Goal: Transaction & Acquisition: Purchase product/service

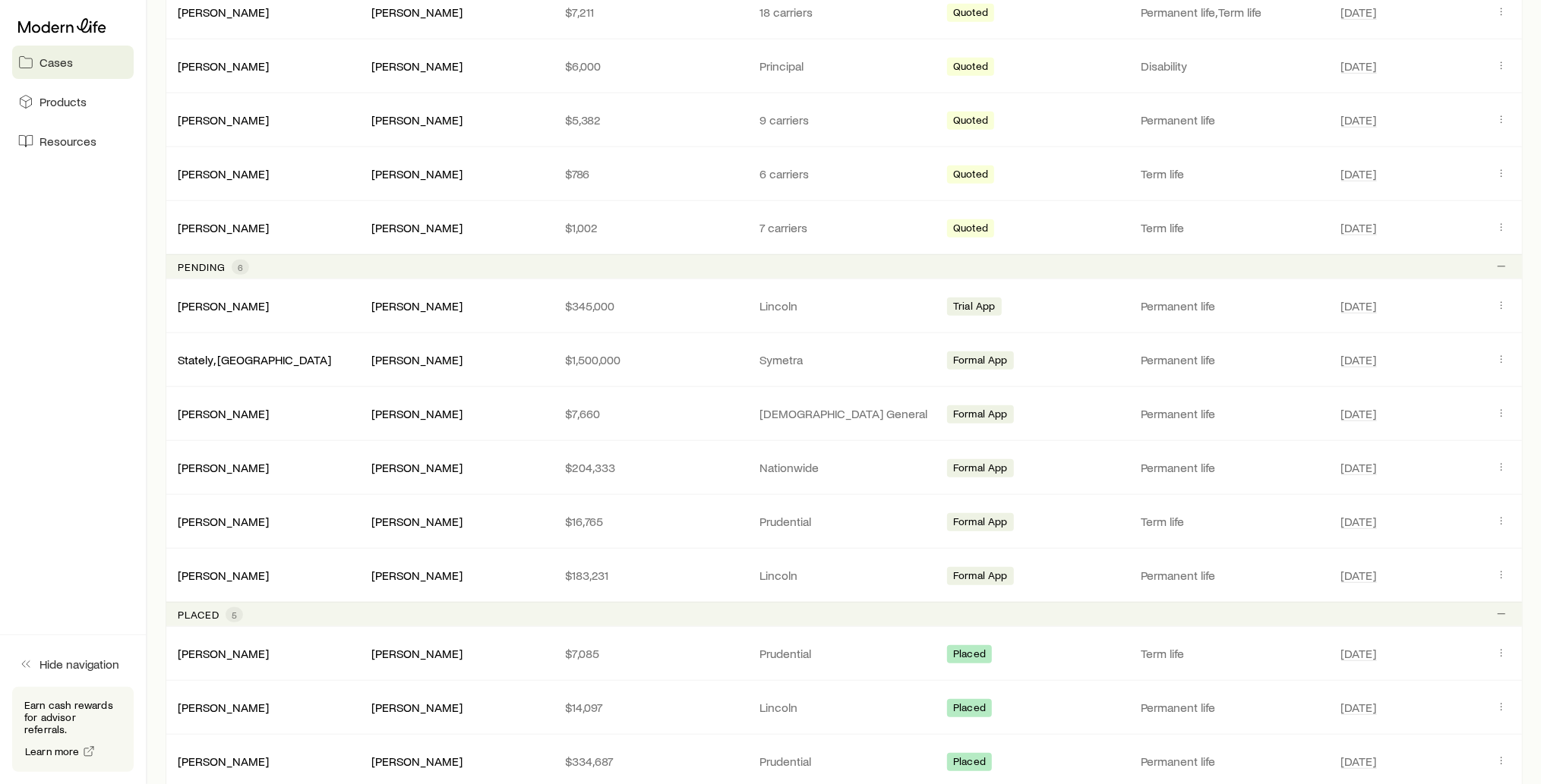
scroll to position [583, 0]
click at [201, 408] on link "[PERSON_NAME]" at bounding box center [224, 411] width 91 height 14
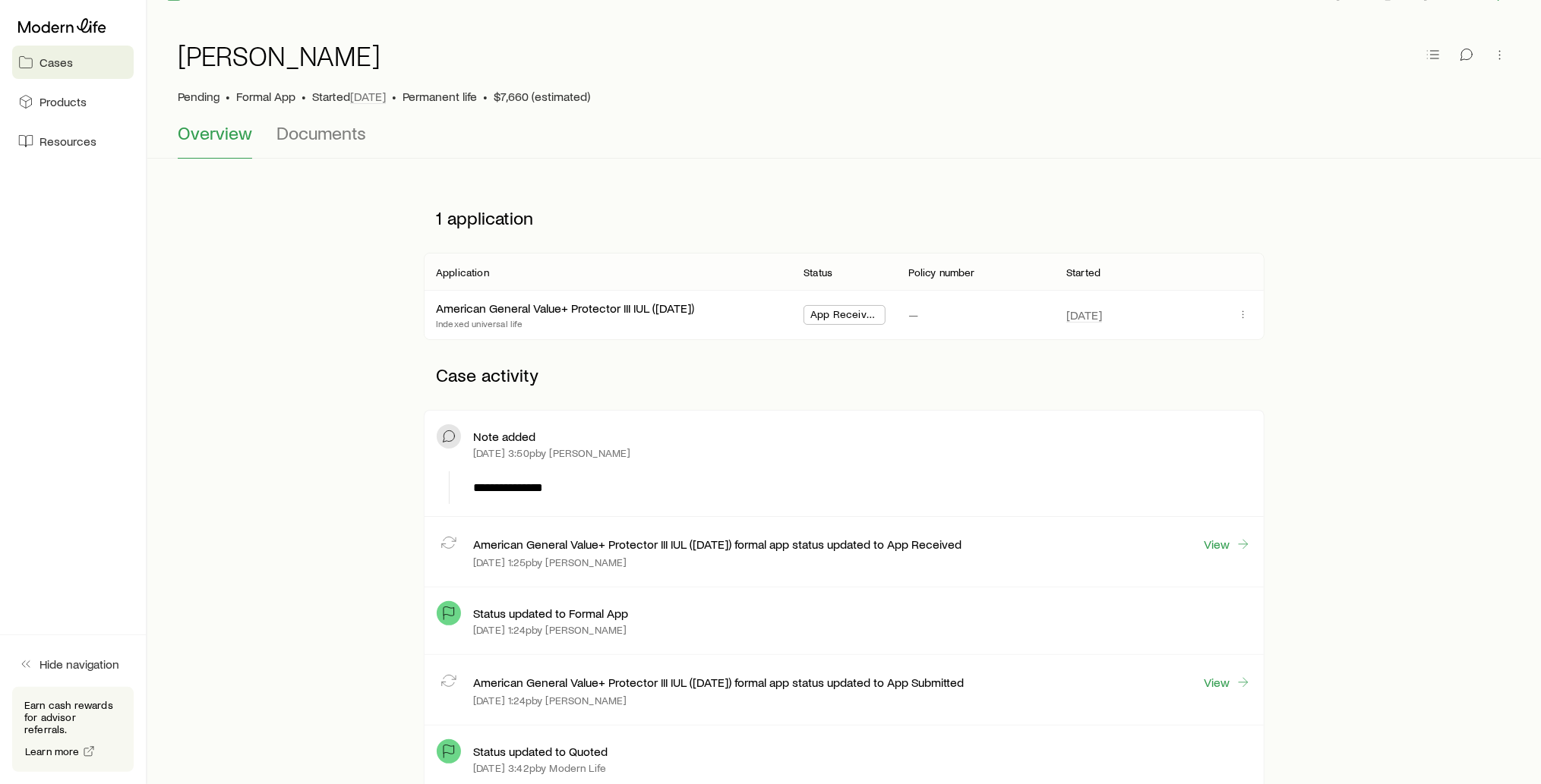
scroll to position [30, 0]
click at [565, 311] on link "American General Value+ Protector III IUL ([DATE])" at bounding box center [565, 309] width 259 height 14
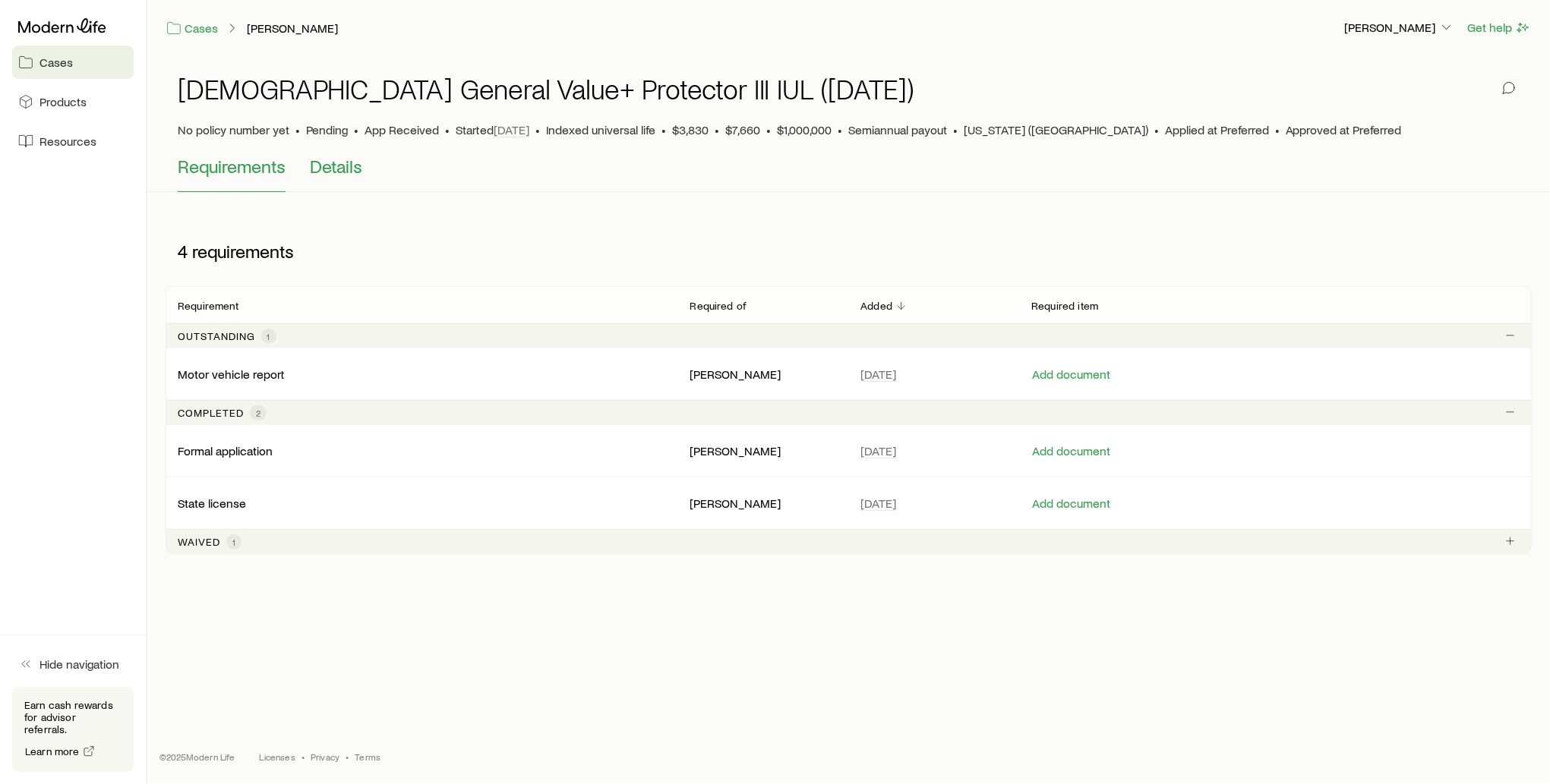
click at [335, 170] on span "Details" at bounding box center [335, 166] width 52 height 21
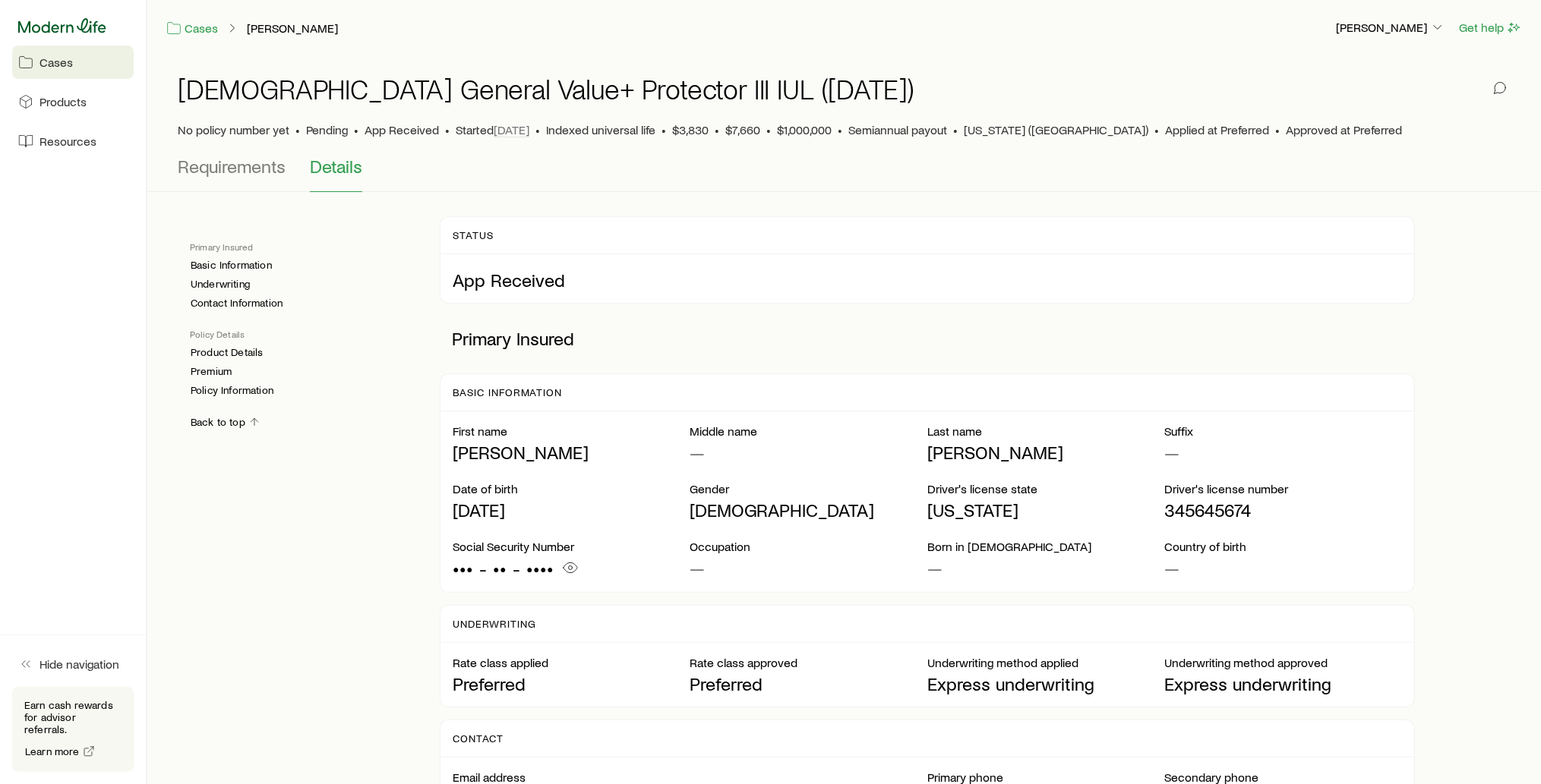
click at [88, 29] on icon at bounding box center [62, 25] width 88 height 14
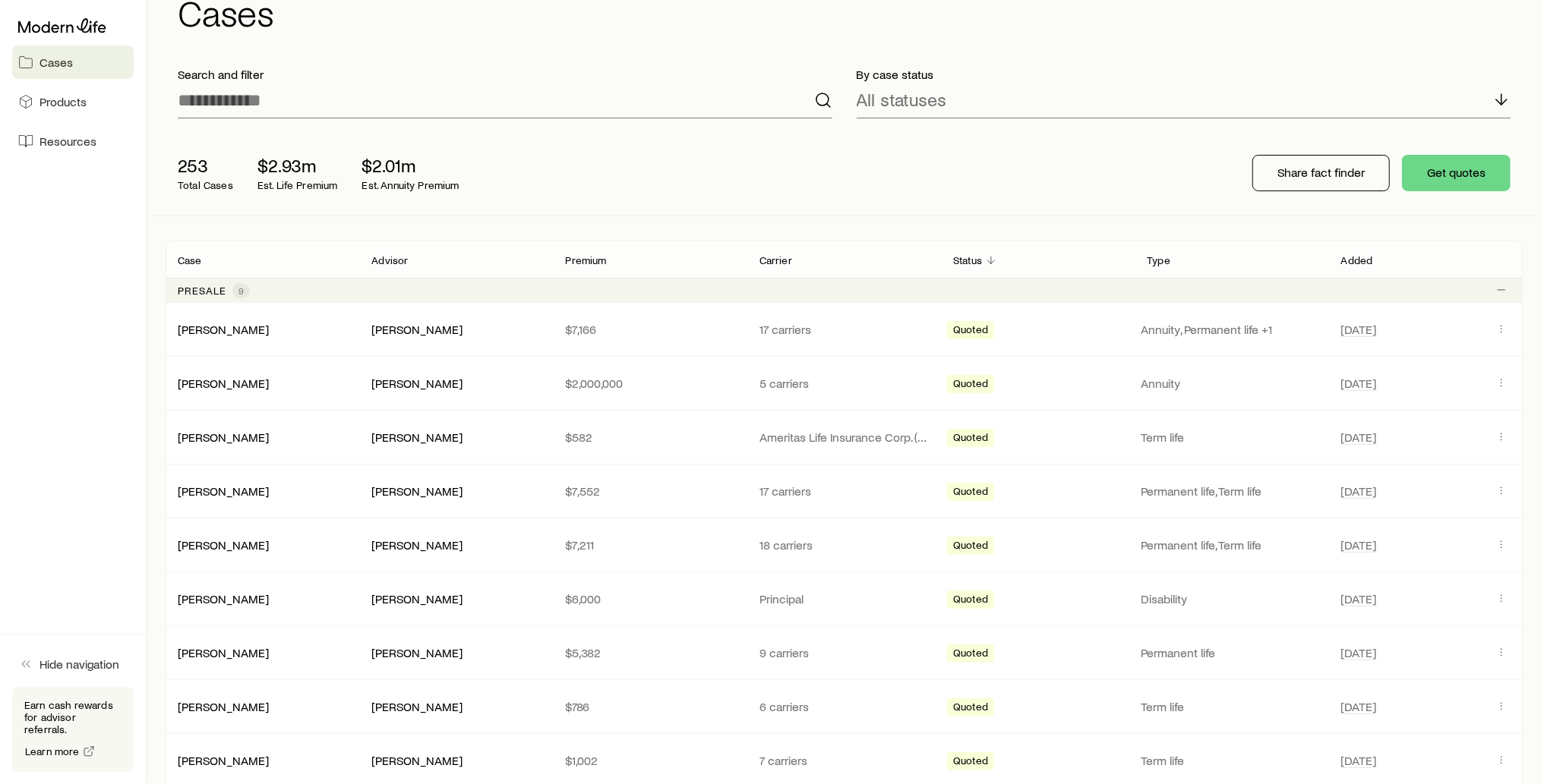
scroll to position [52, 0]
click at [71, 105] on span "Products" at bounding box center [63, 101] width 47 height 15
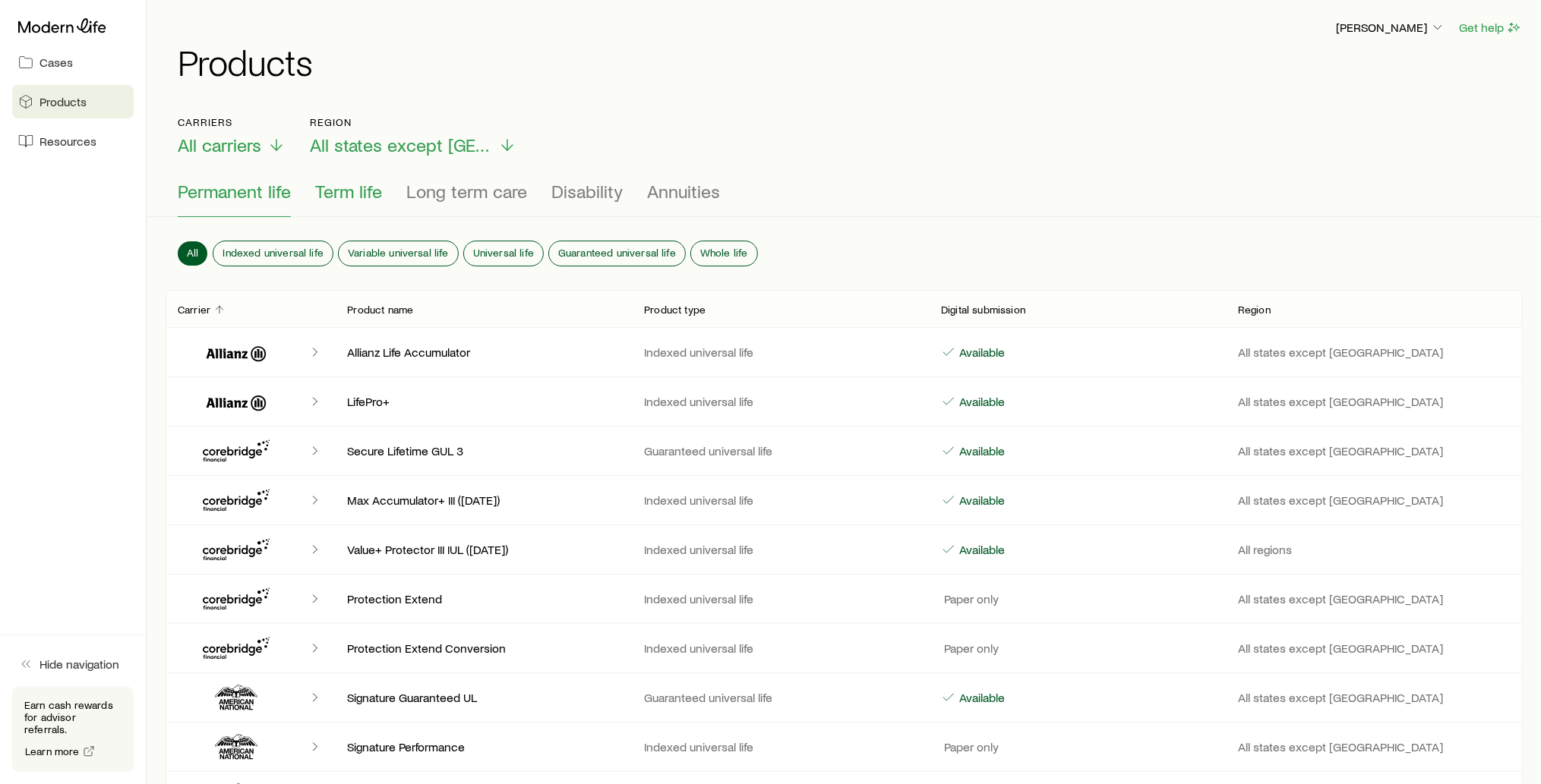
click at [359, 190] on span "Term life" at bounding box center [349, 191] width 67 height 21
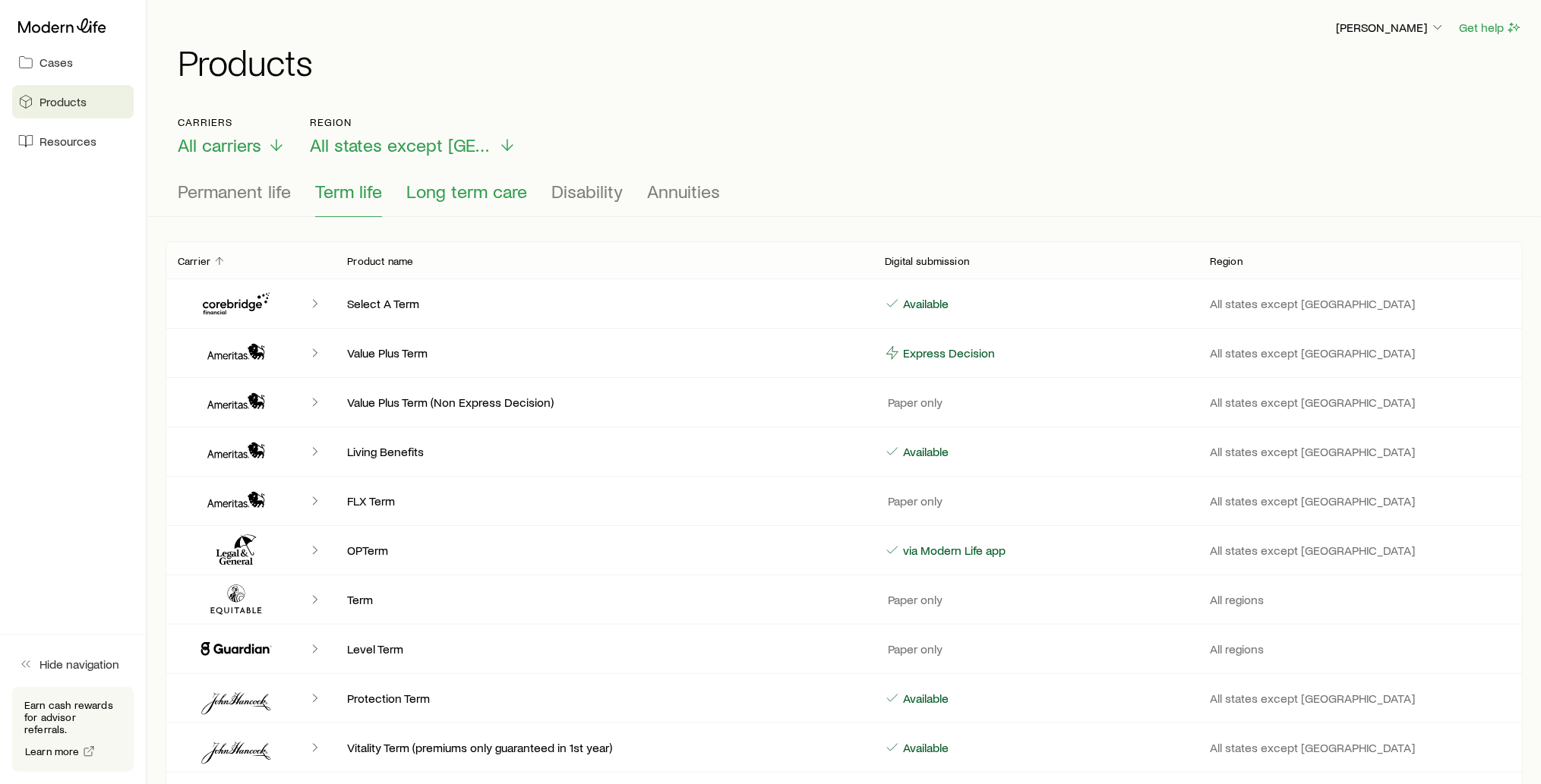
click at [452, 196] on span "Long term care" at bounding box center [467, 191] width 121 height 21
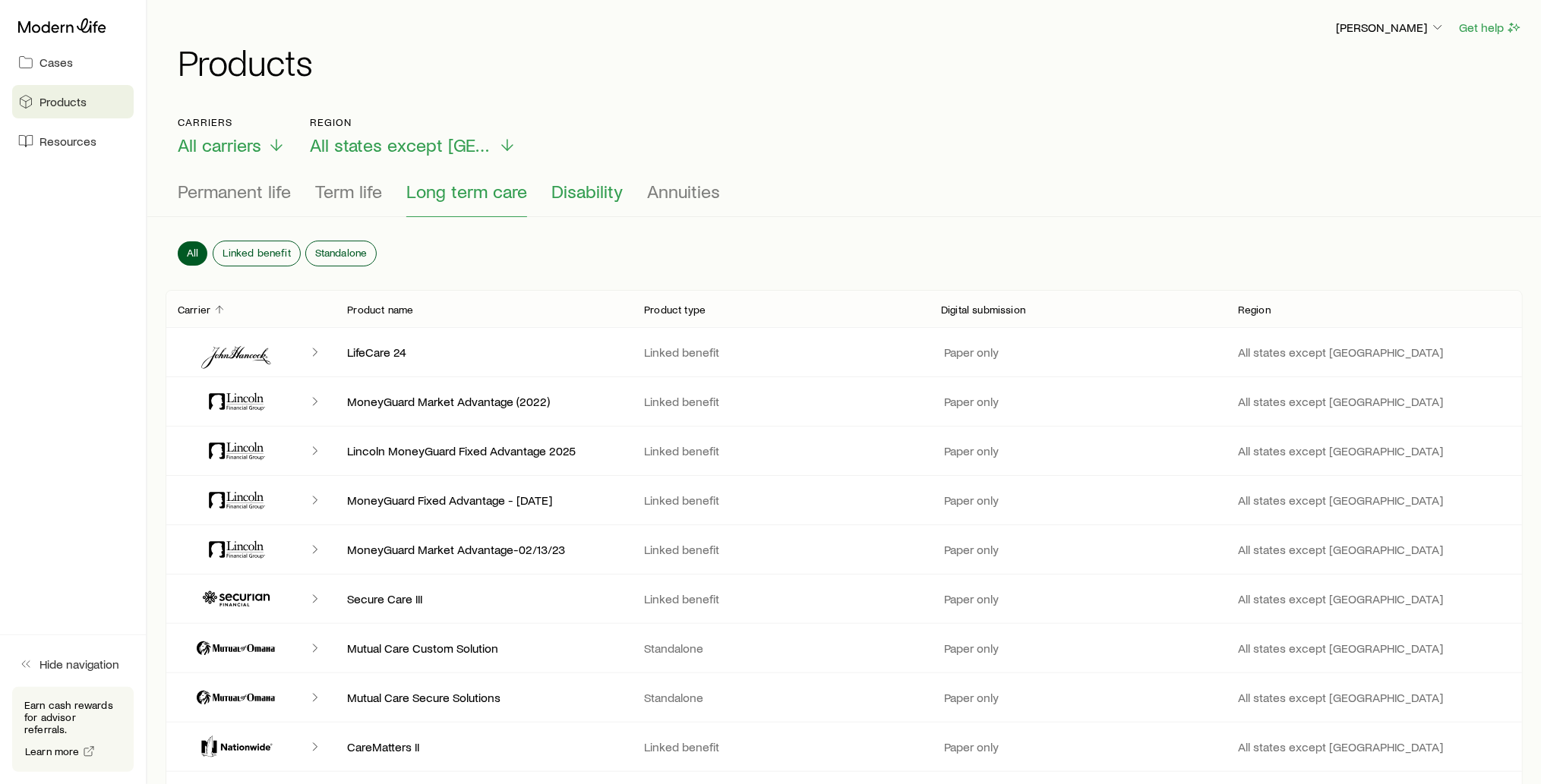
click at [594, 200] on span "Disability" at bounding box center [586, 191] width 71 height 21
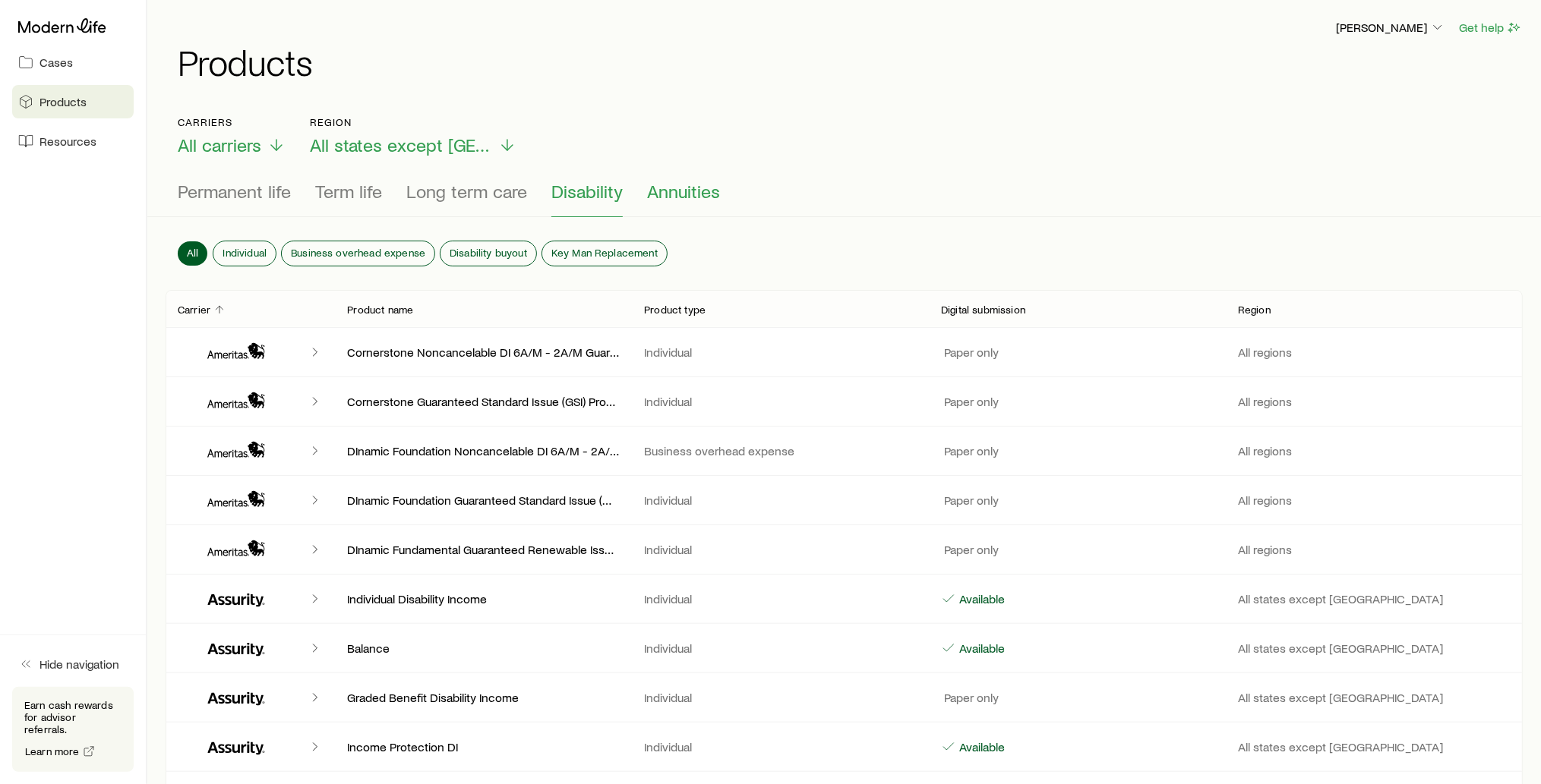
click at [673, 196] on span "Annuities" at bounding box center [683, 191] width 73 height 21
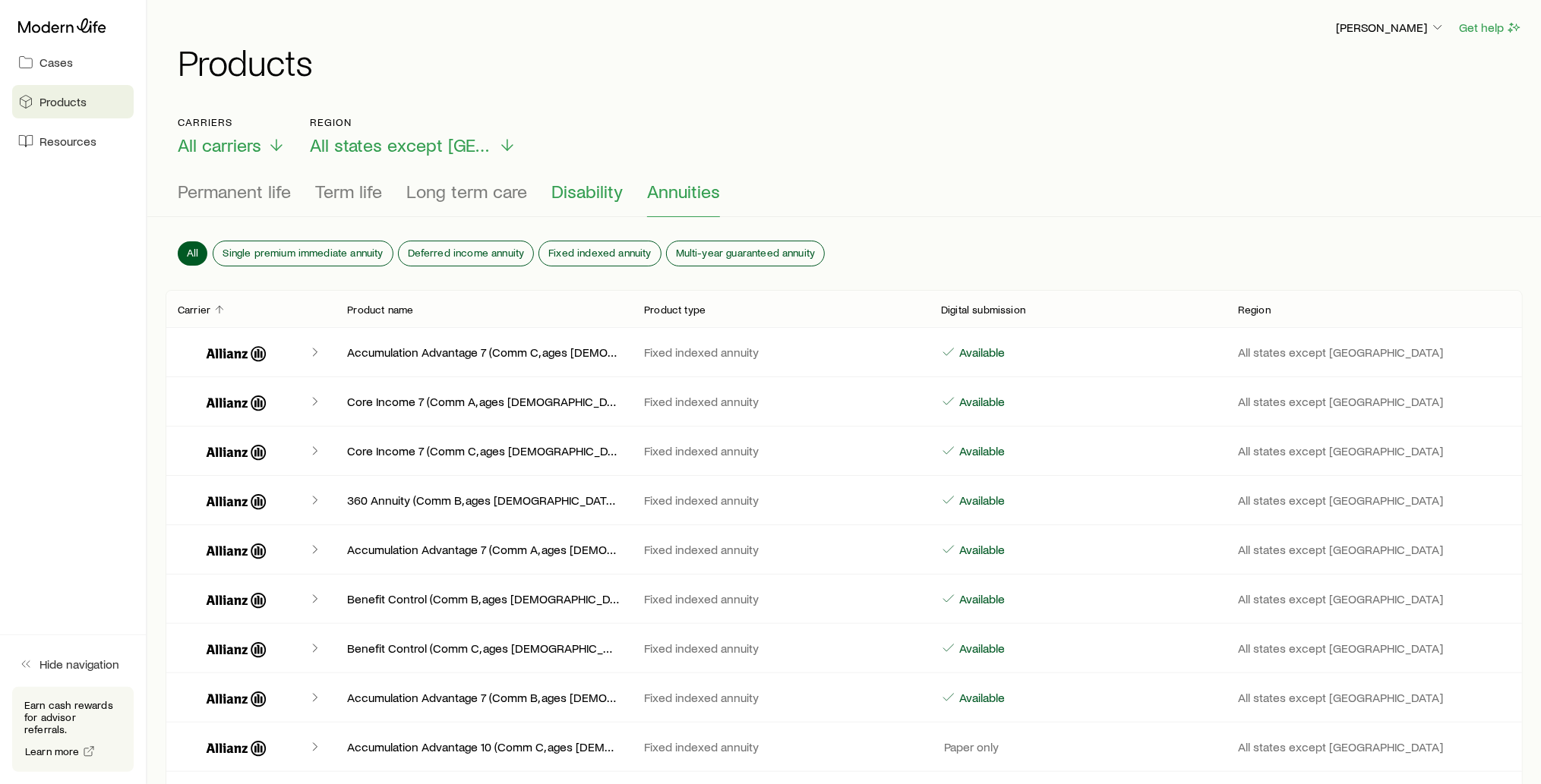
click at [599, 190] on span "Disability" at bounding box center [586, 191] width 71 height 21
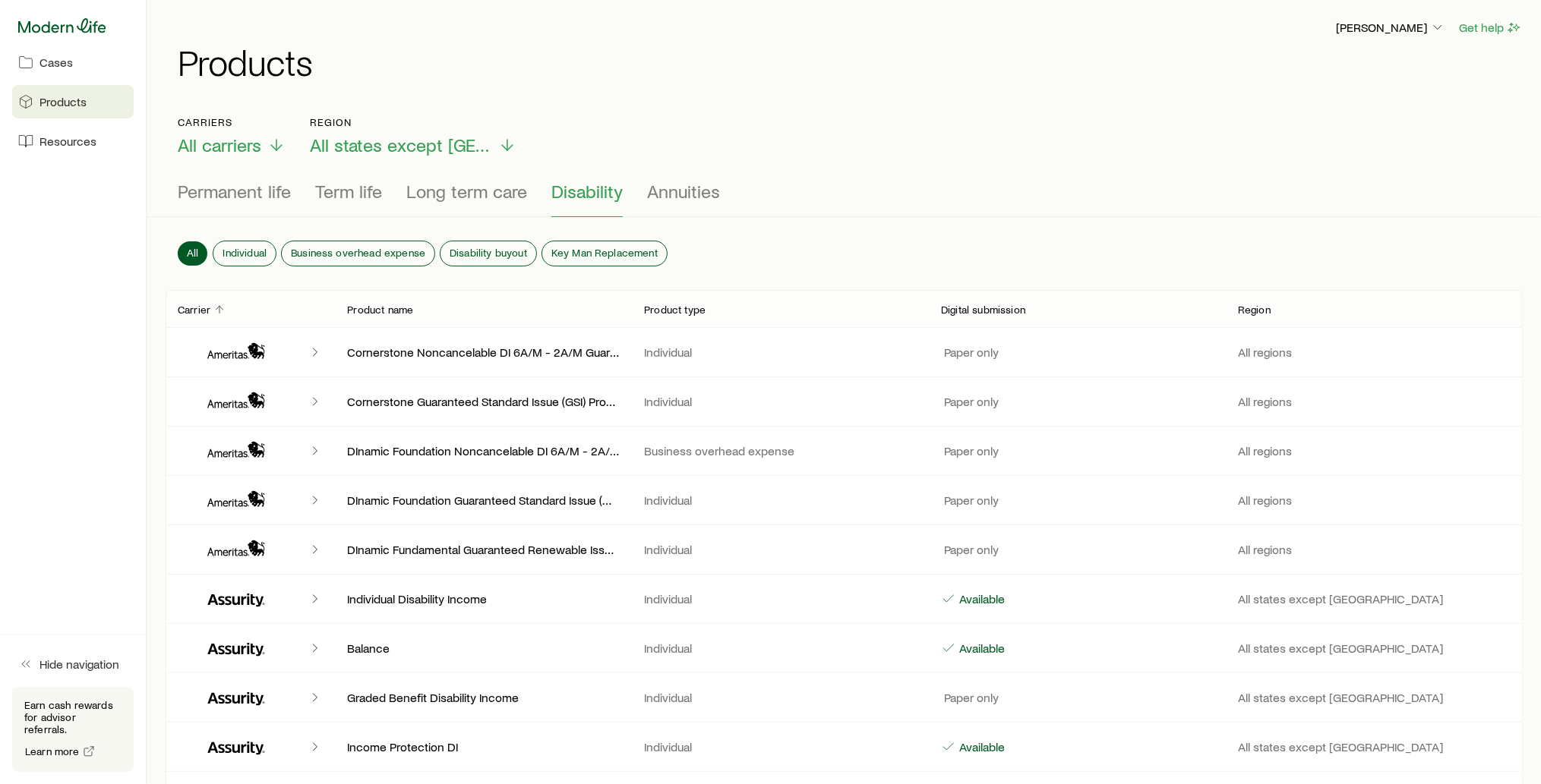
click at [75, 23] on icon at bounding box center [62, 26] width 88 height 15
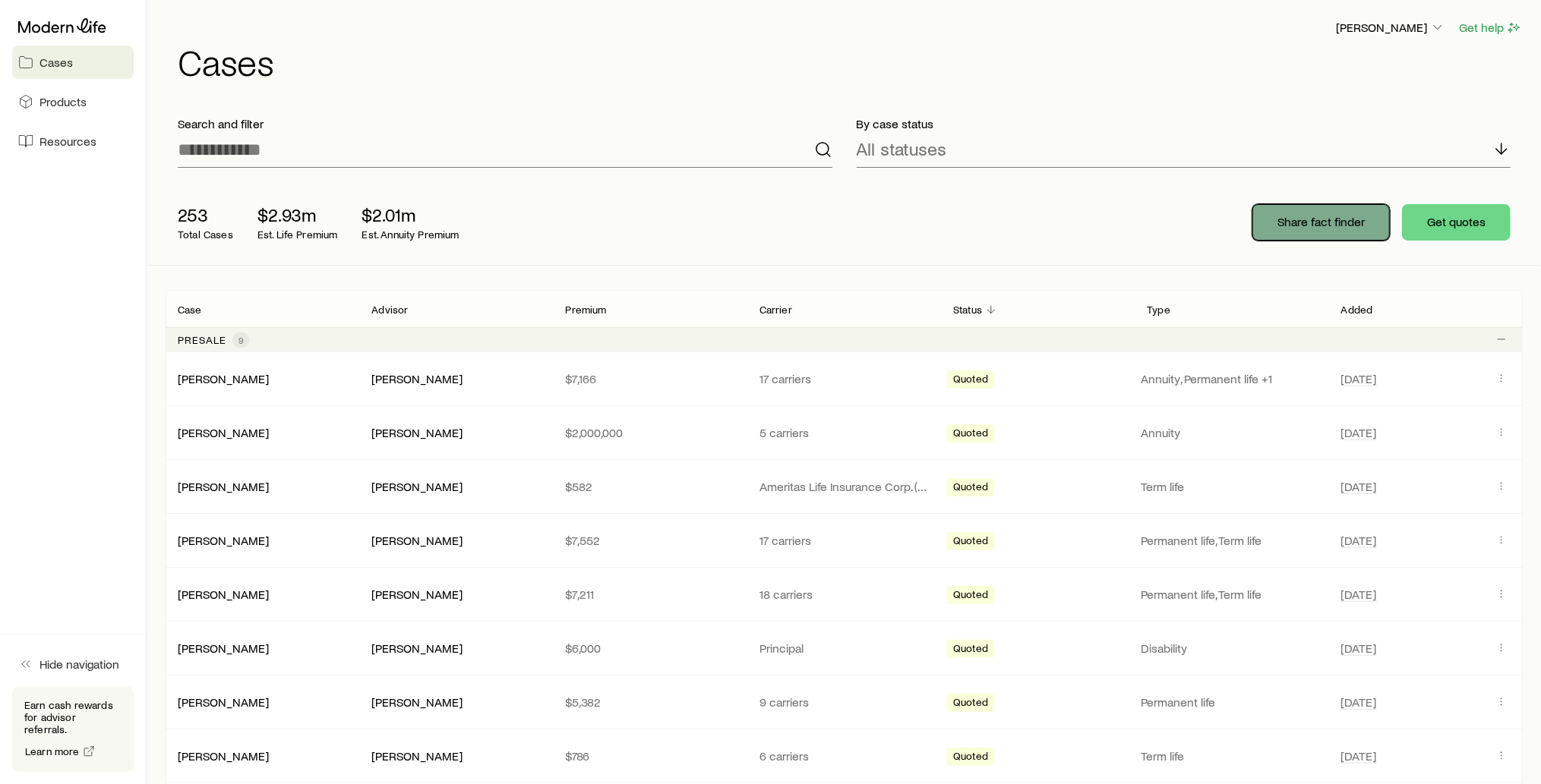
click at [1337, 223] on p "Share fact finder" at bounding box center [1321, 222] width 87 height 15
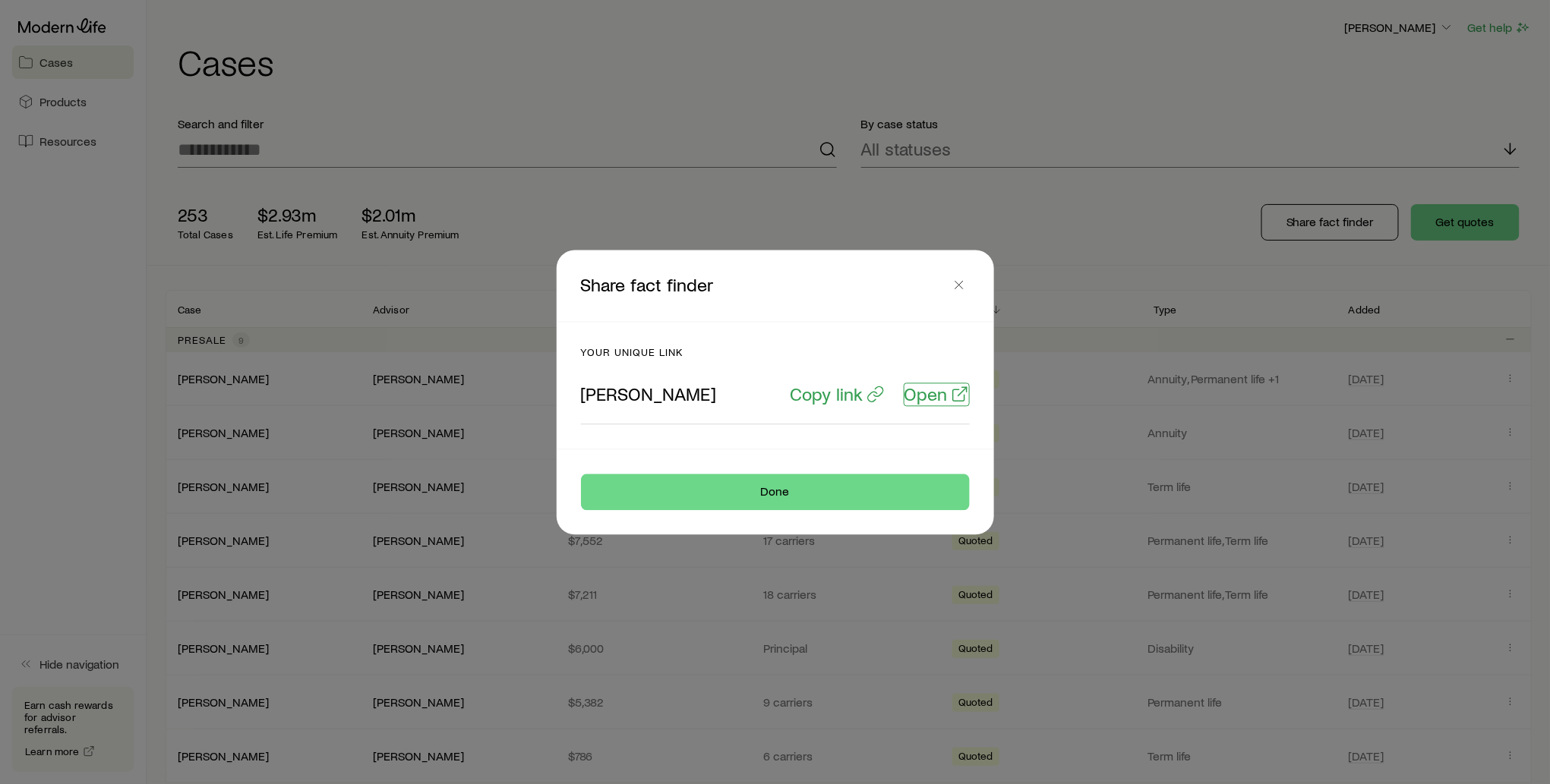
click at [933, 397] on p "Open" at bounding box center [926, 394] width 44 height 21
click at [960, 287] on icon "button" at bounding box center [959, 285] width 15 height 15
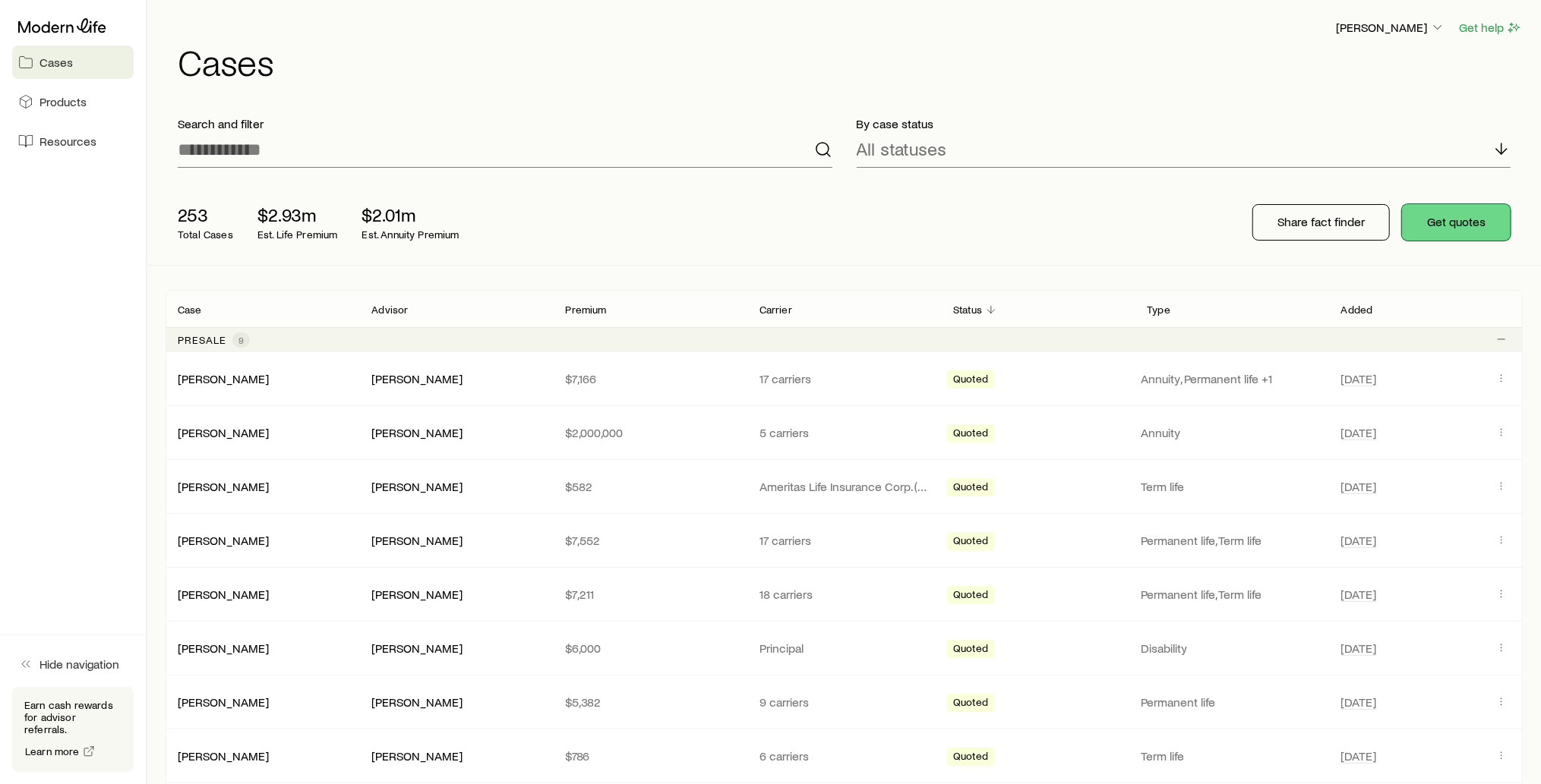
click at [1467, 223] on button "Get quotes" at bounding box center [1456, 223] width 109 height 36
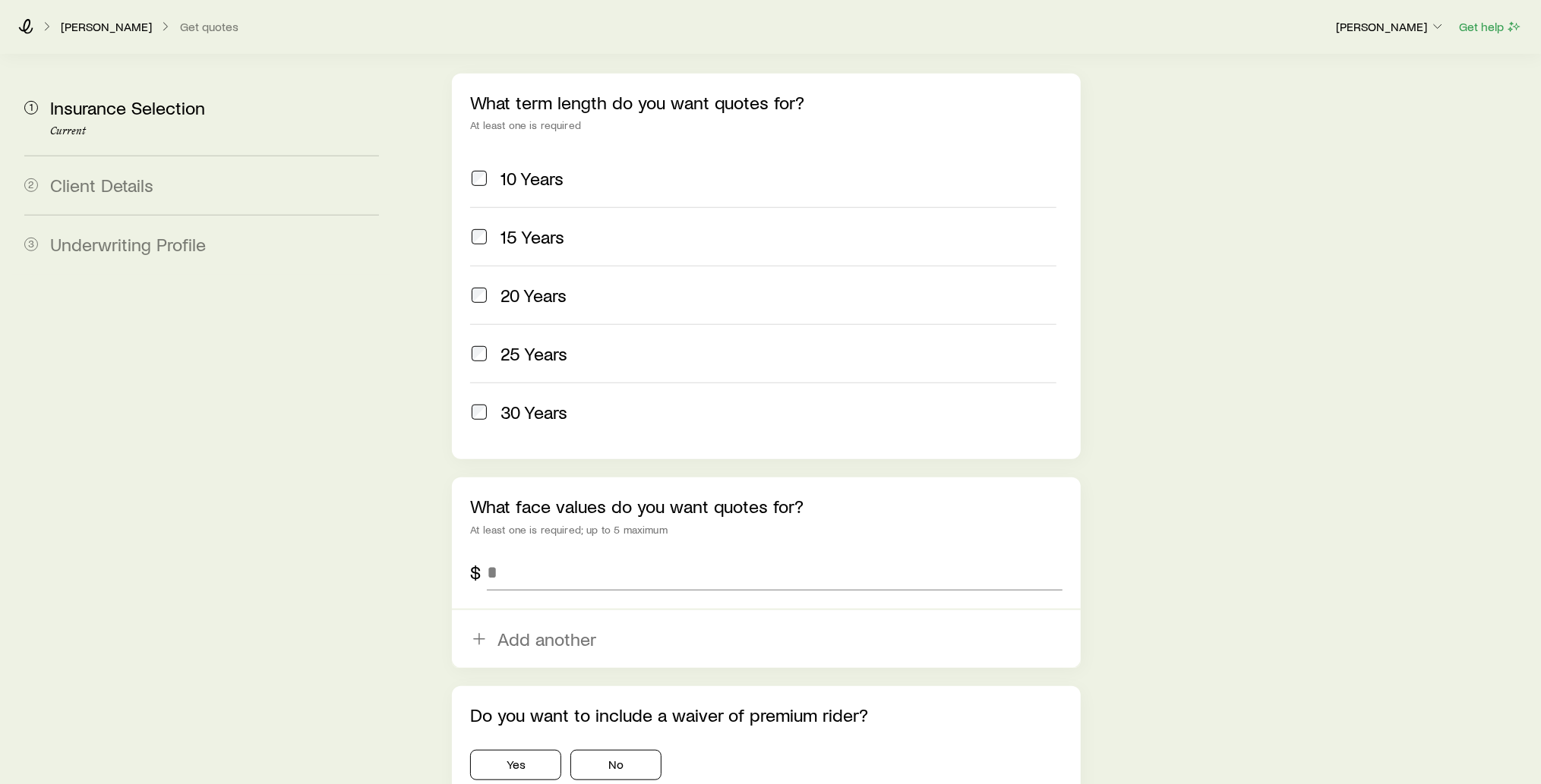
scroll to position [633, 0]
click at [518, 553] on input "tel" at bounding box center [775, 571] width 576 height 36
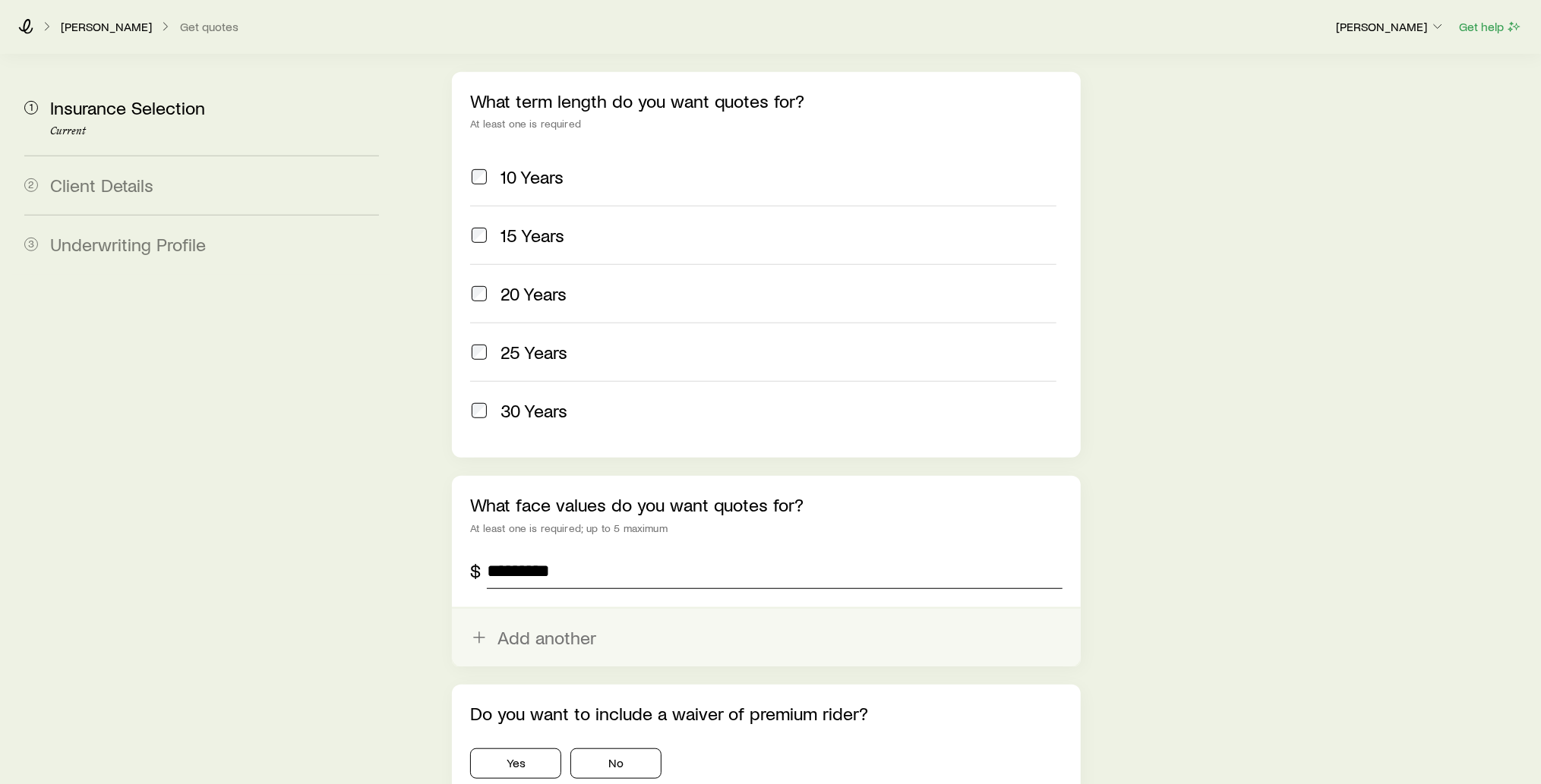
type input "*********"
click at [519, 609] on button "Add another" at bounding box center [766, 637] width 629 height 58
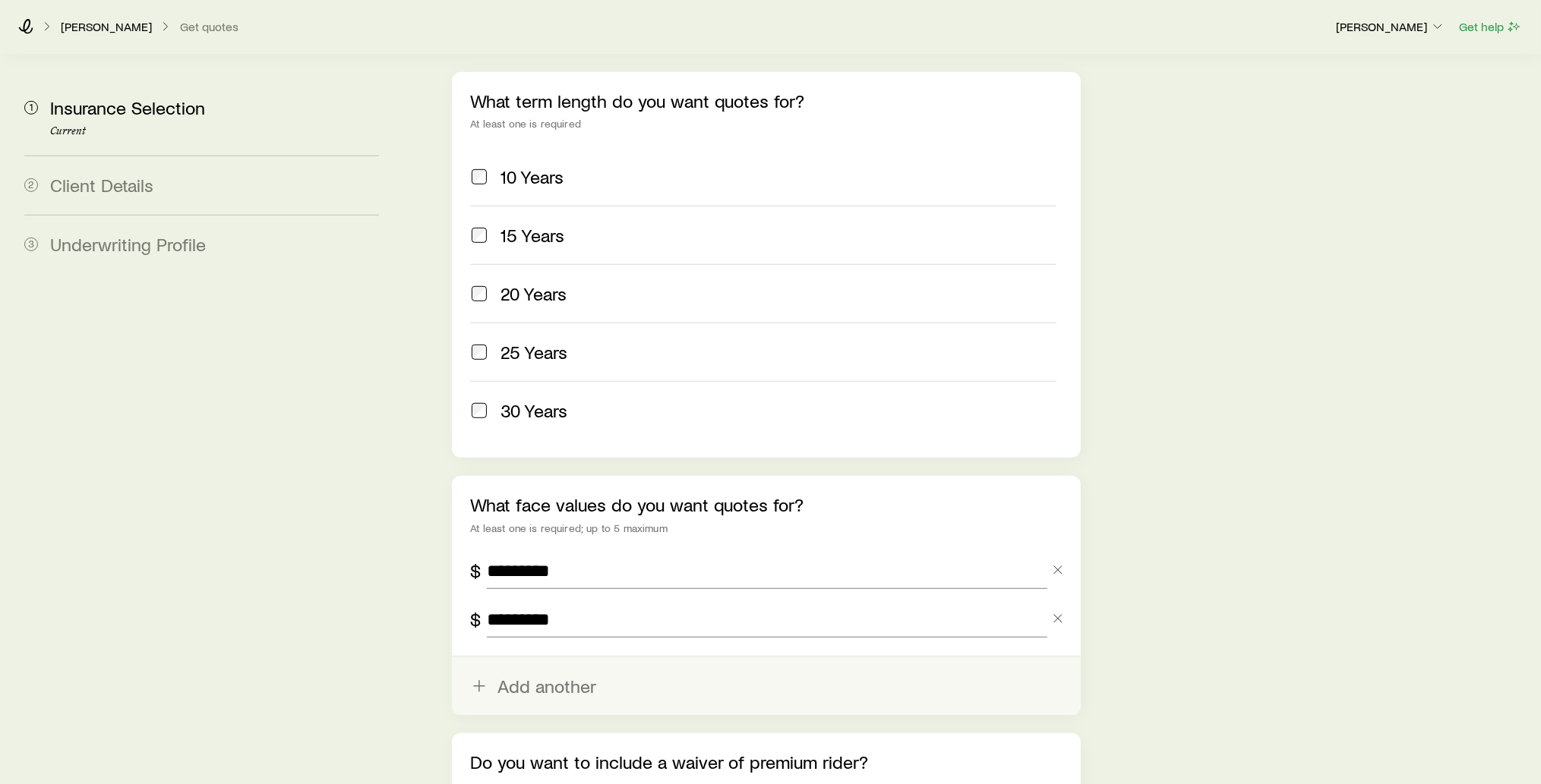
type input "*********"
click at [516, 657] on button "Add another" at bounding box center [766, 686] width 629 height 58
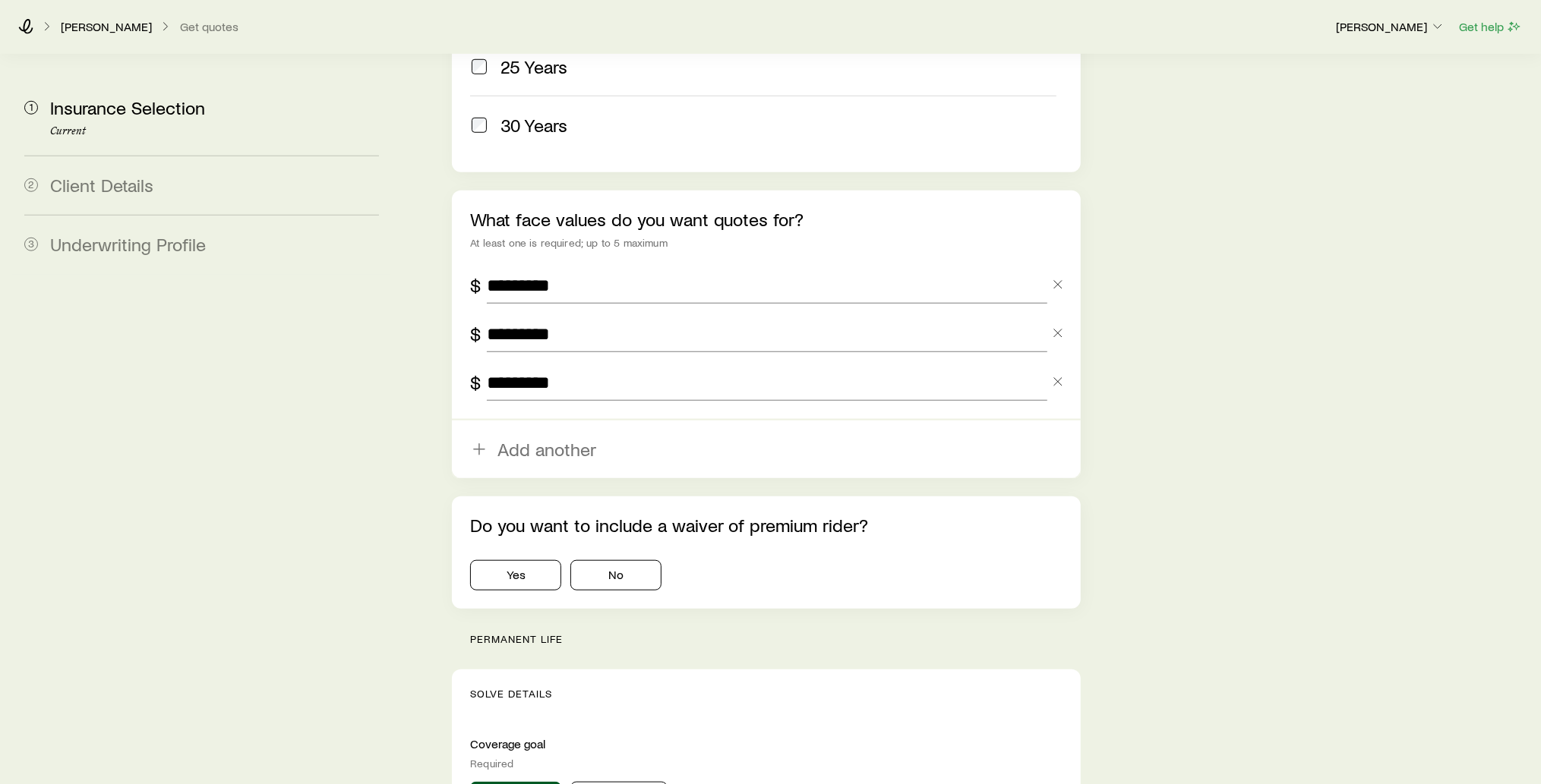
scroll to position [919, 0]
type input "*********"
click at [535, 559] on button "Yes" at bounding box center [515, 574] width 91 height 30
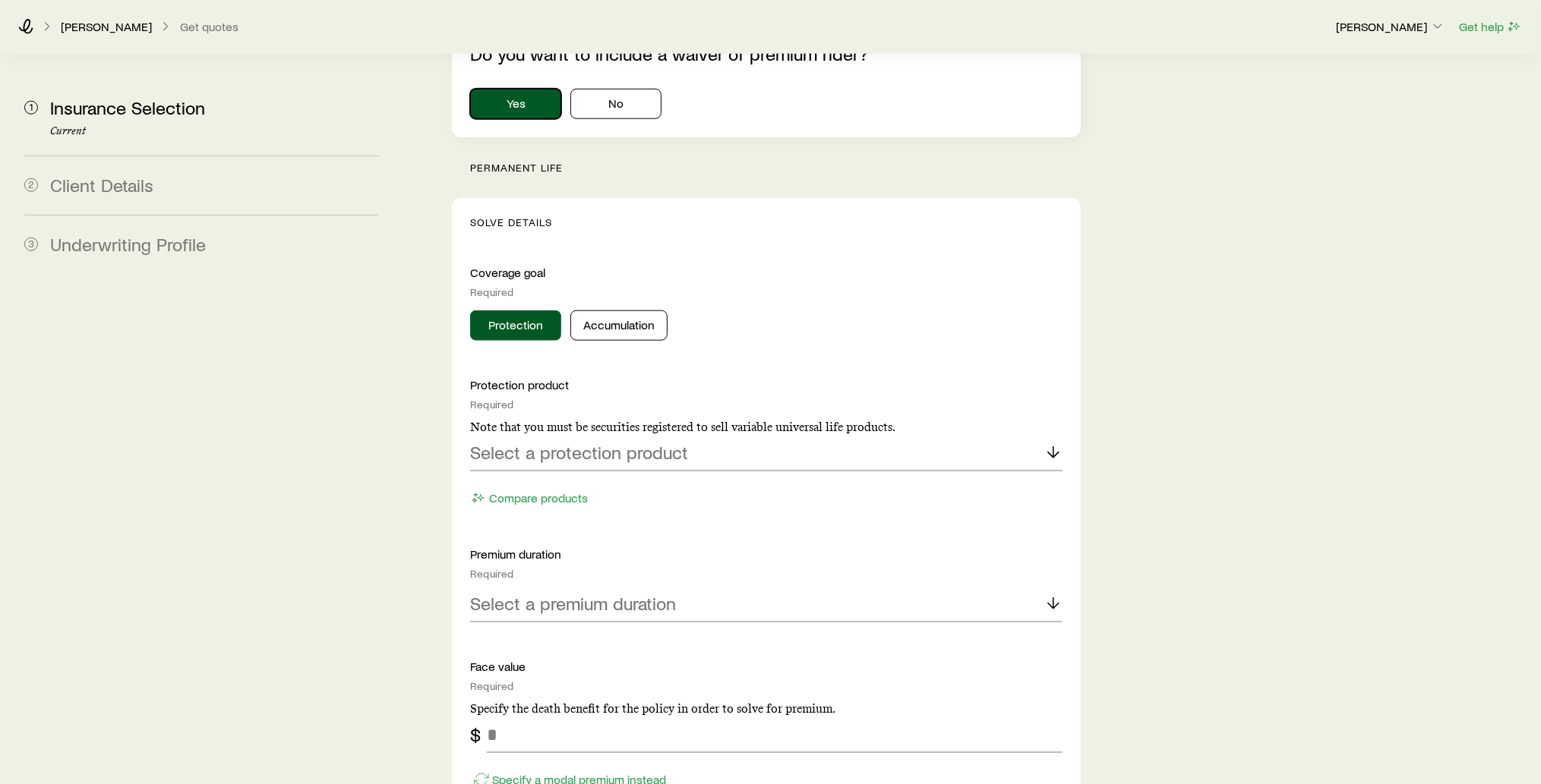
scroll to position [1446, 0]
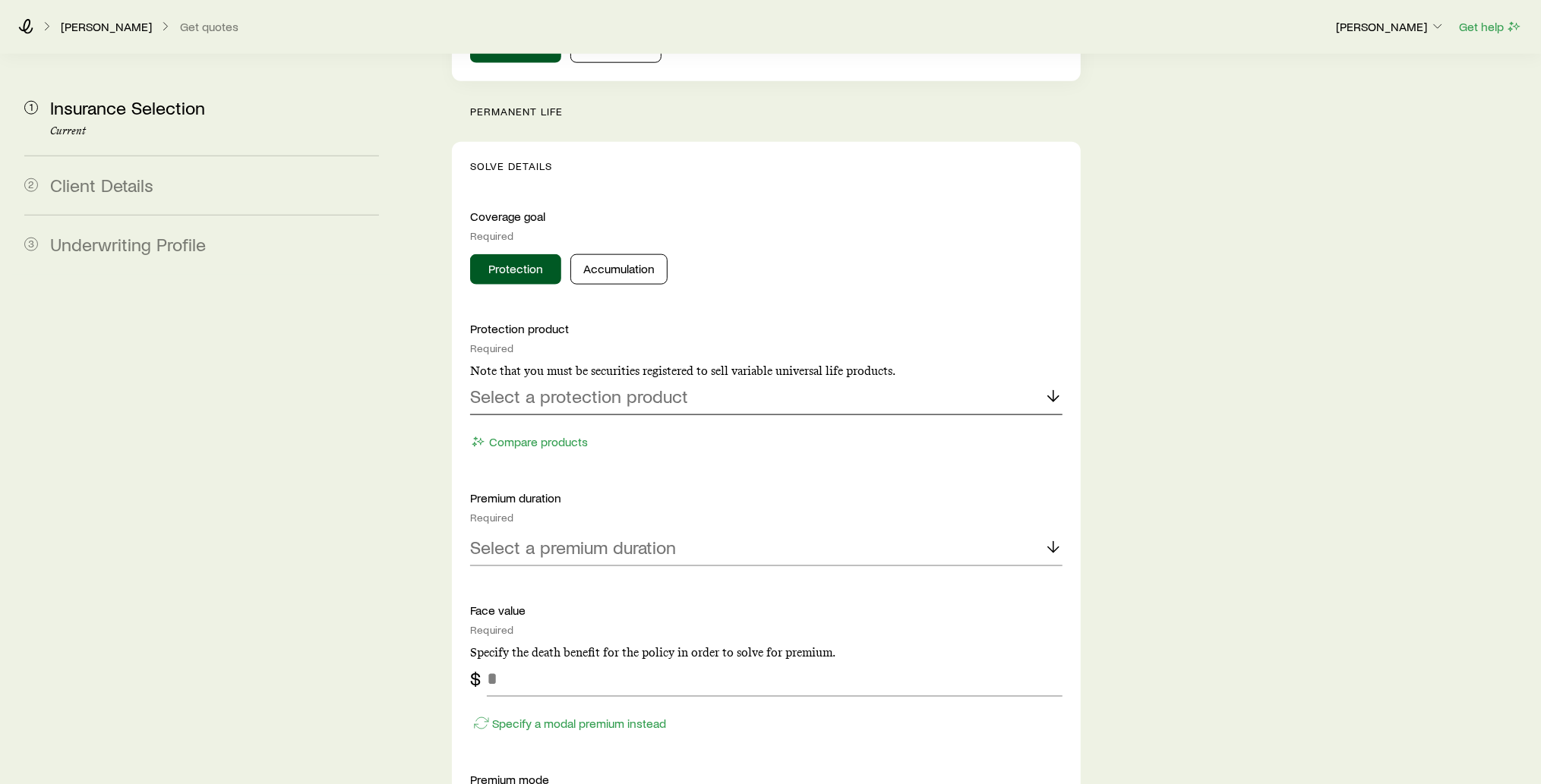
click at [1052, 397] on polyline at bounding box center [1053, 400] width 10 height 6
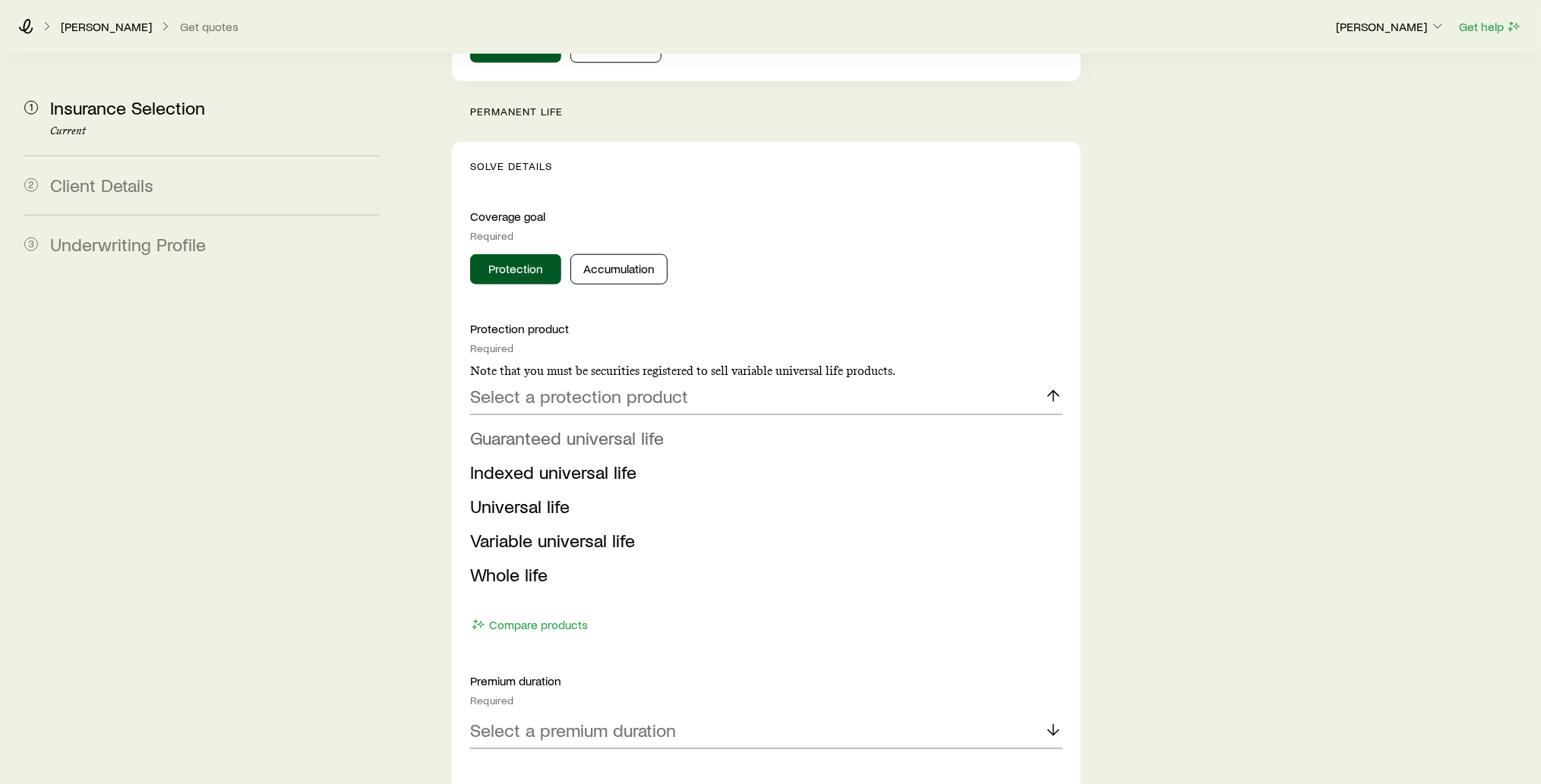
click at [622, 427] on span "Guaranteed universal life" at bounding box center [566, 437] width 193 height 22
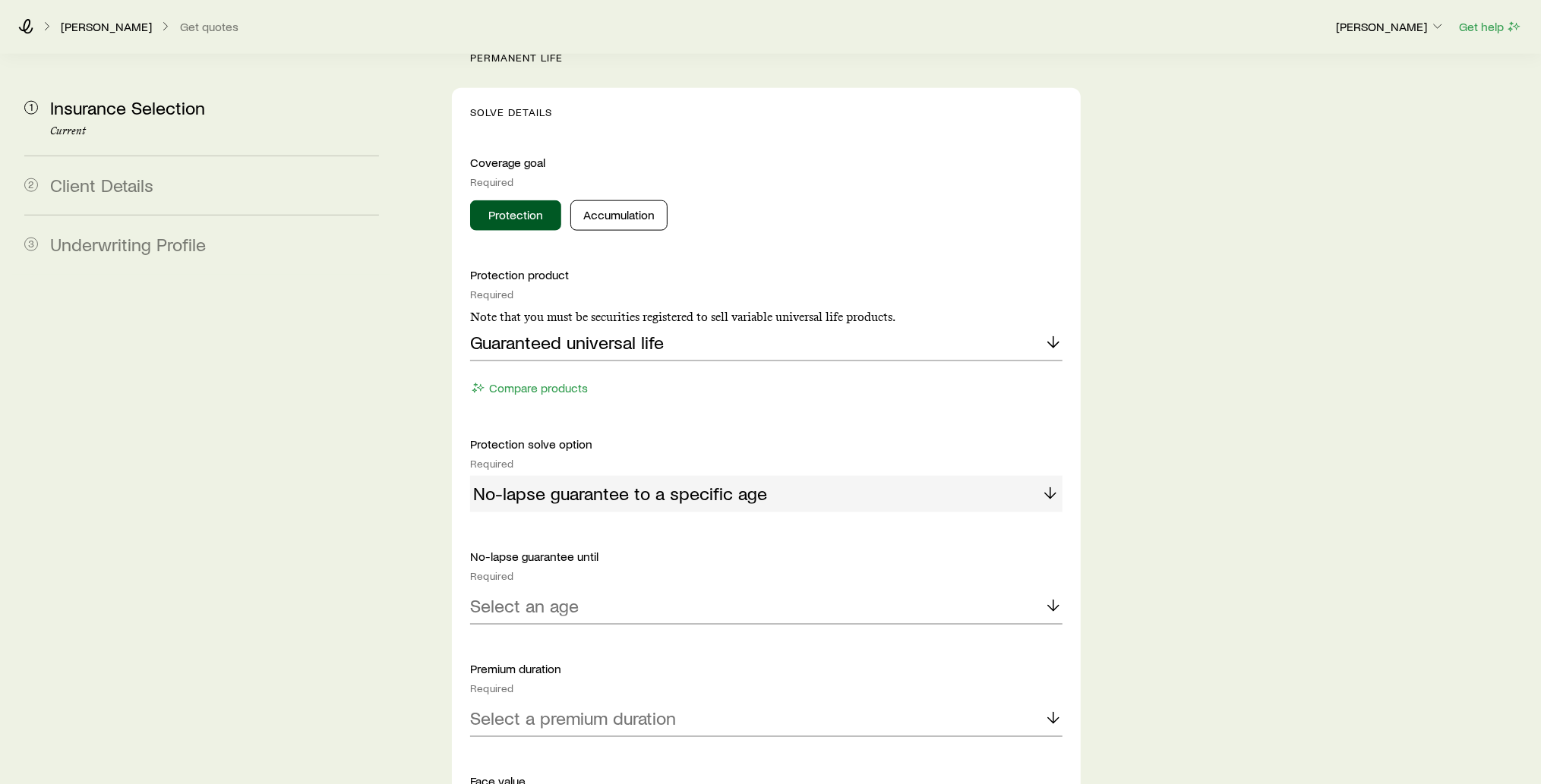
scroll to position [1509, 0]
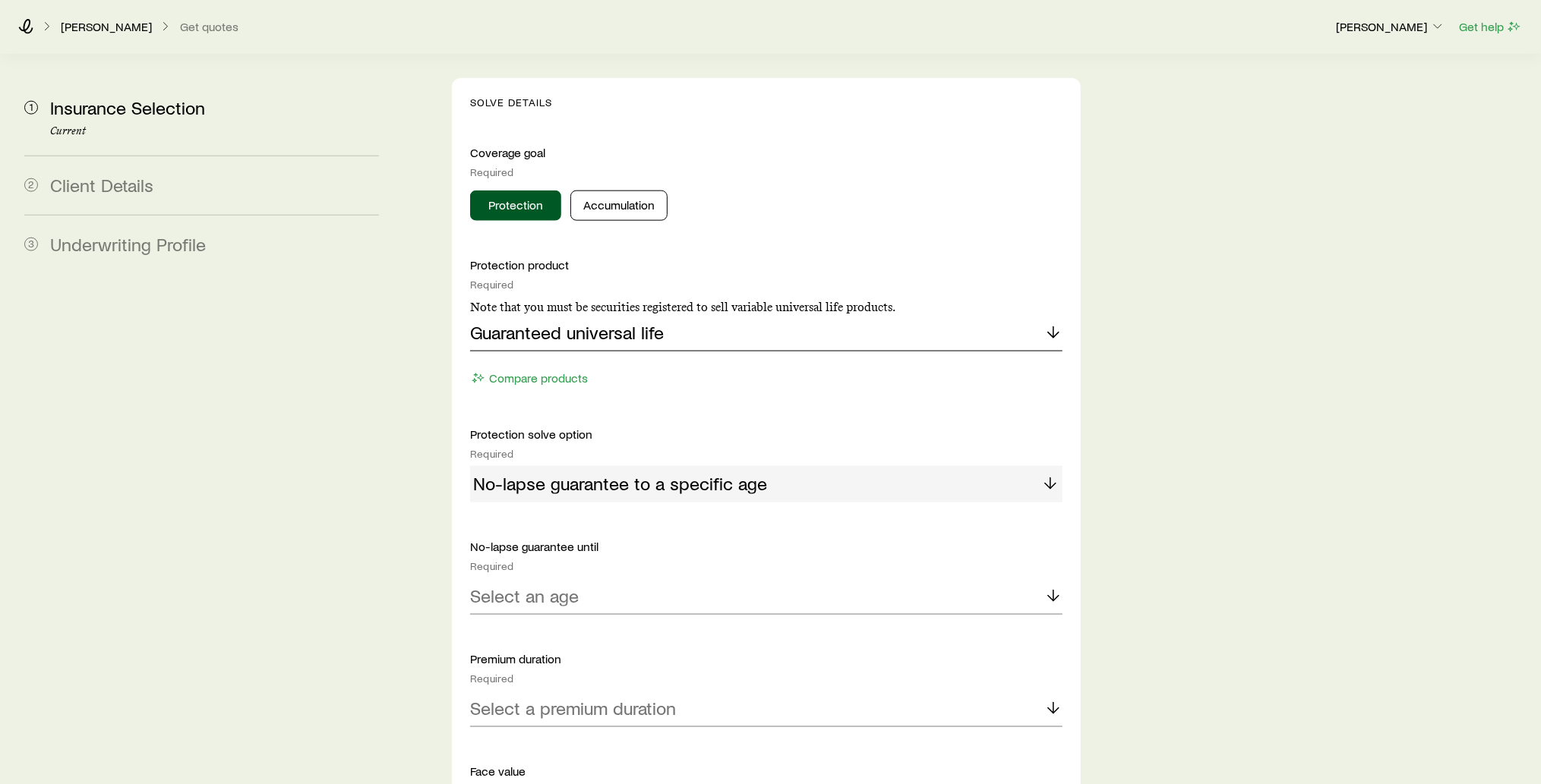
click at [1053, 328] on line at bounding box center [1053, 332] width 0 height 10
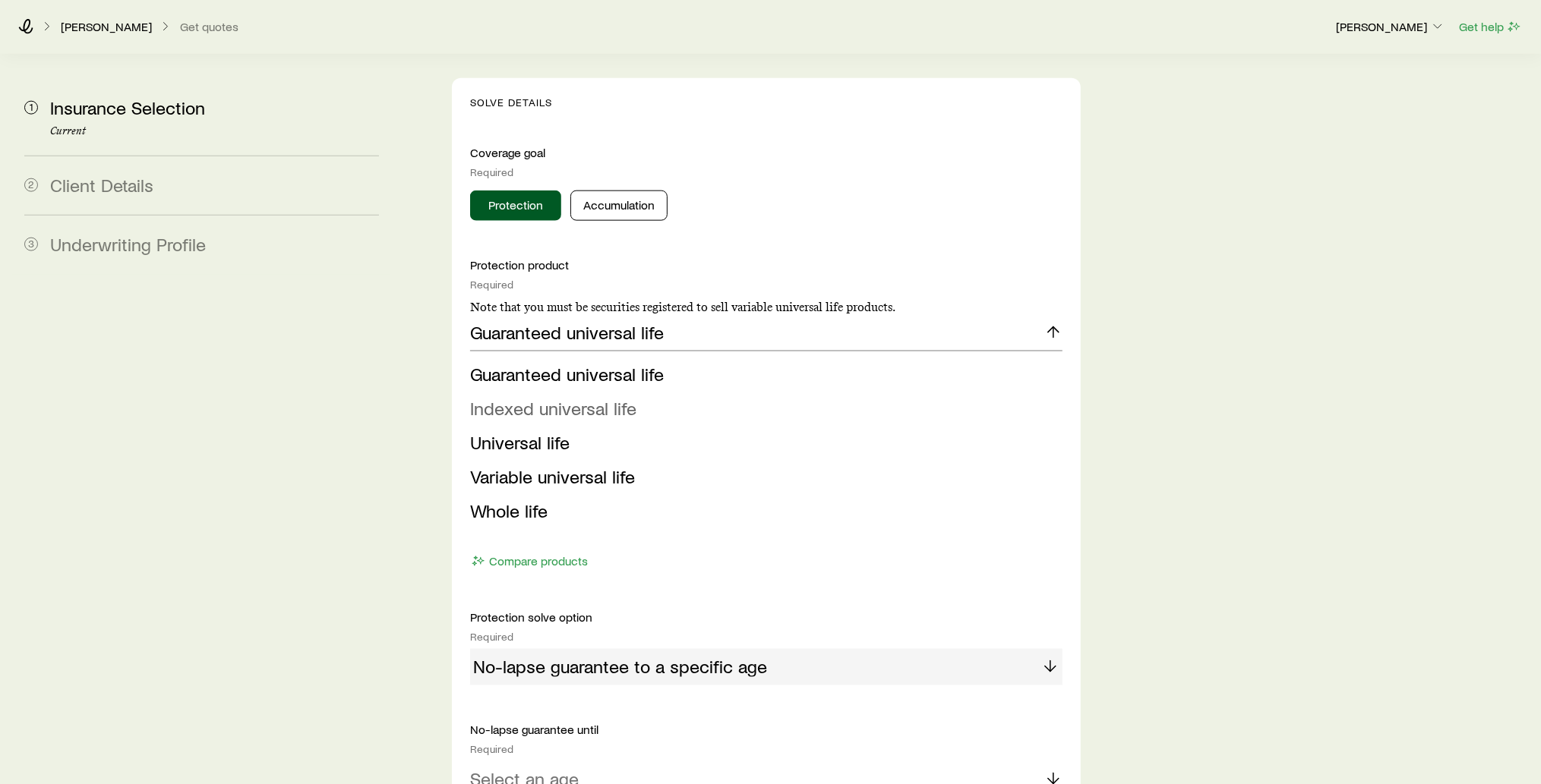
click at [923, 392] on li "Indexed universal life" at bounding box center [762, 409] width 583 height 34
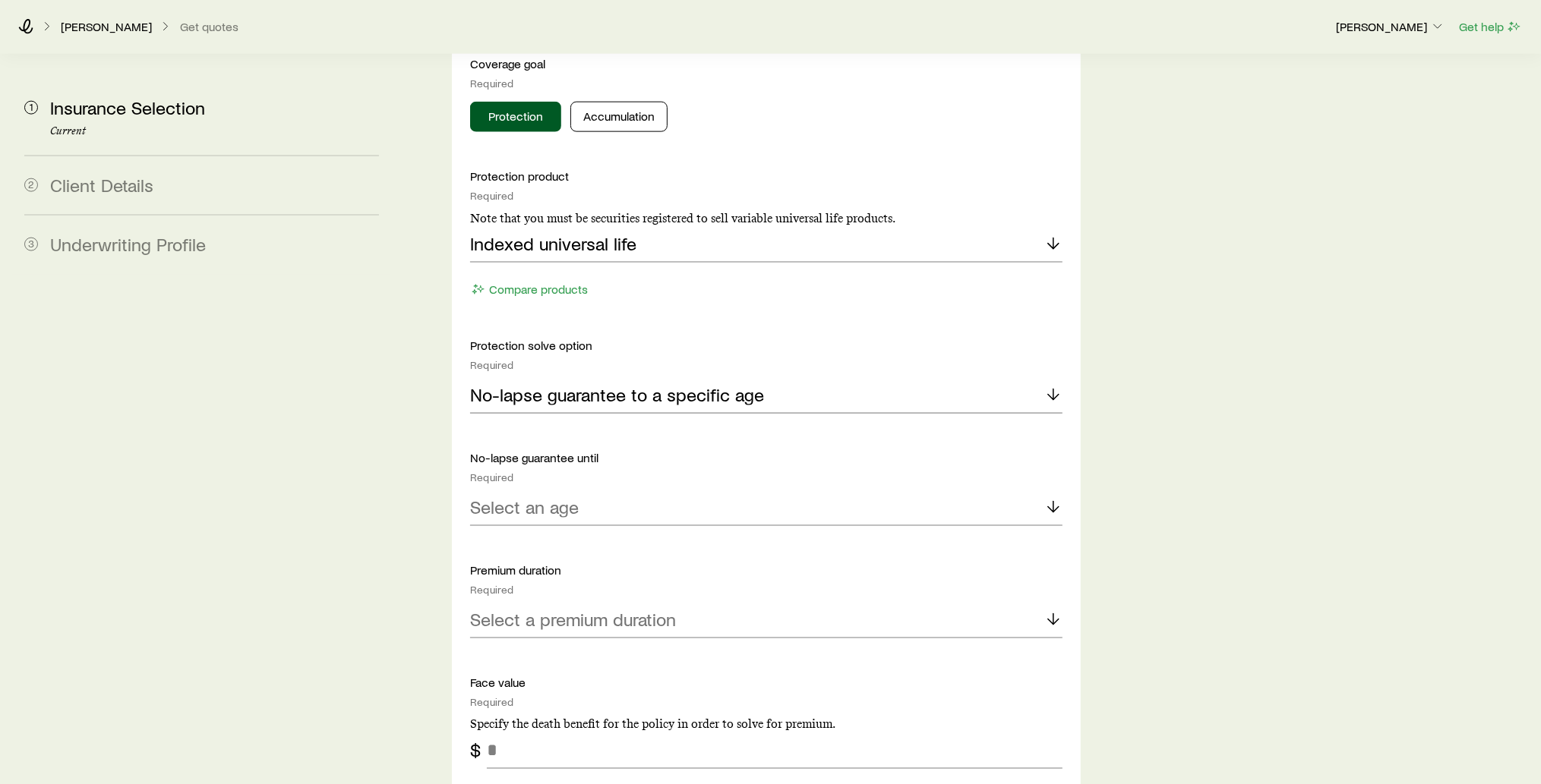
scroll to position [1600, 0]
click at [1053, 500] on line at bounding box center [1053, 505] width 0 height 10
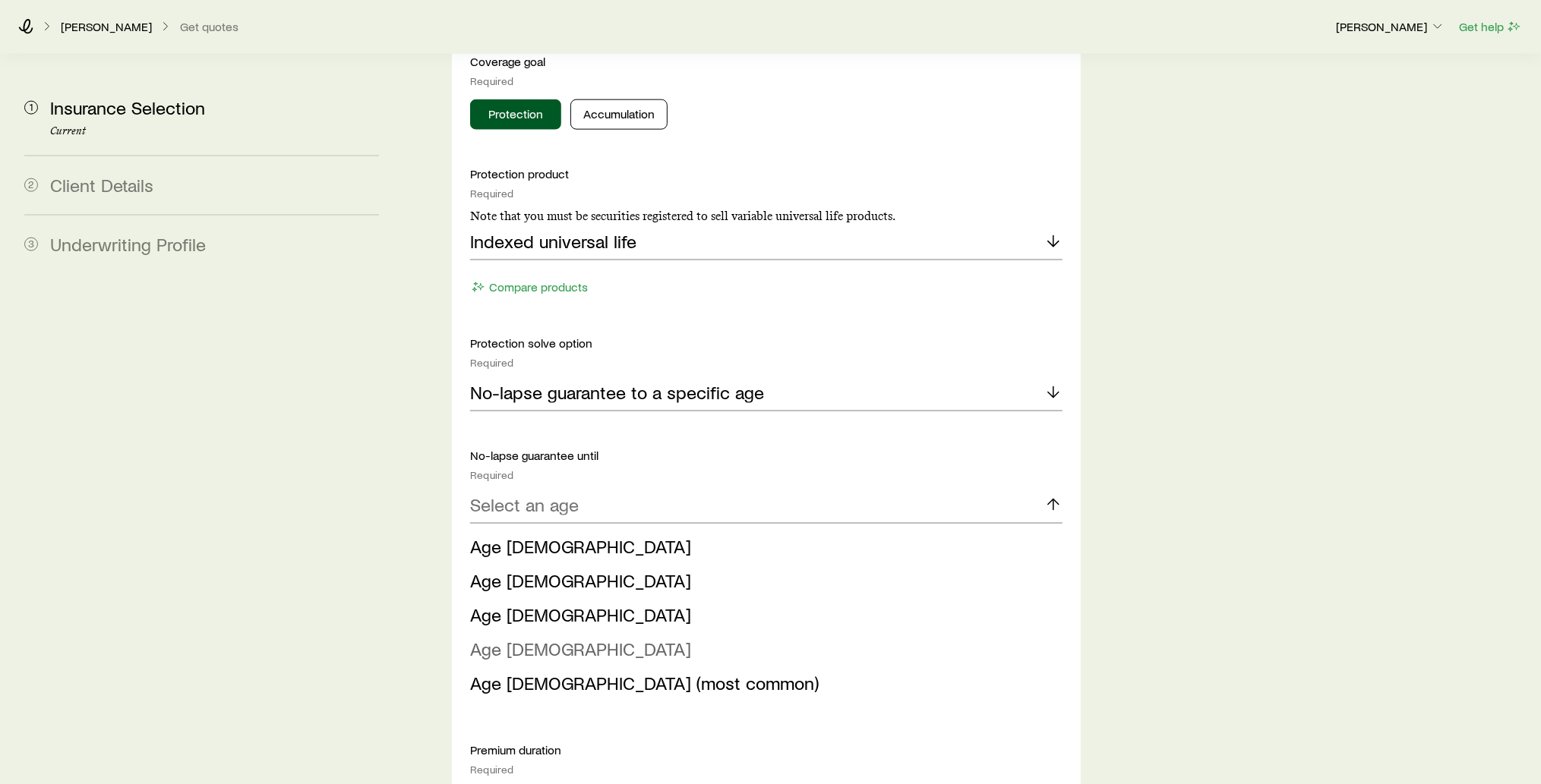
click at [865, 633] on li "Age [DEMOGRAPHIC_DATA]" at bounding box center [762, 650] width 583 height 34
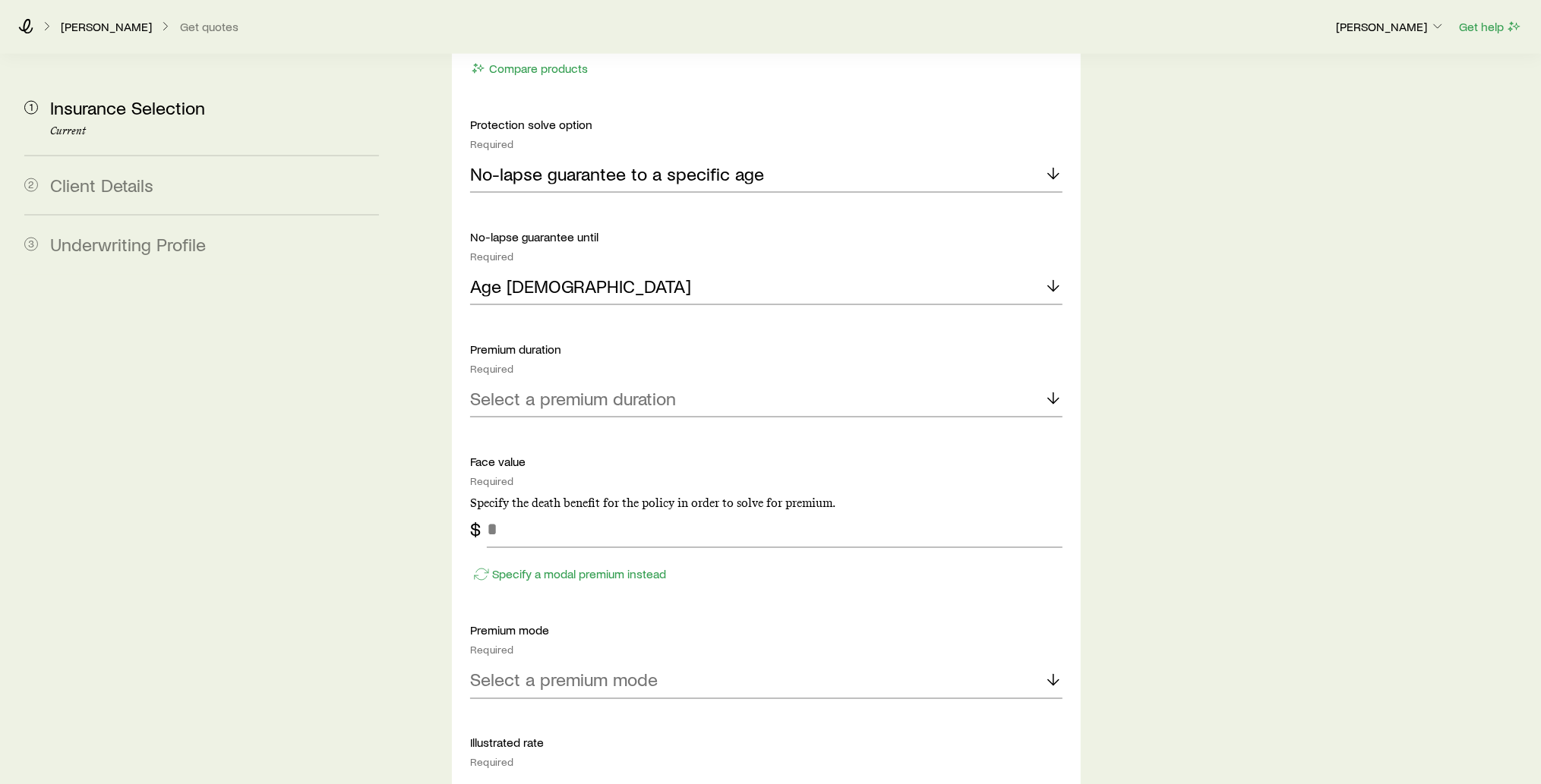
scroll to position [1826, 0]
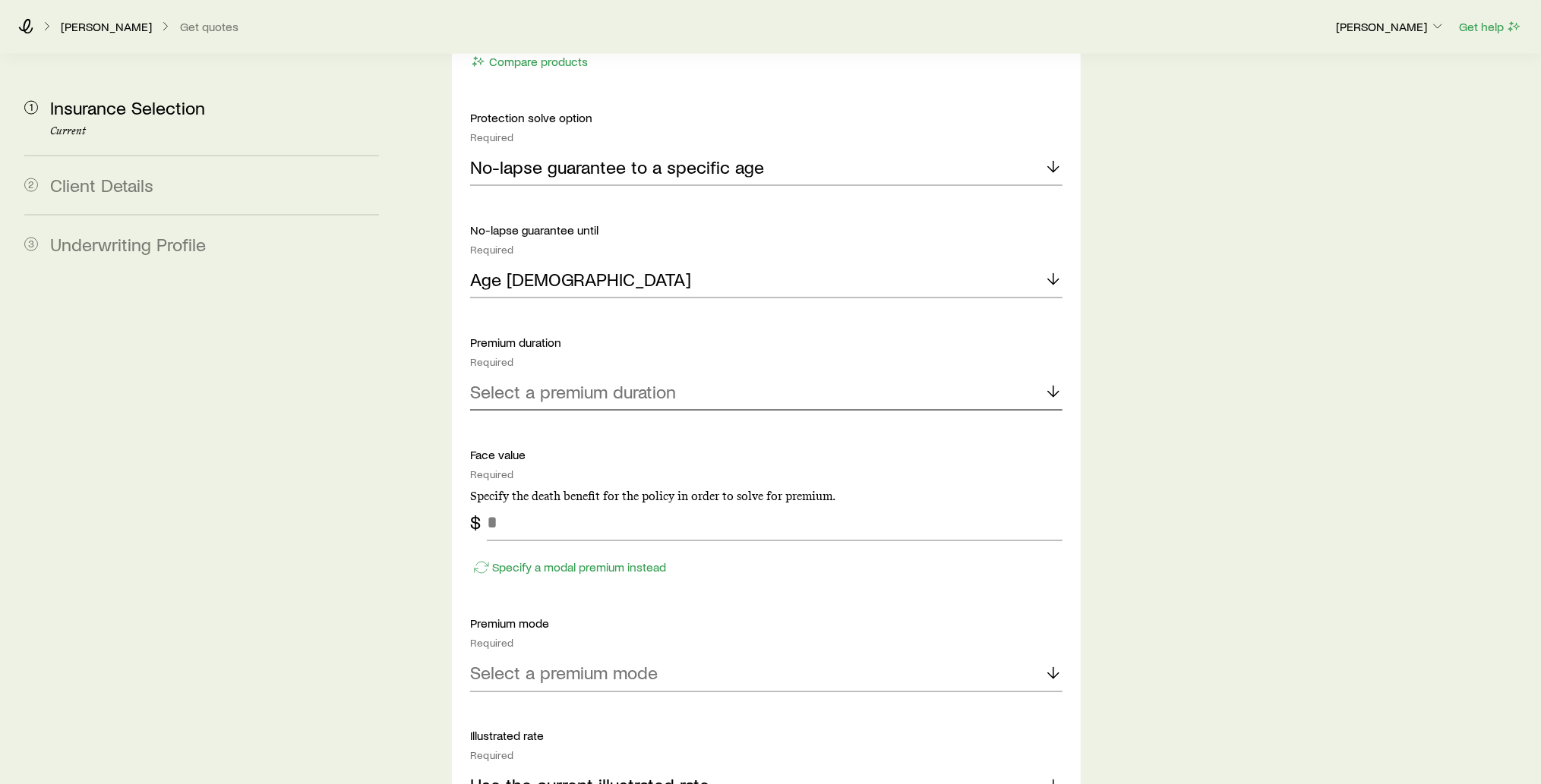
click at [1054, 383] on icon at bounding box center [1053, 391] width 18 height 18
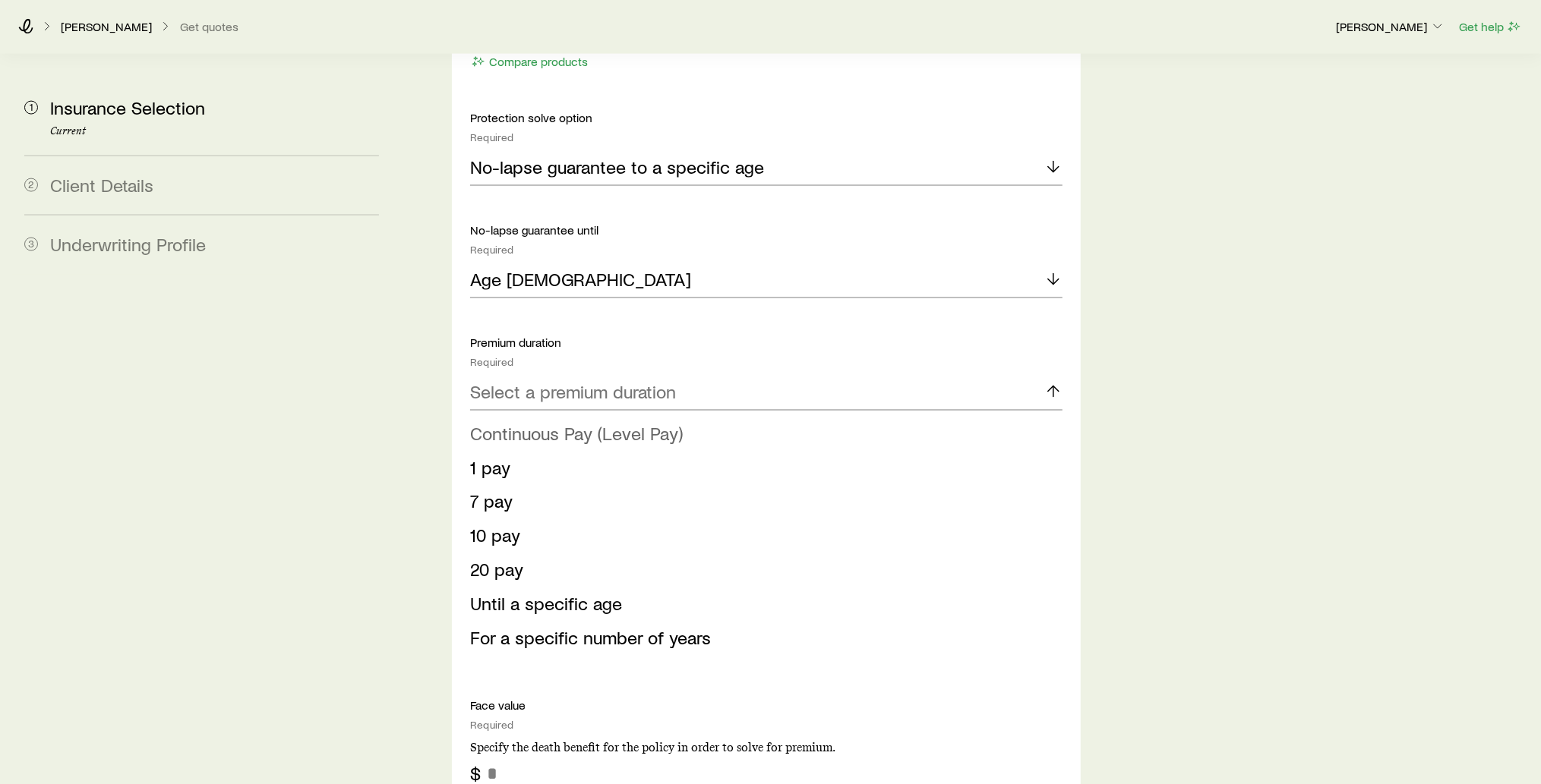
click at [924, 417] on li "Continuous Pay (Level Pay)" at bounding box center [762, 434] width 583 height 34
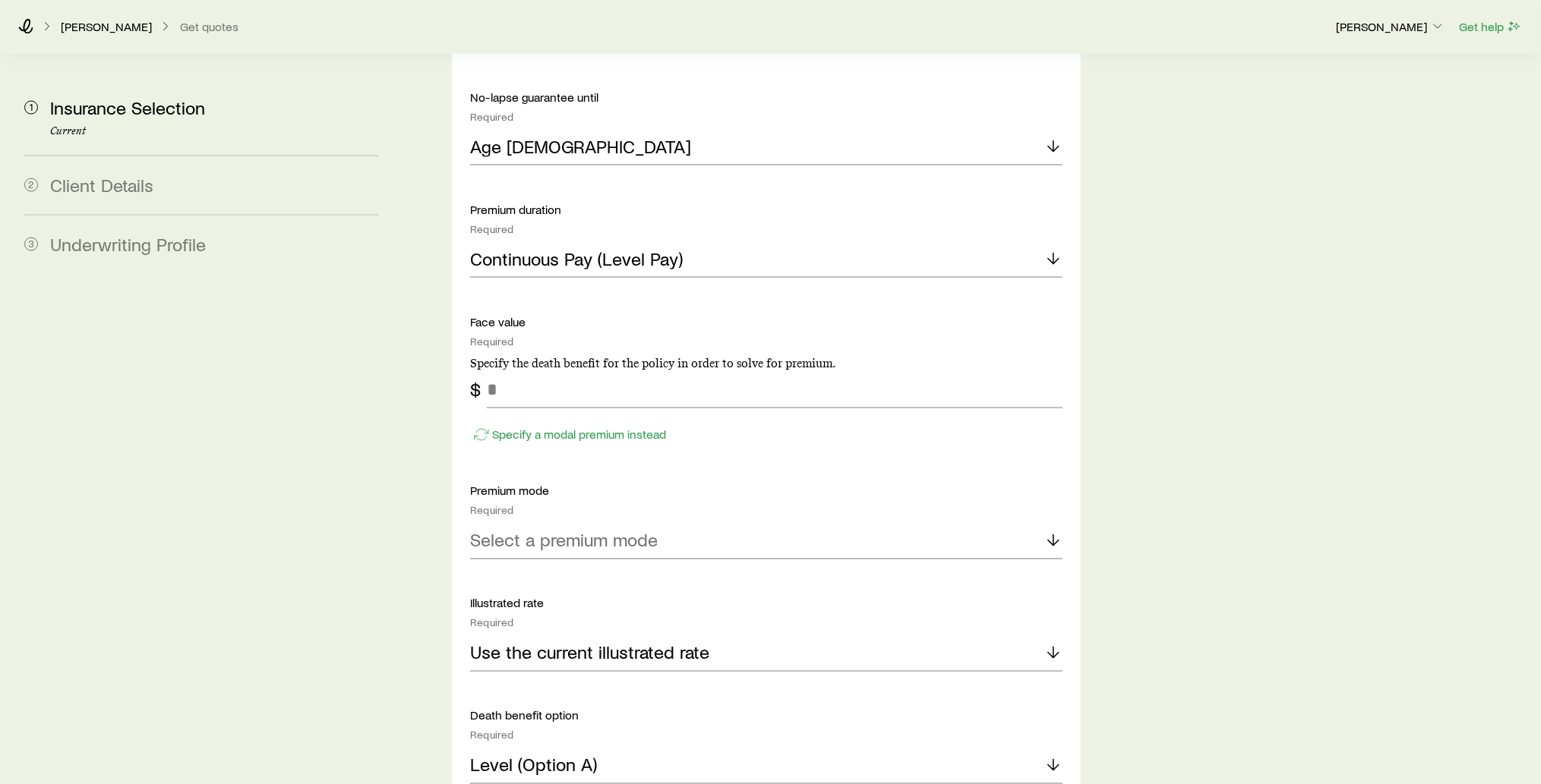
scroll to position [1963, 0]
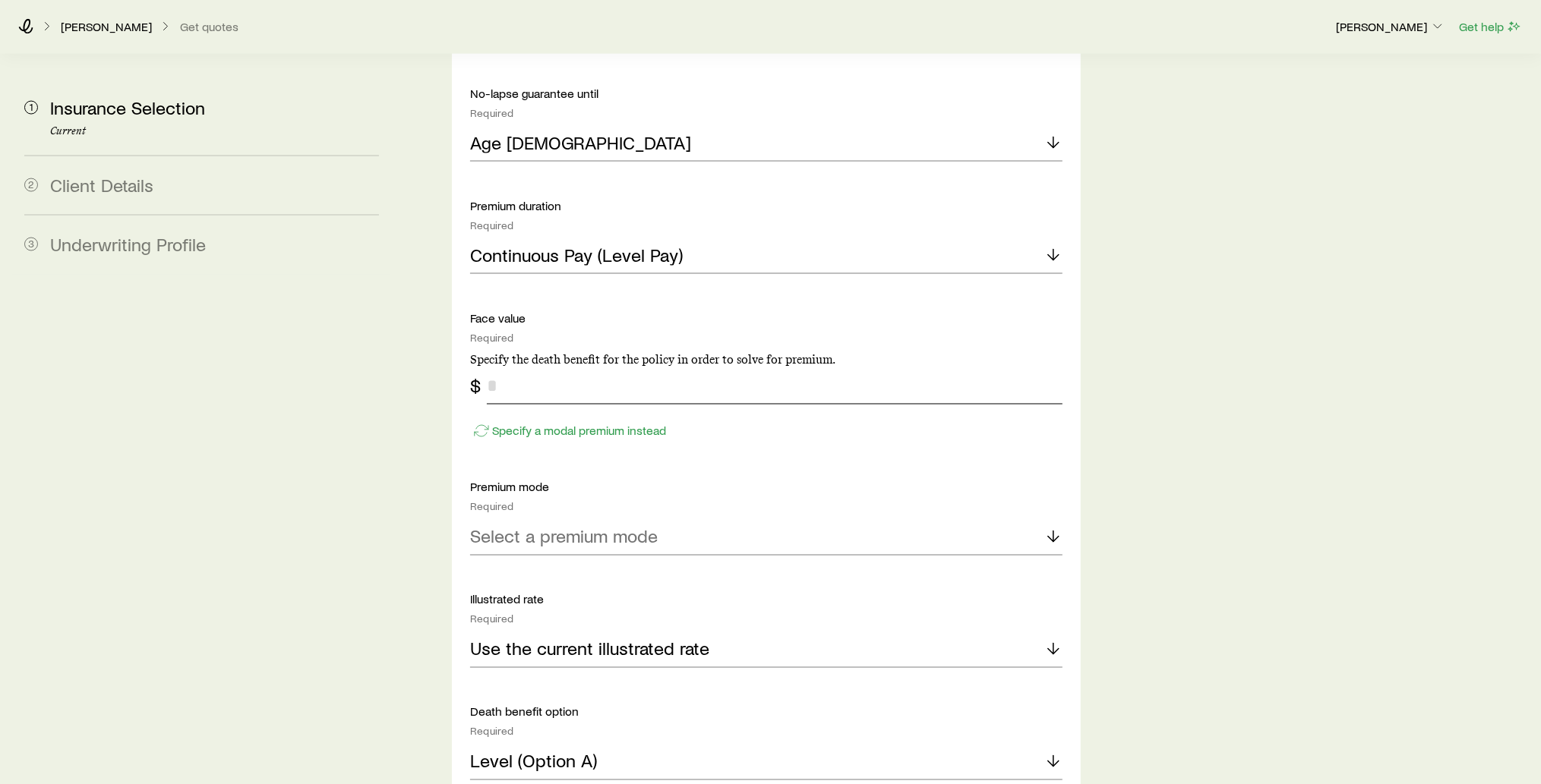
click at [544, 368] on input "tel" at bounding box center [775, 386] width 576 height 36
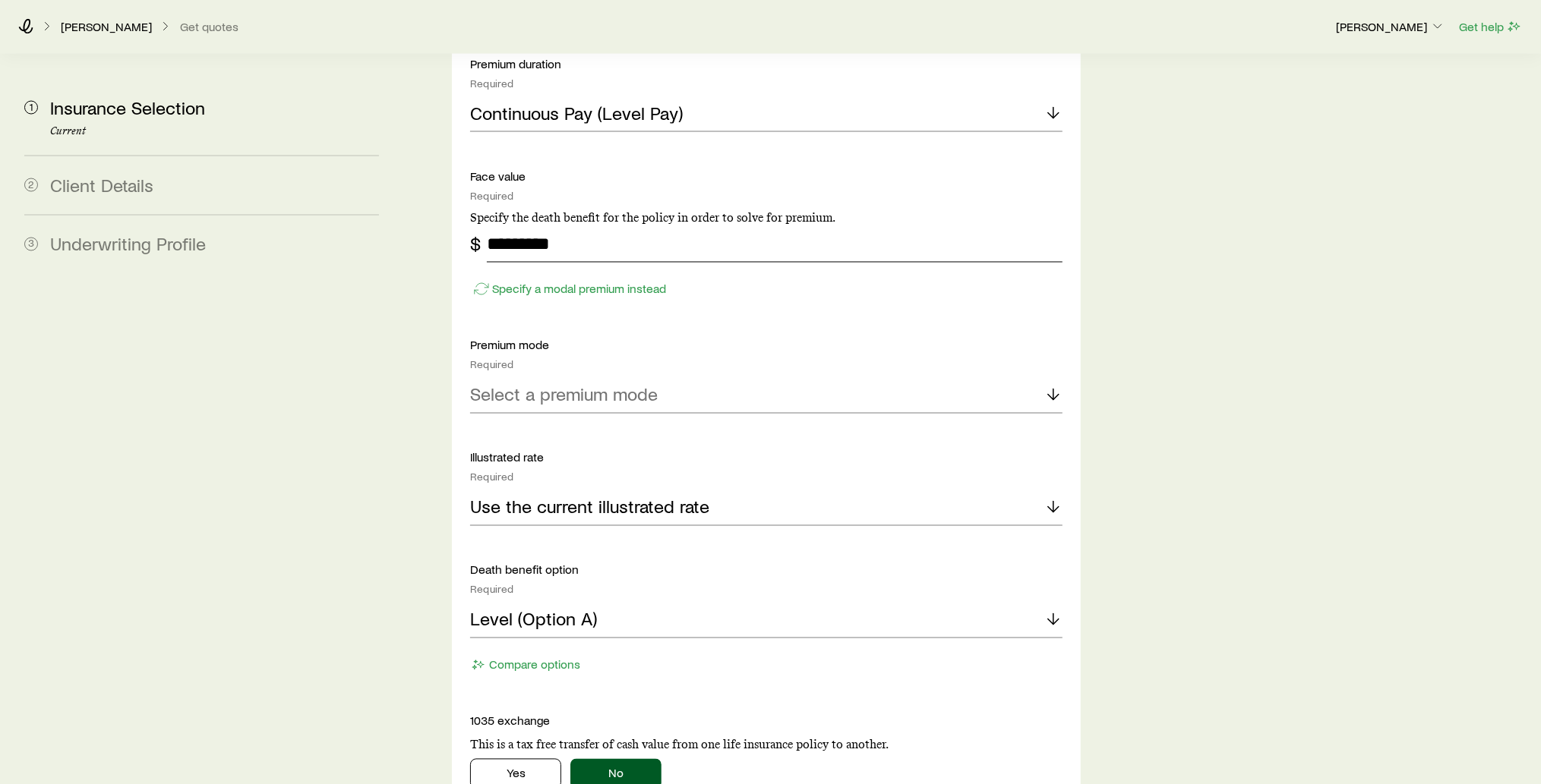
scroll to position [2106, 0]
type input "*********"
click at [1053, 389] on line at bounding box center [1053, 394] width 0 height 10
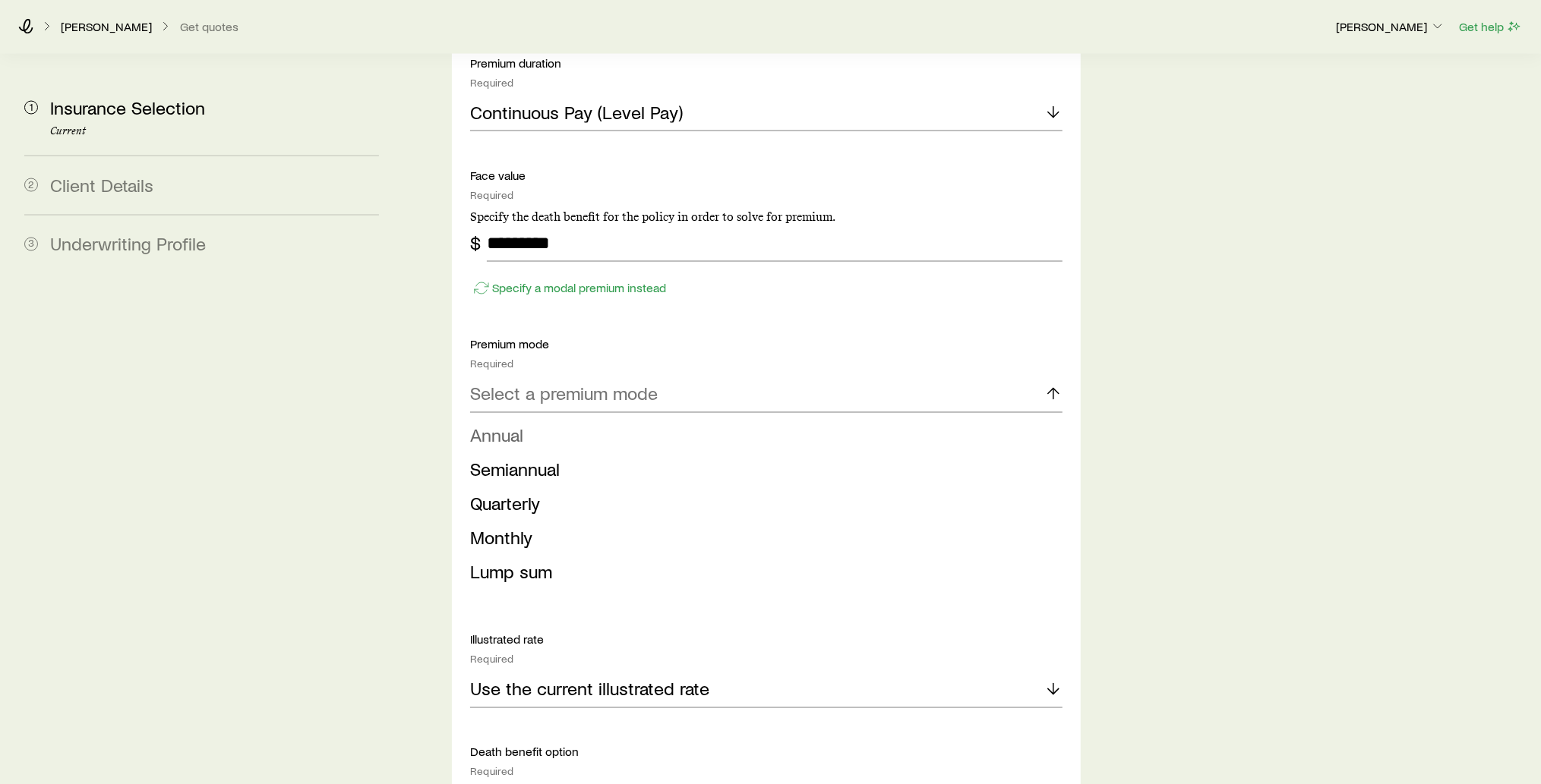
click at [918, 419] on li "Annual" at bounding box center [762, 437] width 583 height 34
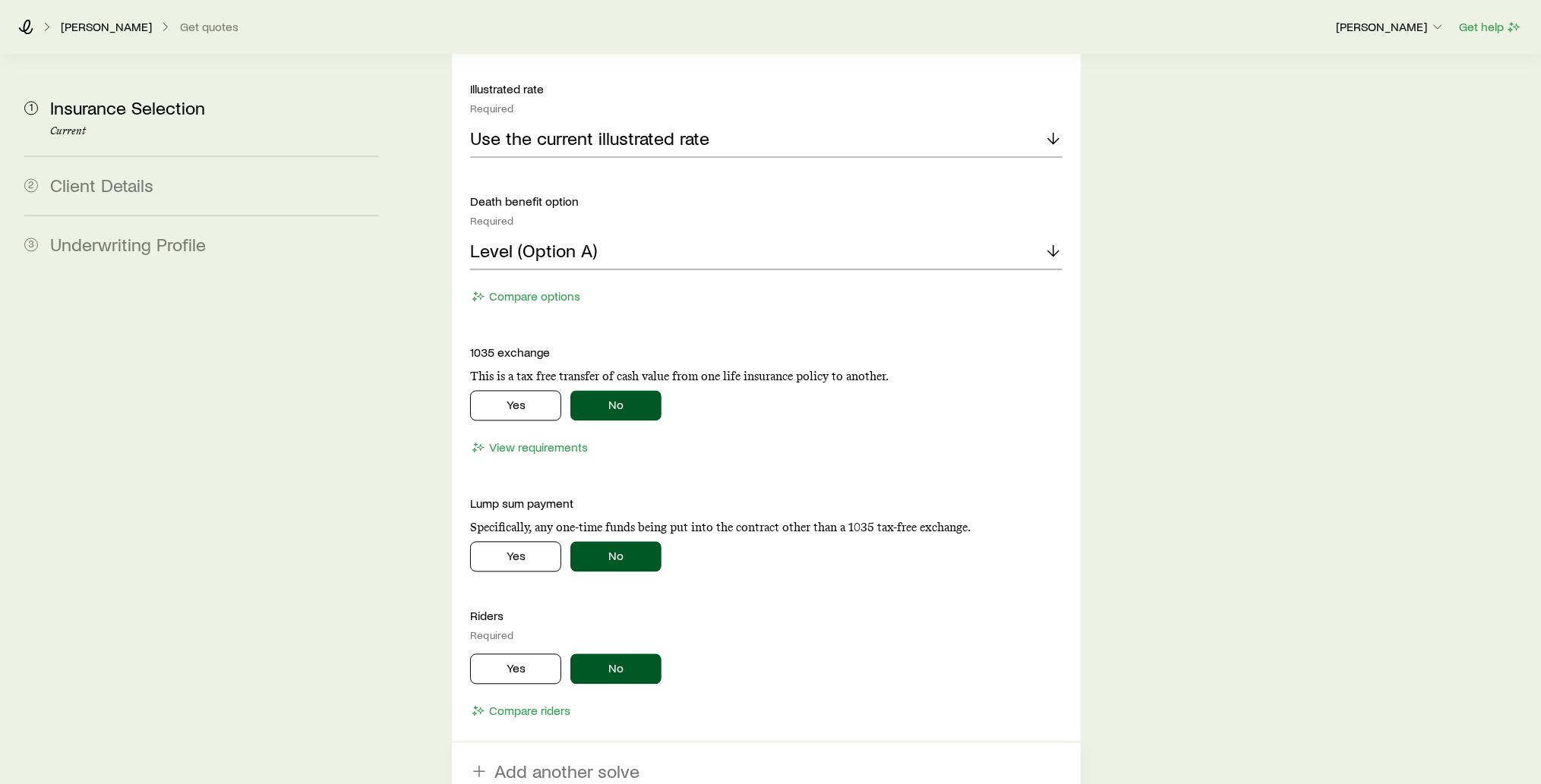
scroll to position [2482, 0]
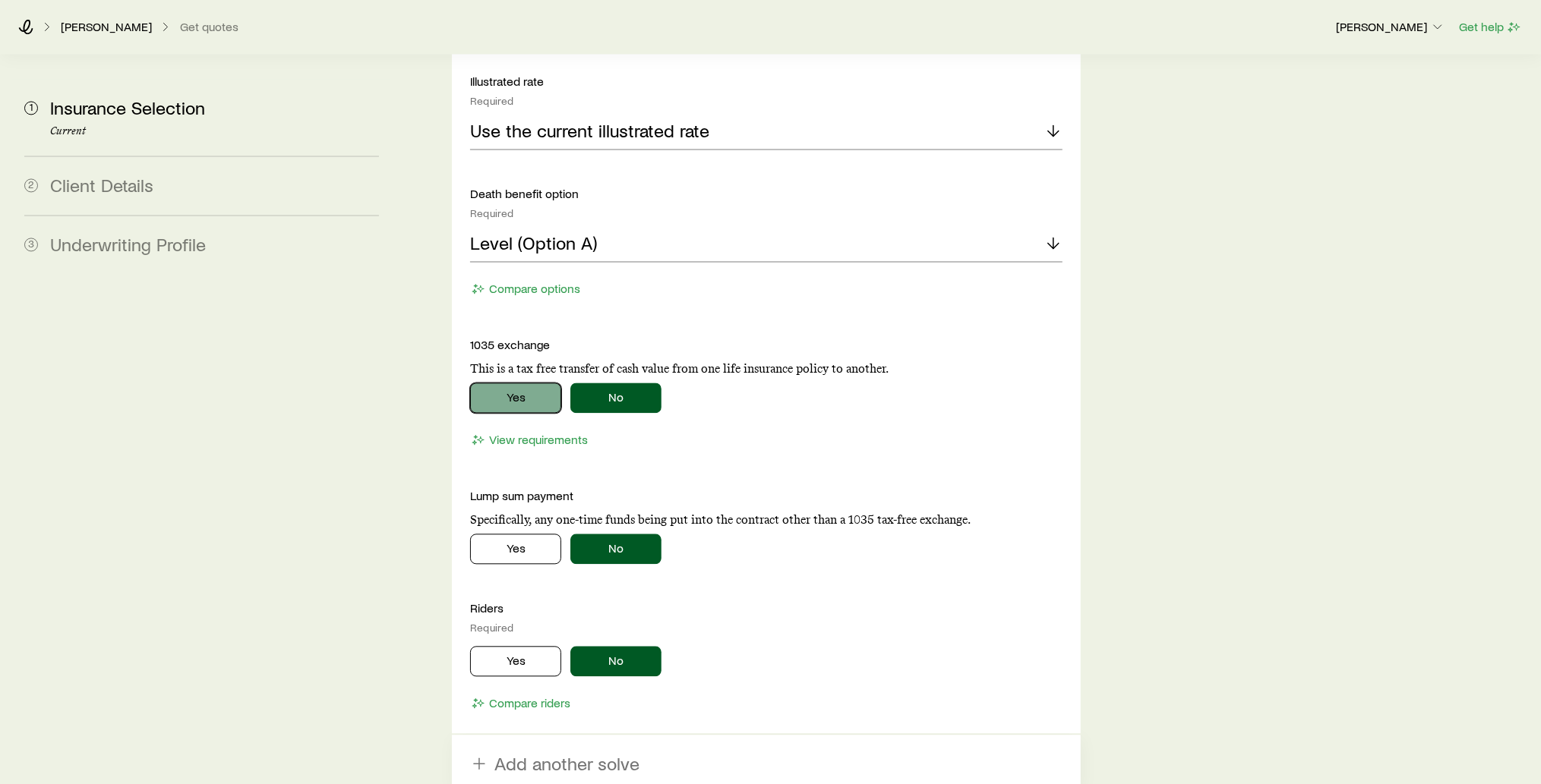
click at [508, 383] on button "Yes" at bounding box center [515, 398] width 91 height 30
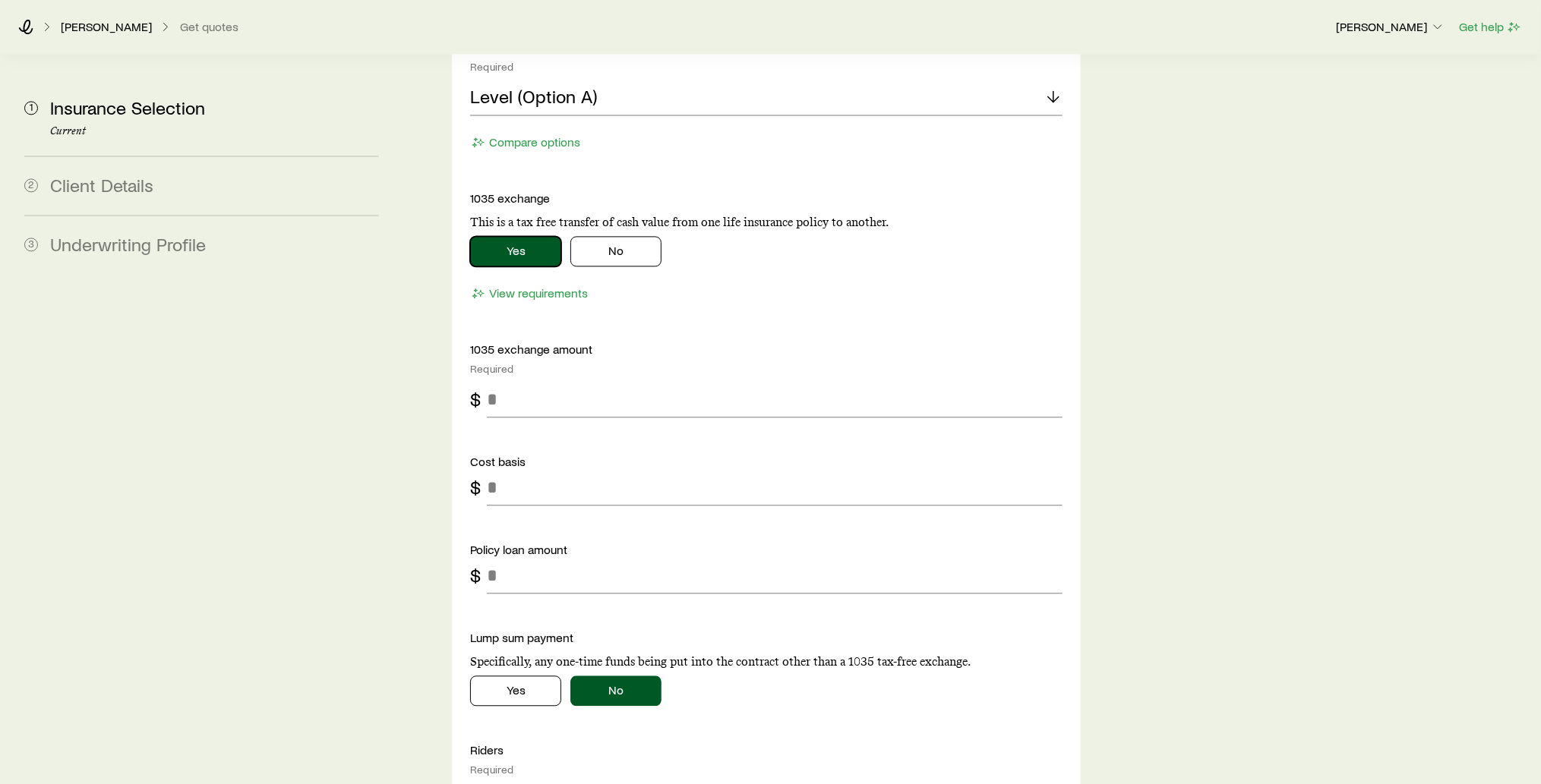
scroll to position [2628, 0]
click at [619, 236] on button "No" at bounding box center [616, 251] width 91 height 30
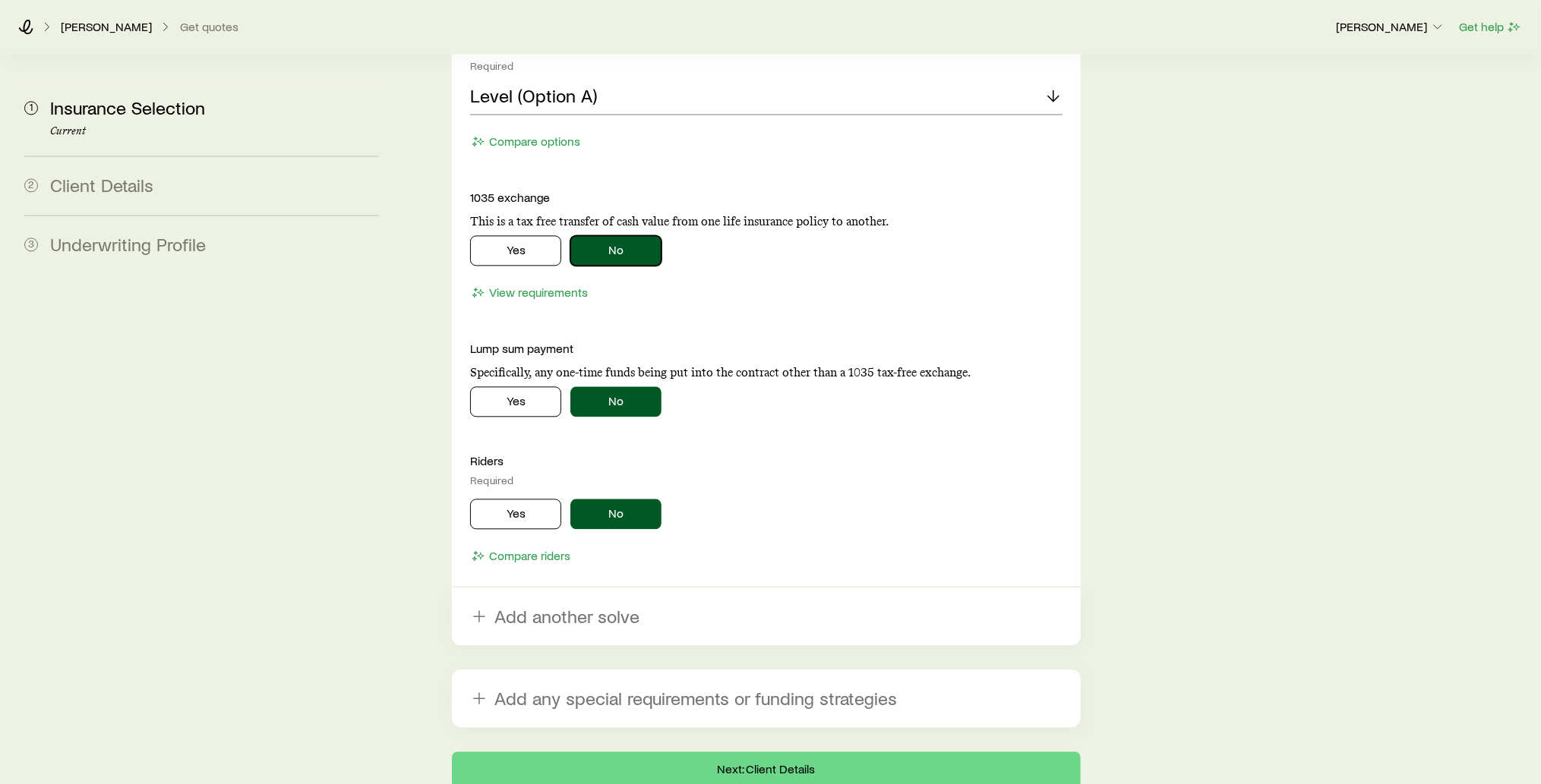
scroll to position [2687, 0]
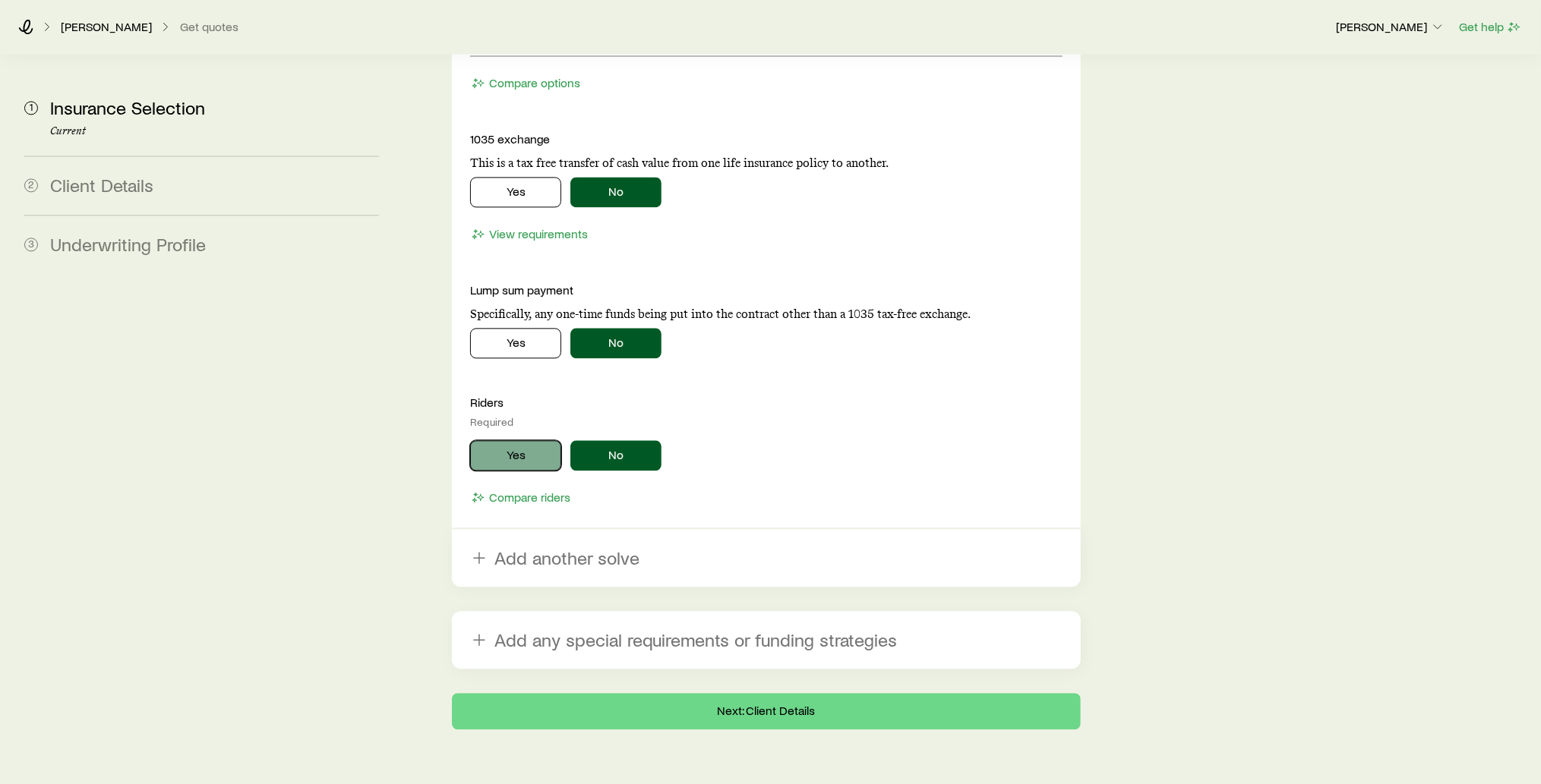
click at [526, 440] on button "Yes" at bounding box center [515, 455] width 91 height 30
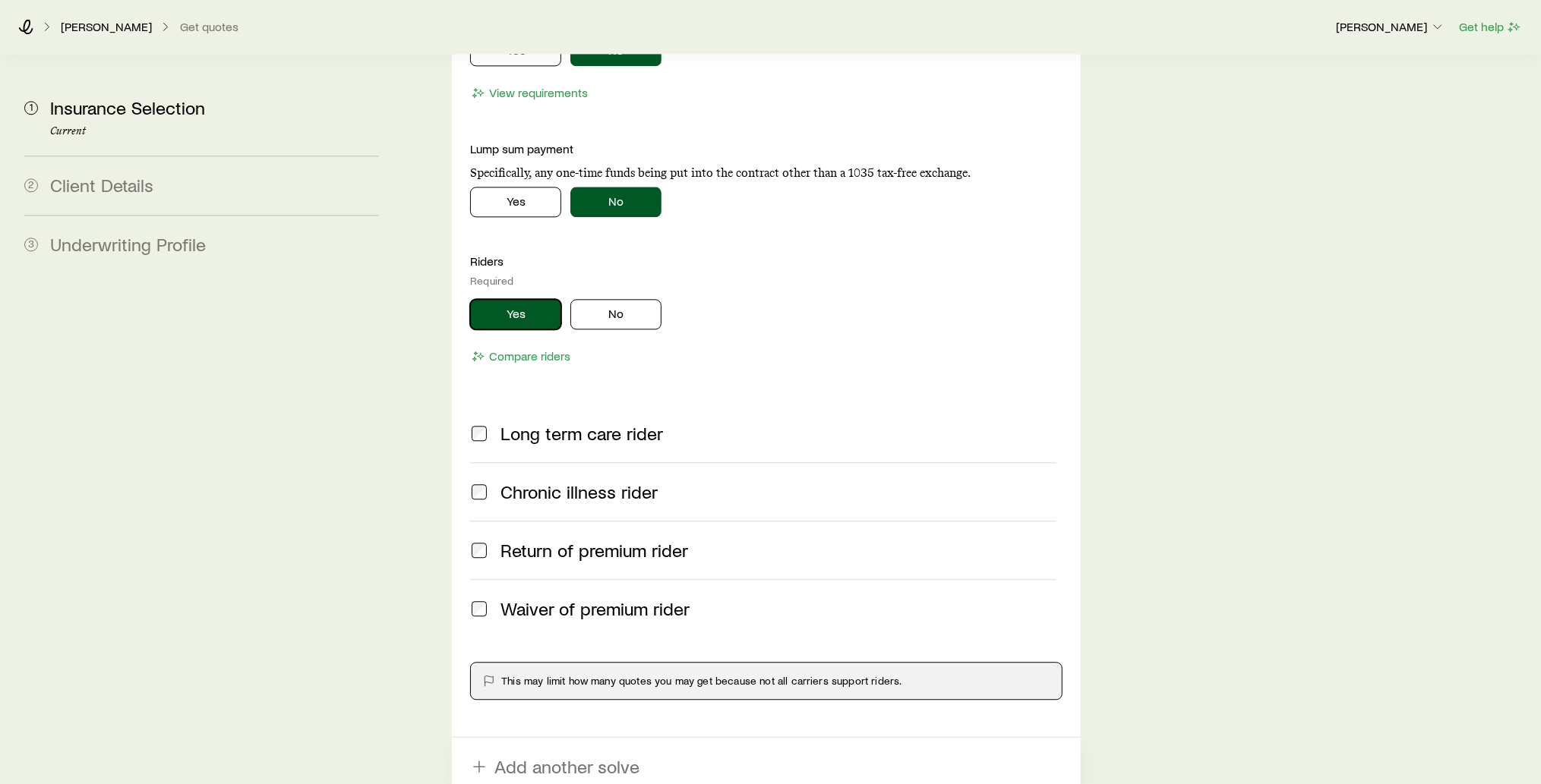
scroll to position [2831, 0]
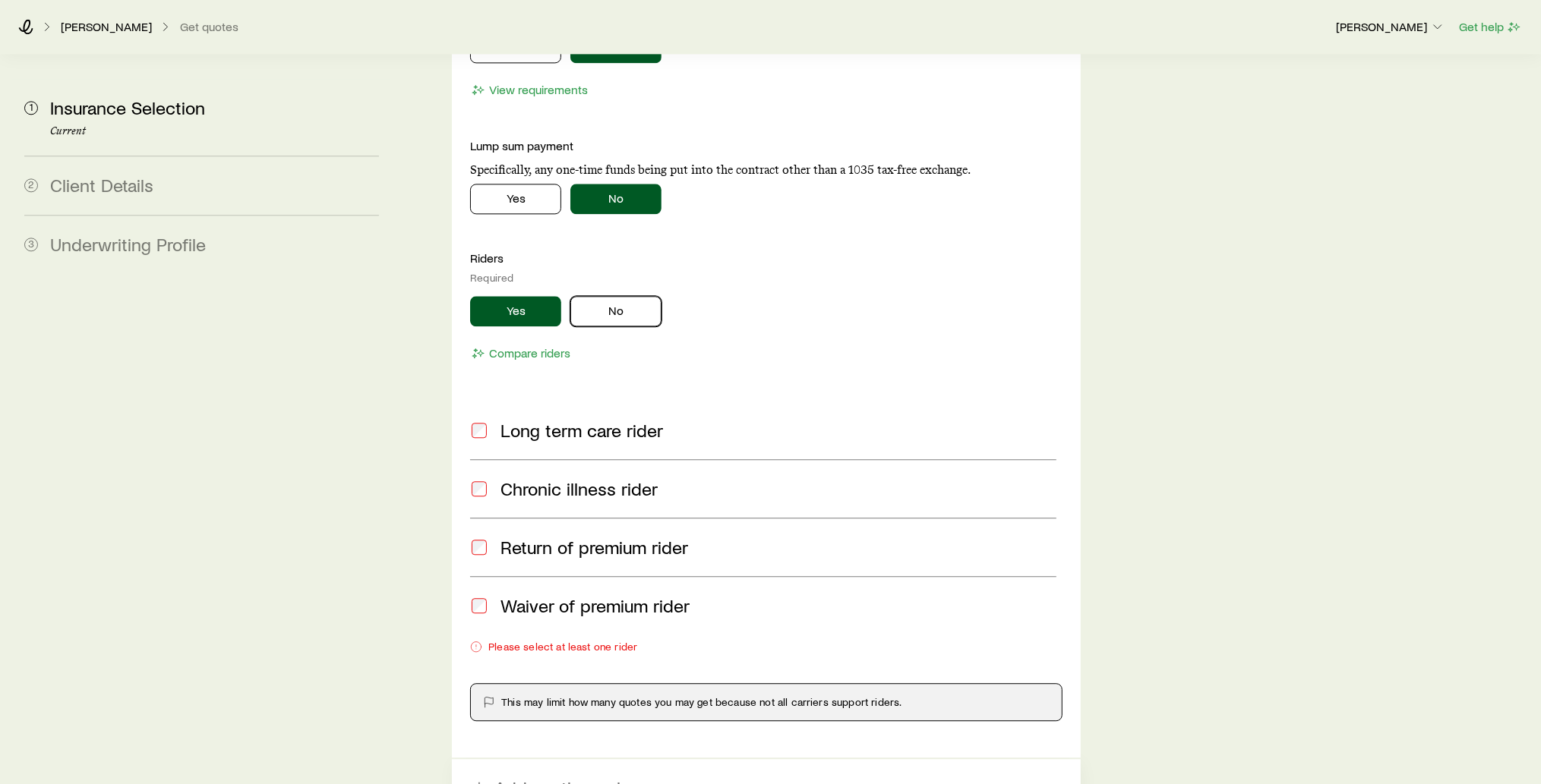
click at [642, 296] on button "No" at bounding box center [616, 312] width 91 height 30
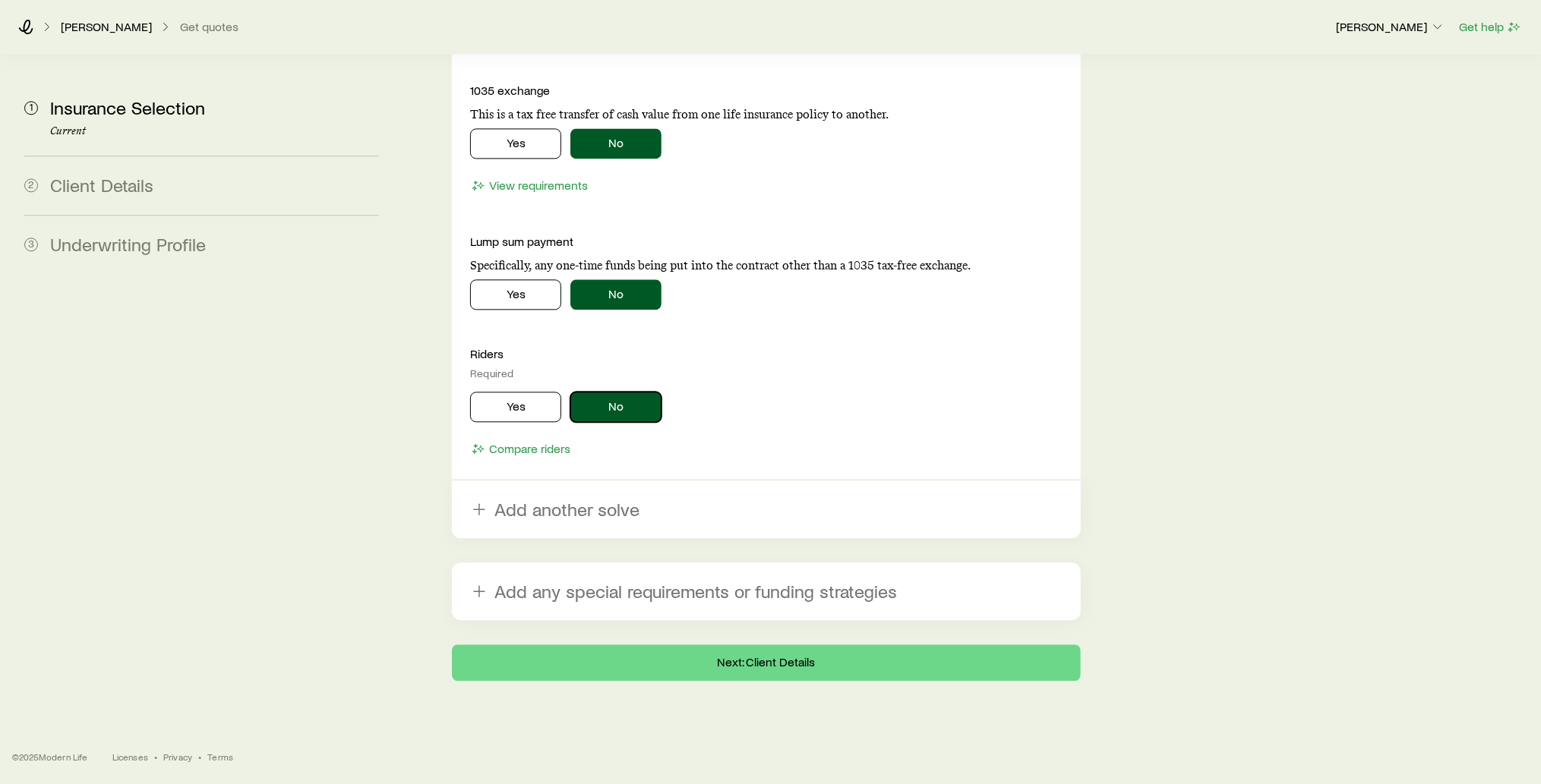
scroll to position [2687, 0]
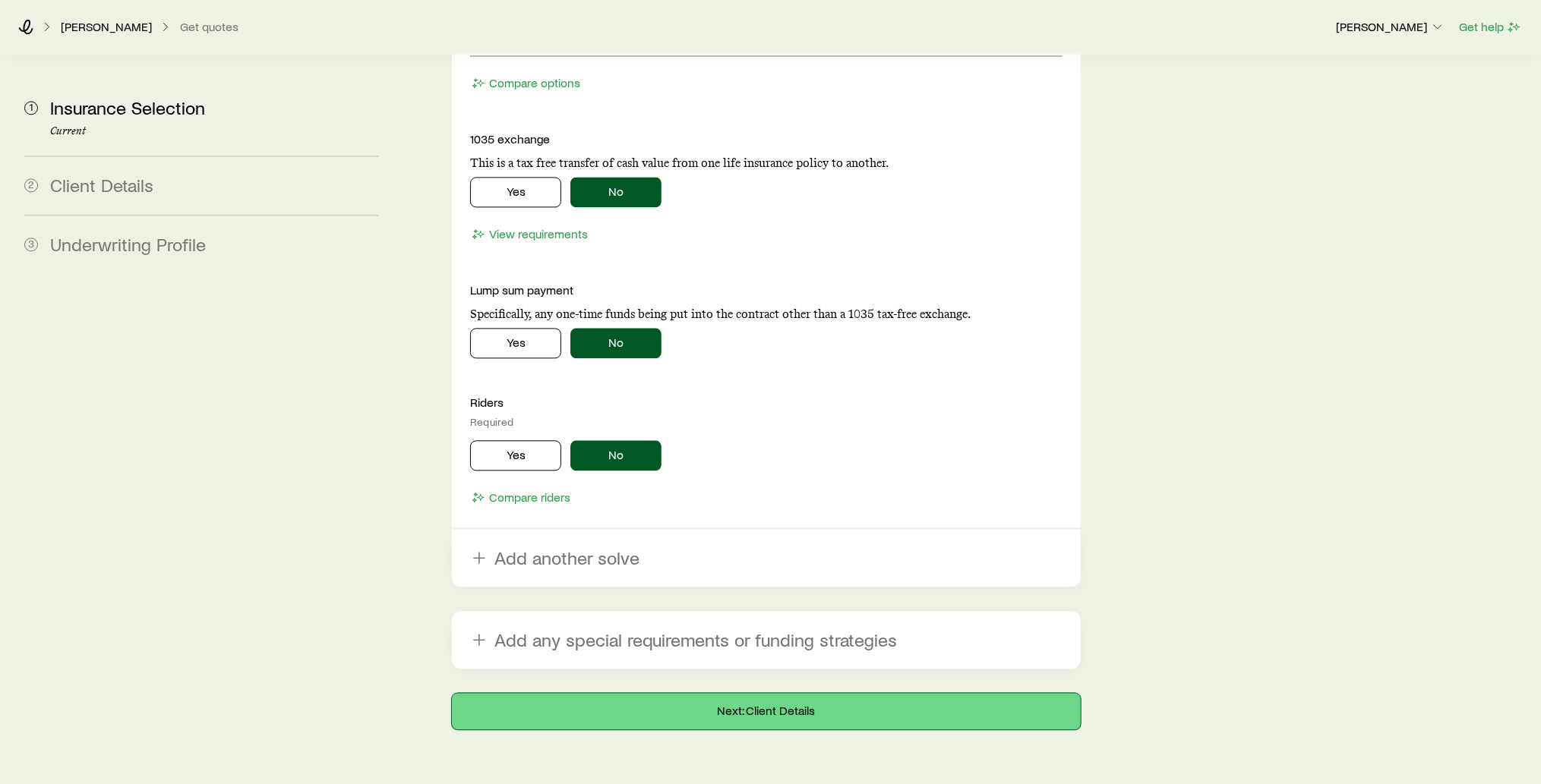
click at [756, 693] on button "Next: Client Details" at bounding box center [766, 711] width 629 height 36
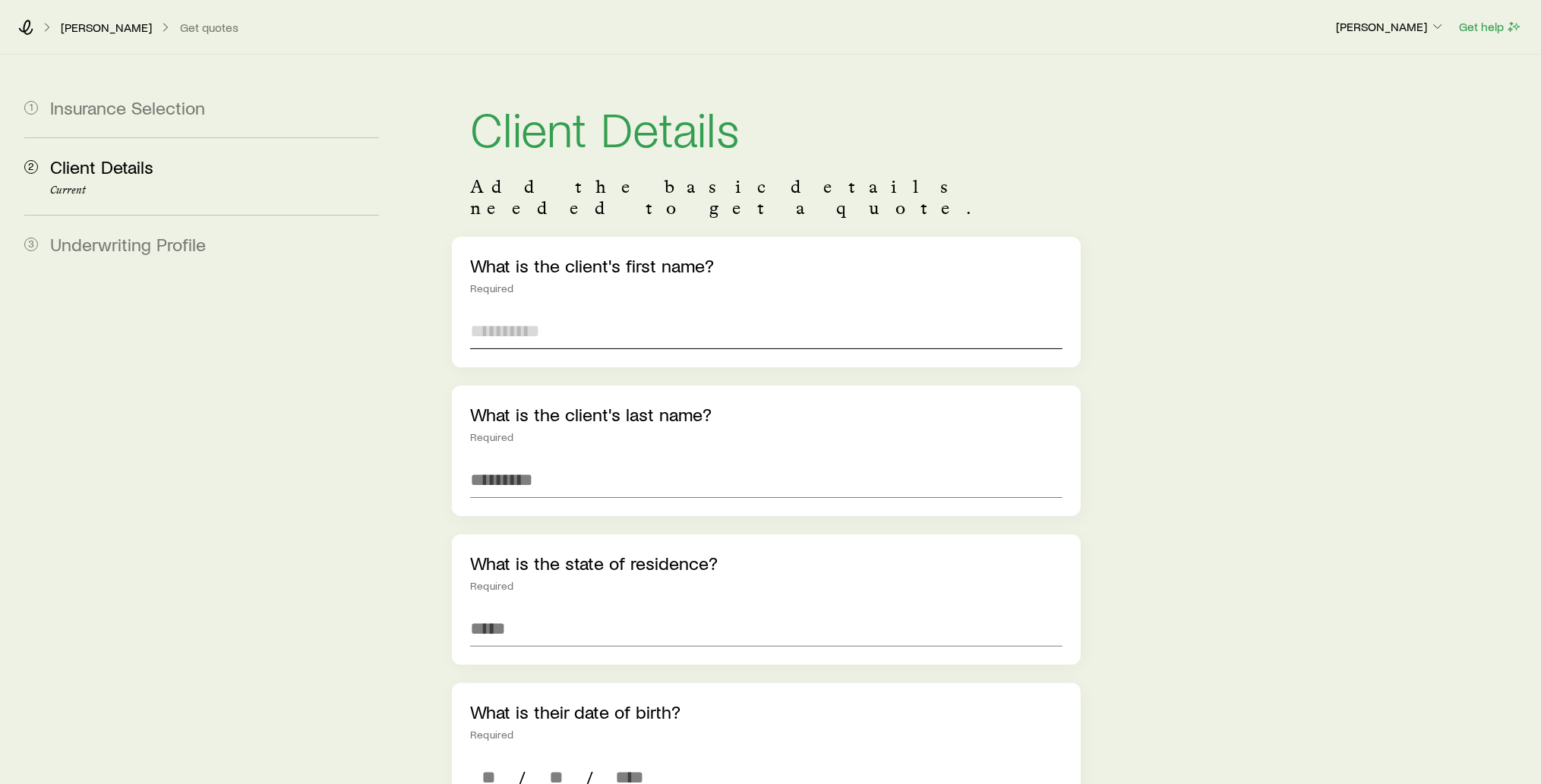
click at [567, 319] on input "text" at bounding box center [766, 330] width 593 height 36
type input "****"
type input "*******"
type input "**********"
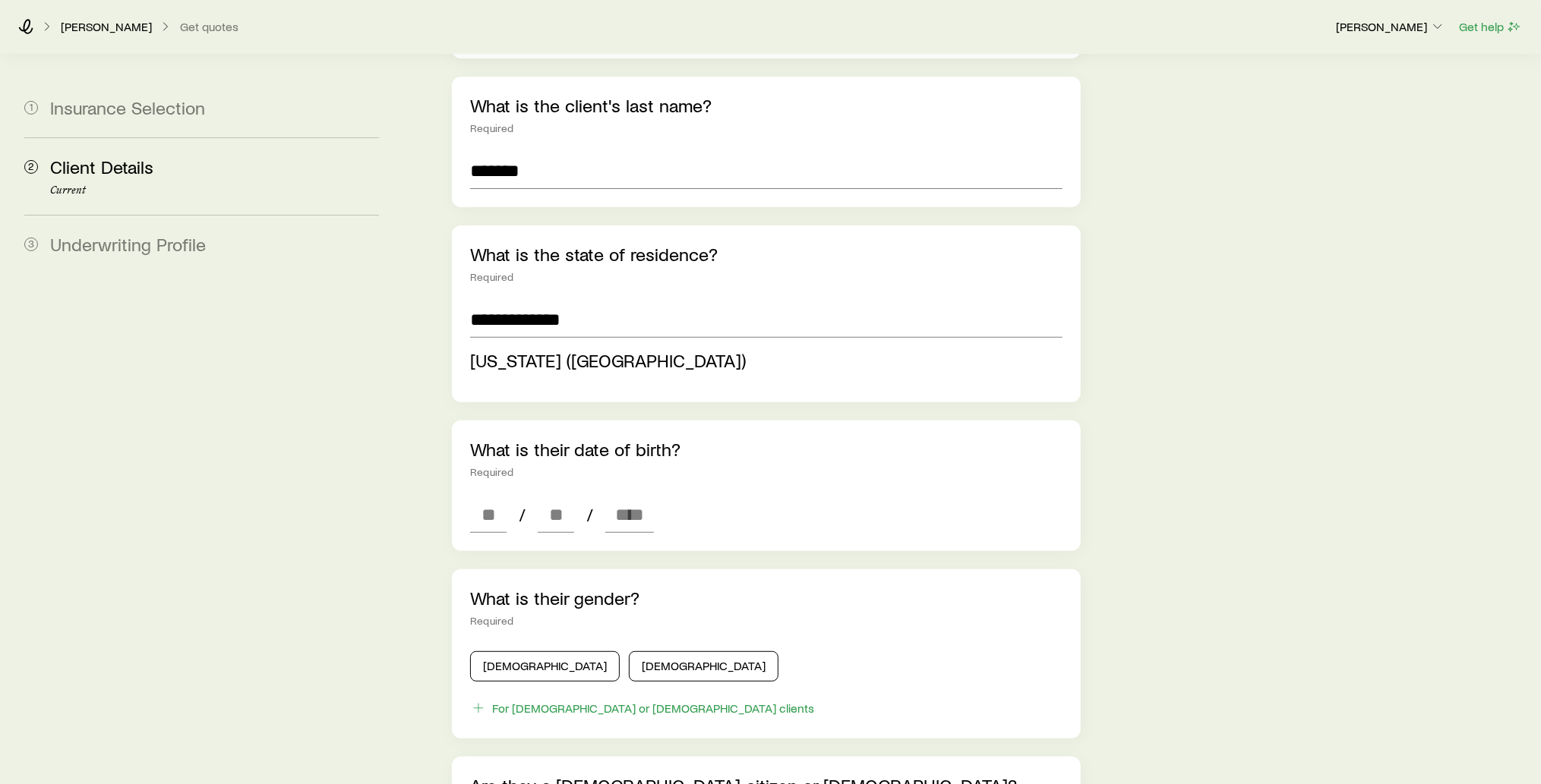
scroll to position [319, 0]
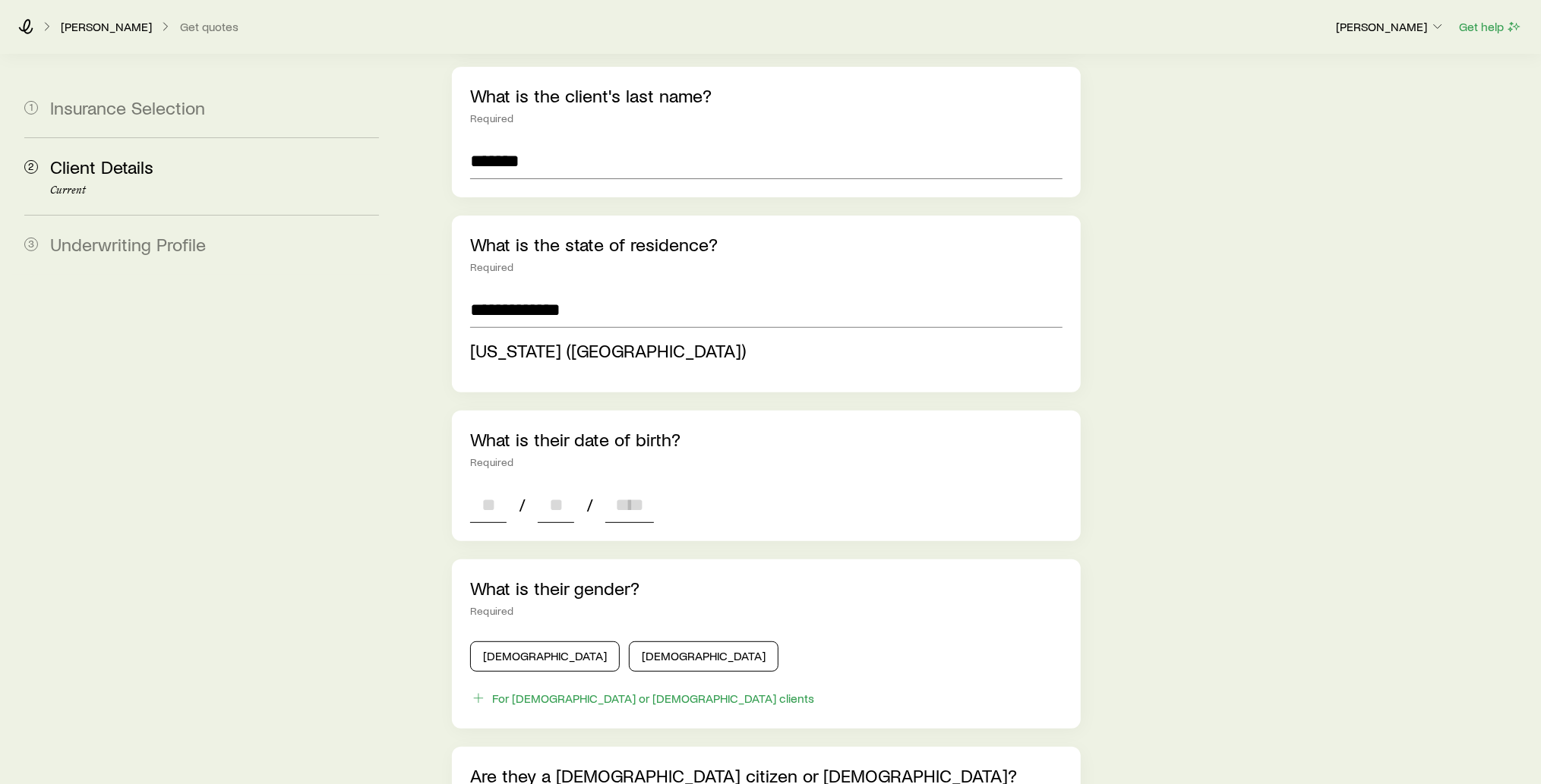
click at [493, 488] on div "**********" at bounding box center [766, 551] width 629 height 1267
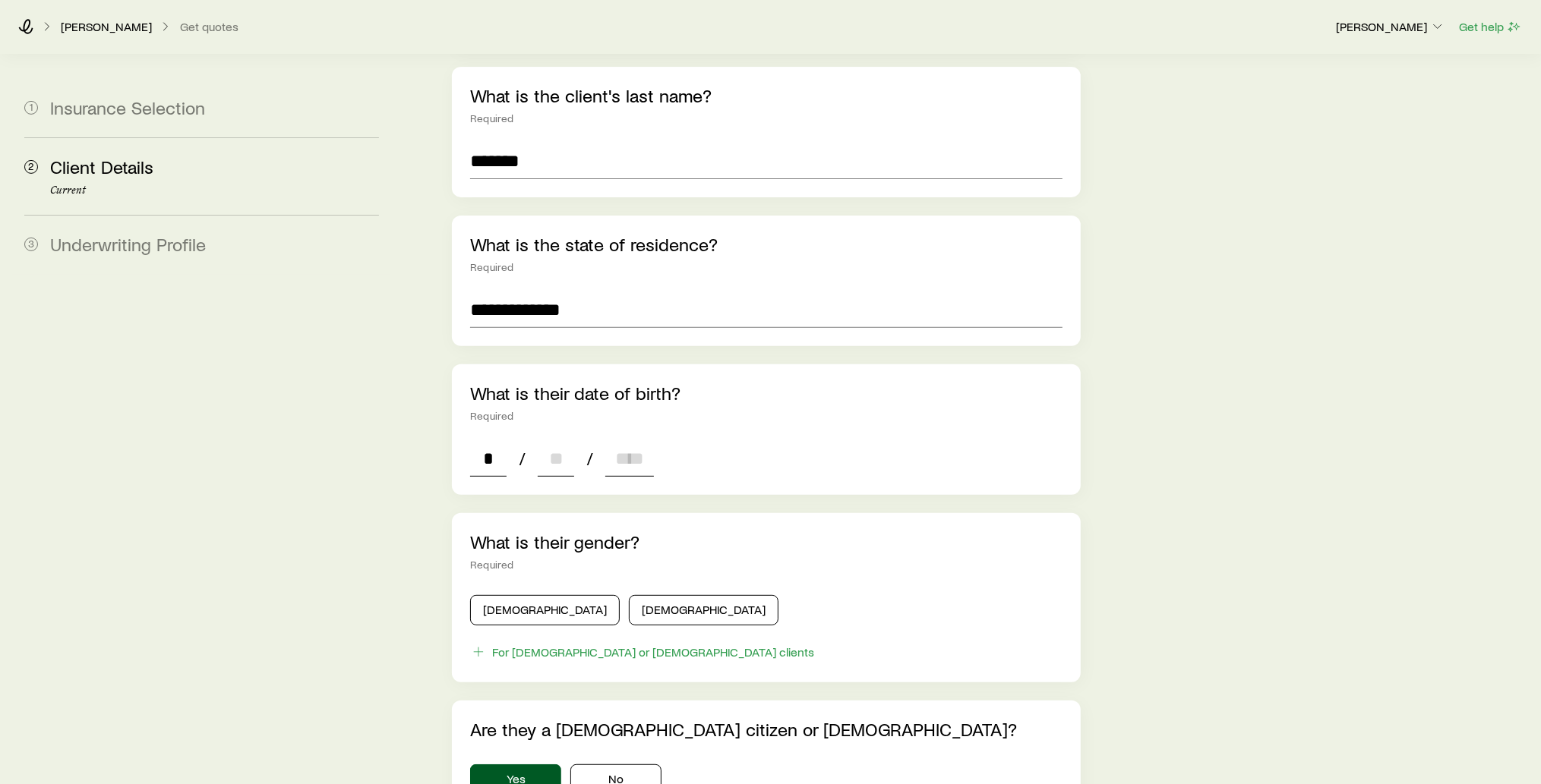
type input "**"
type input "****"
type input "*"
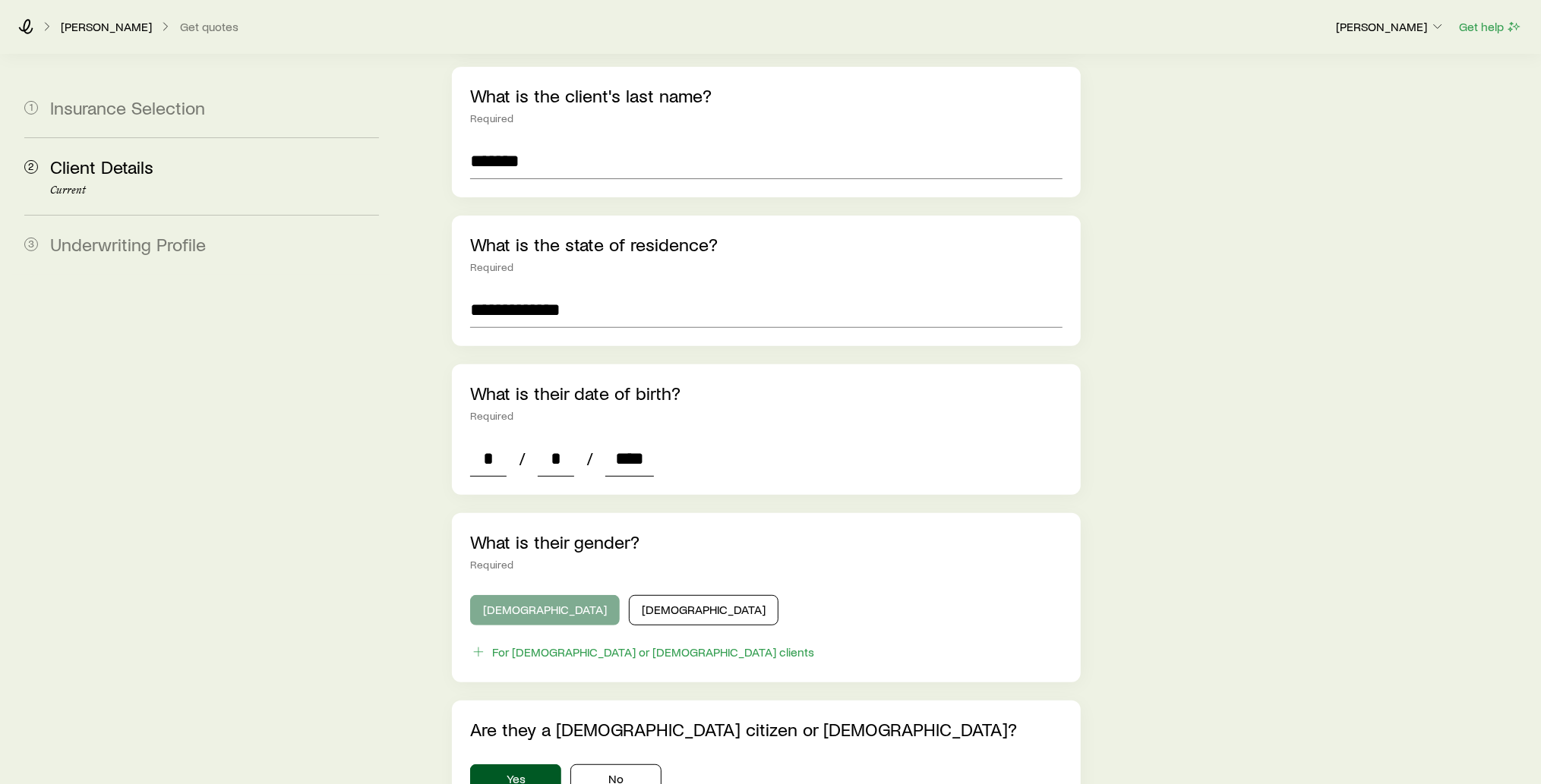
type input "****"
click at [502, 599] on button "[DEMOGRAPHIC_DATA]" at bounding box center [545, 611] width 150 height 30
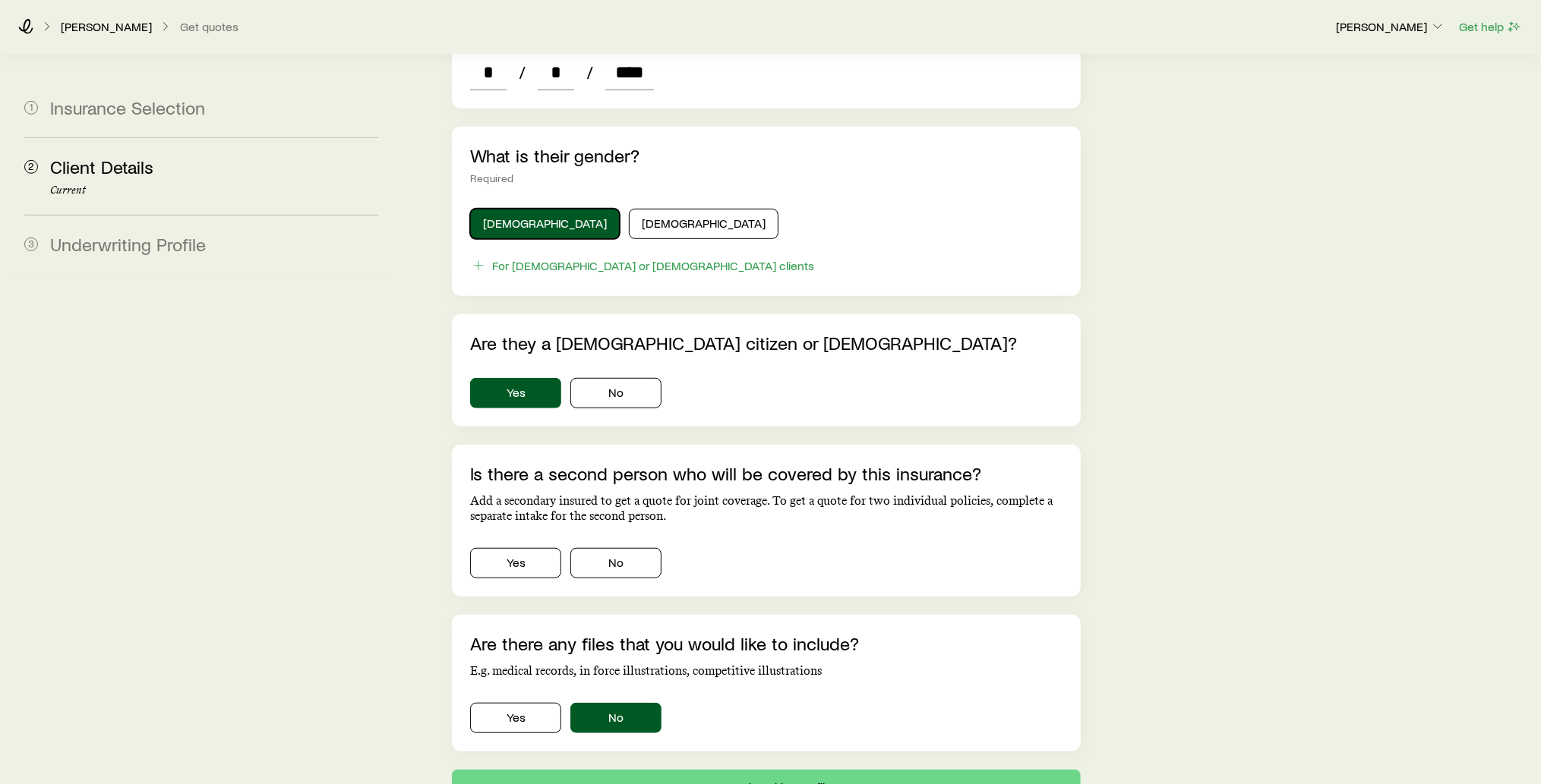
scroll to position [707, 0]
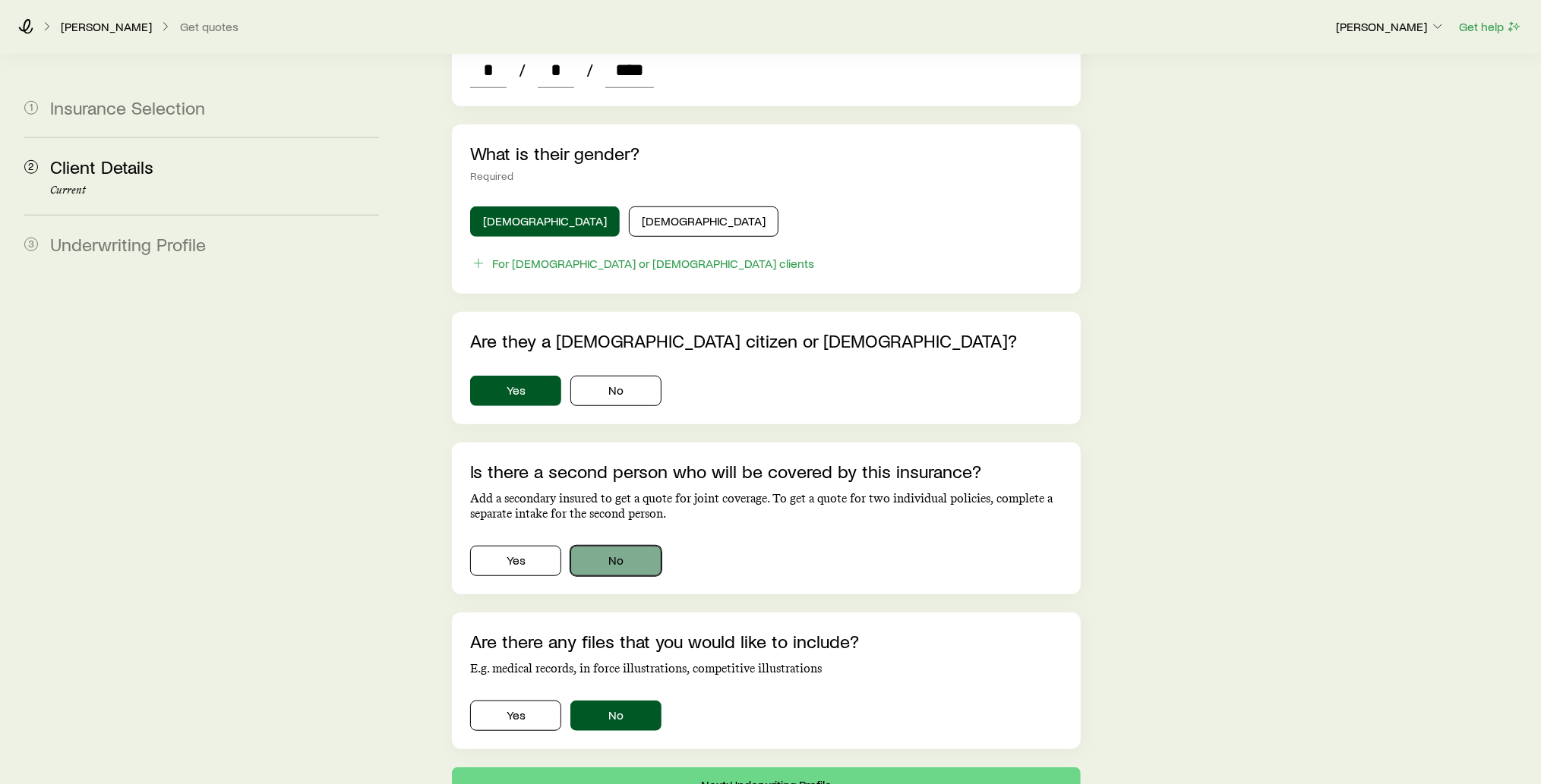
click at [631, 546] on button "No" at bounding box center [616, 561] width 91 height 30
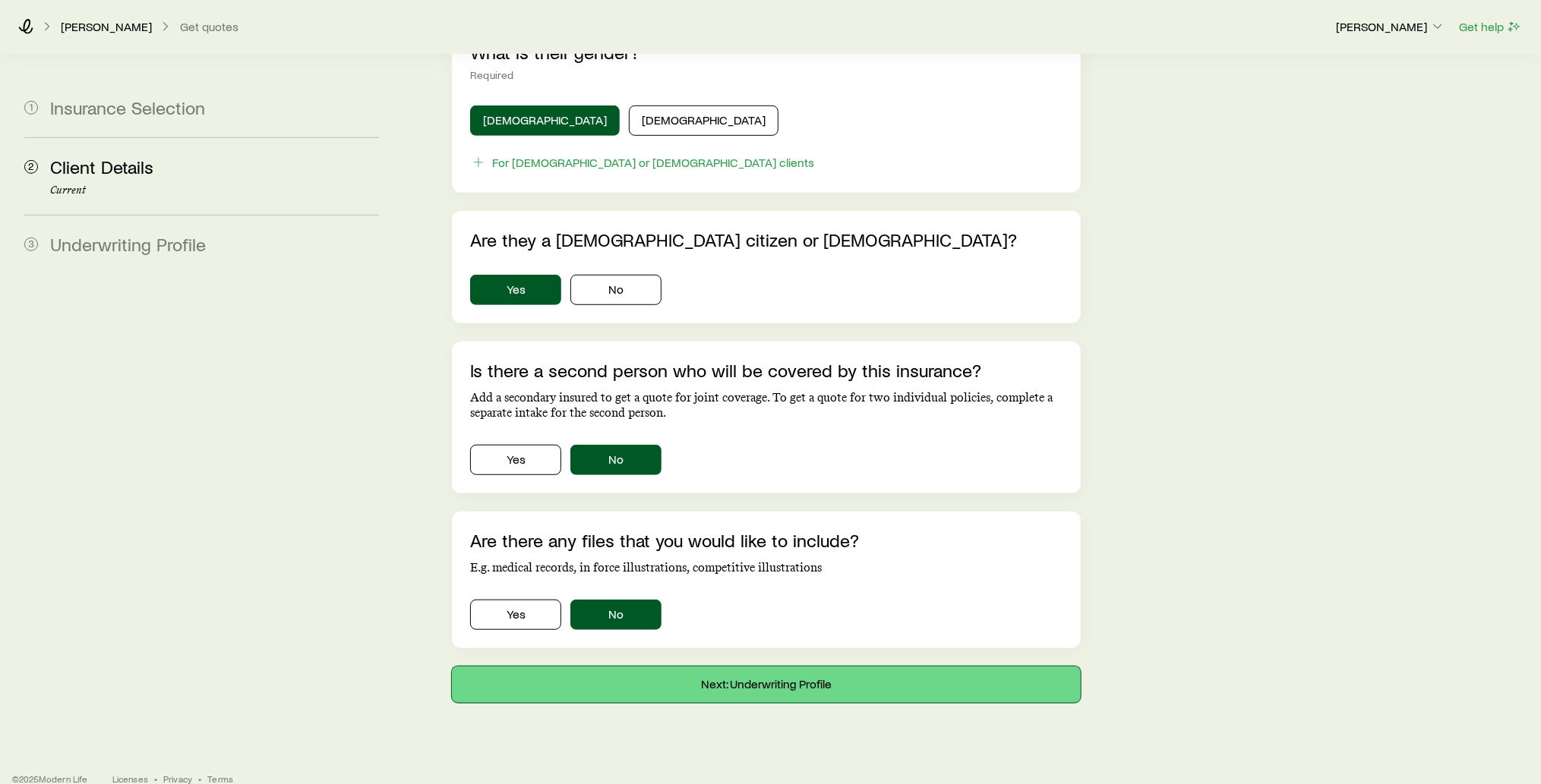
click at [761, 667] on button "Next: Underwriting Profile" at bounding box center [766, 685] width 629 height 36
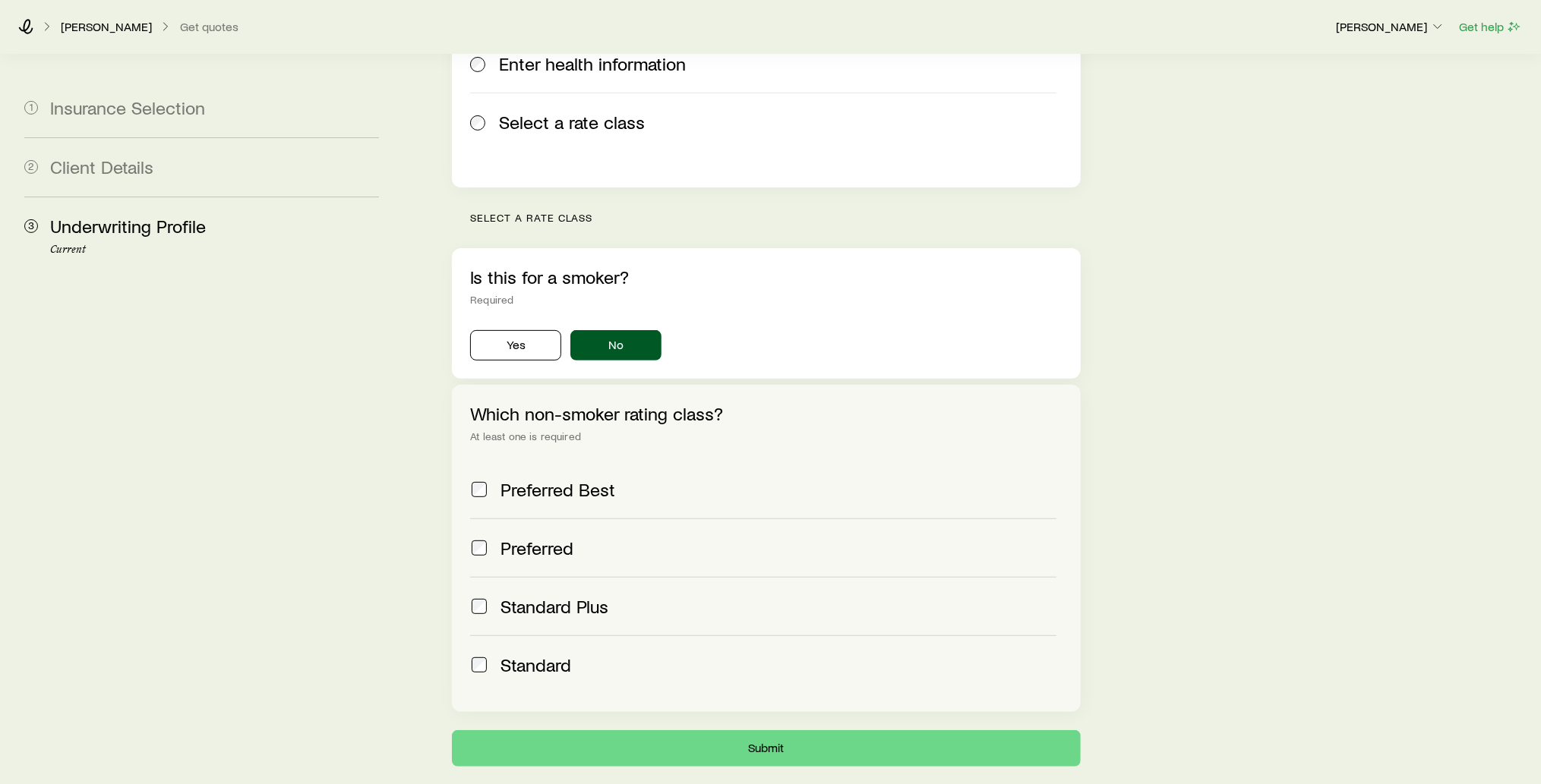
scroll to position [403, 0]
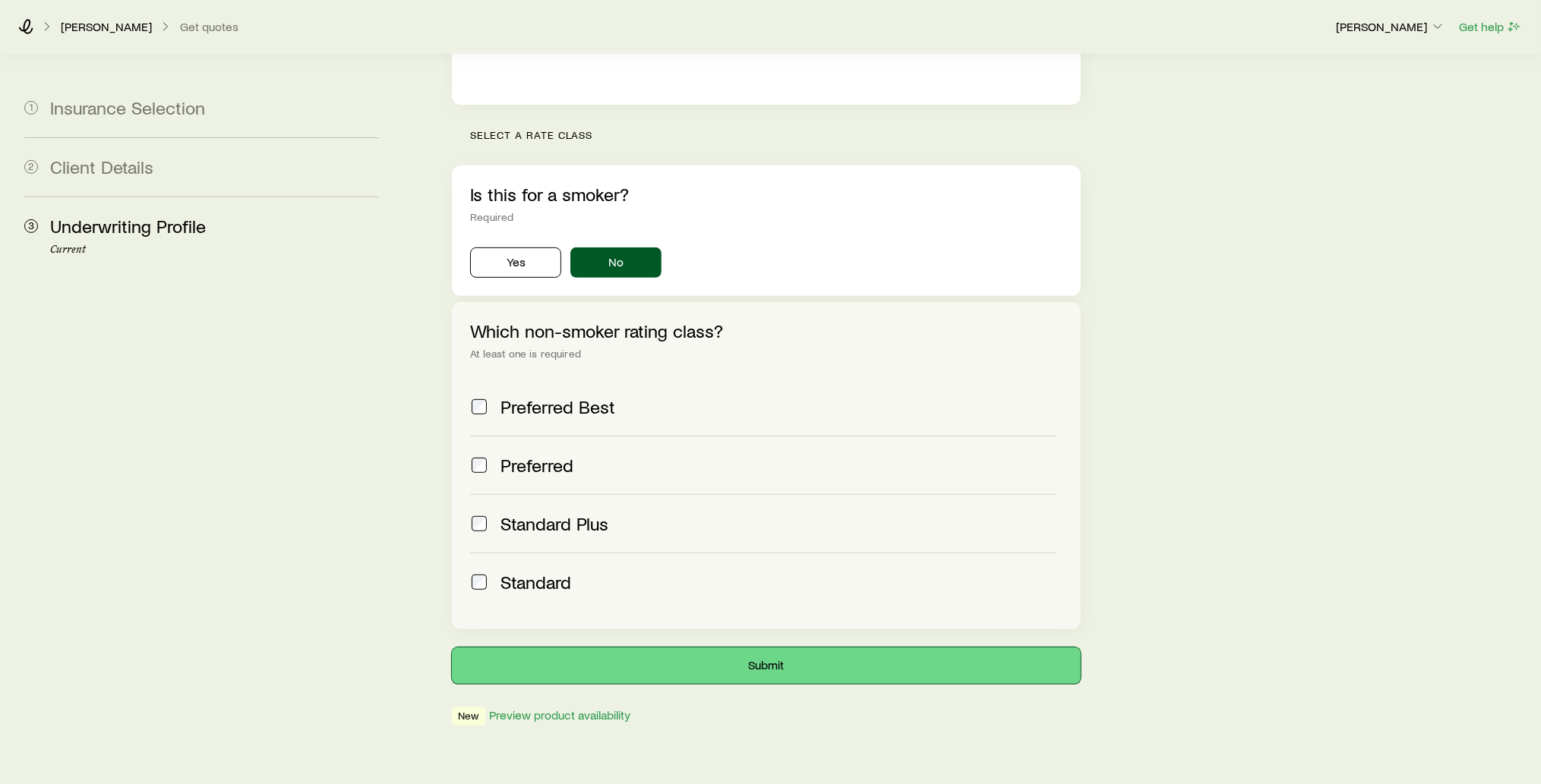
click at [784, 648] on button "Submit" at bounding box center [766, 666] width 629 height 36
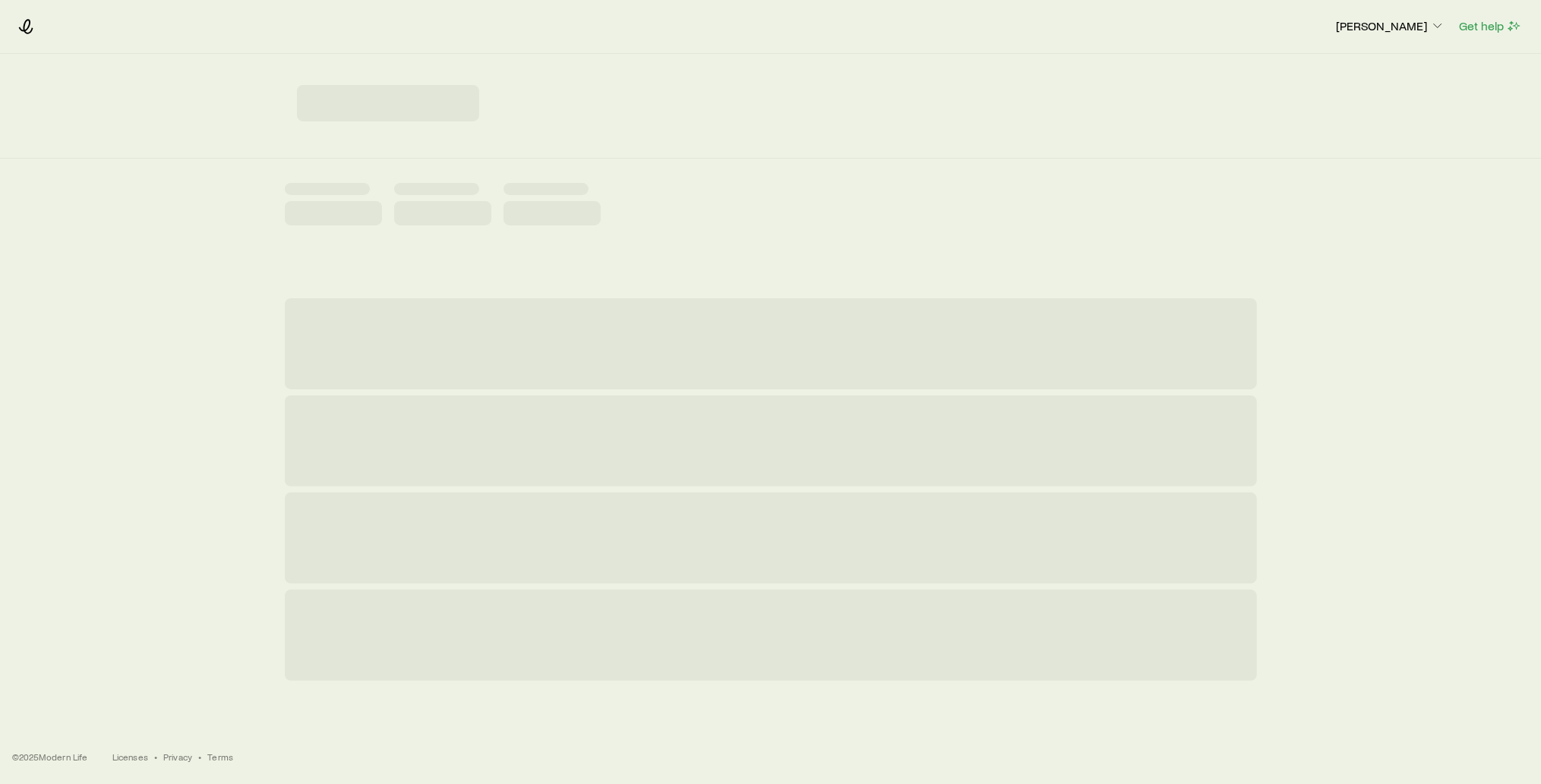
scroll to position [0, 0]
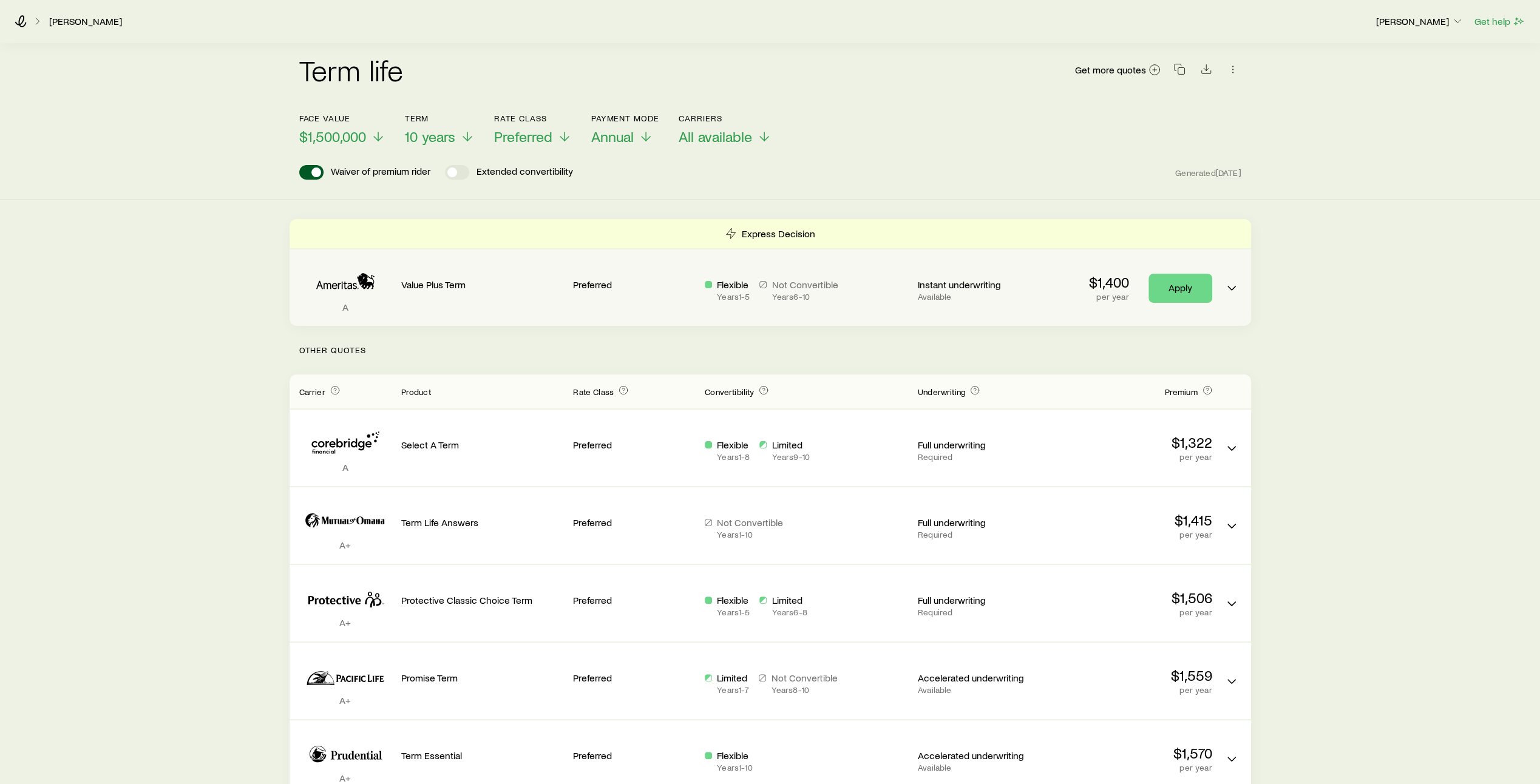
scroll to position [85, 0]
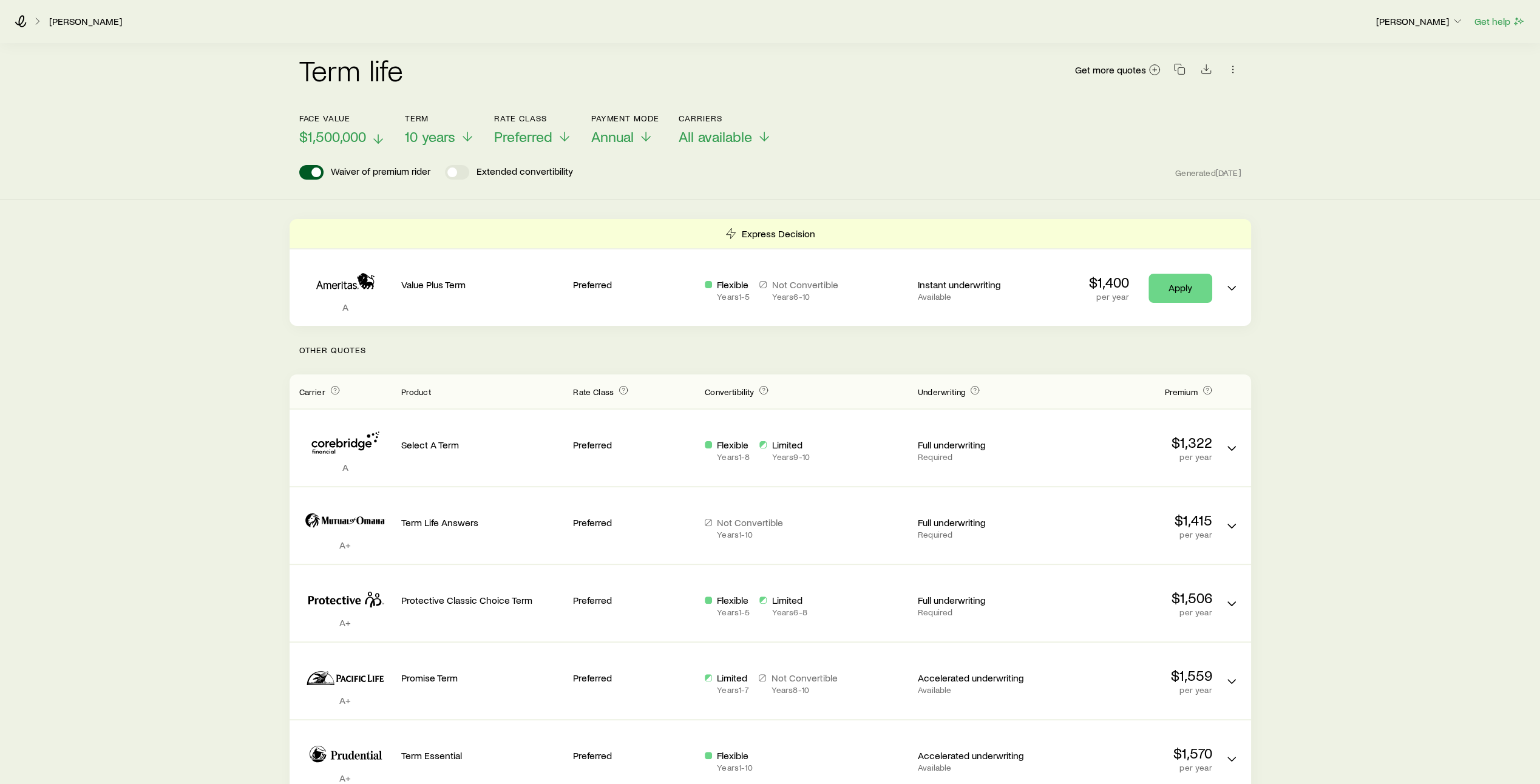
click at [380, 132] on icon at bounding box center [378, 138] width 14 height 14
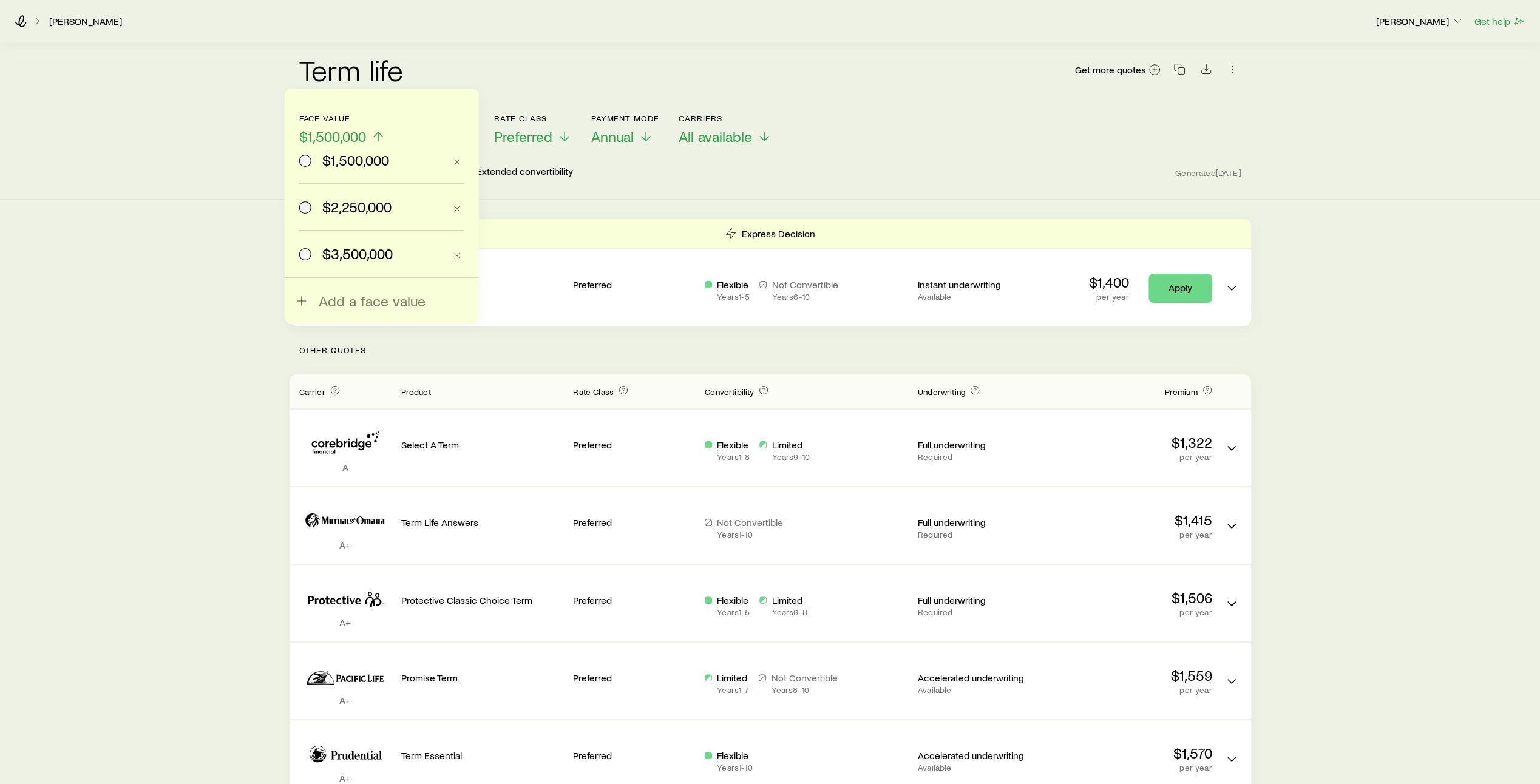
scroll to position [0, 0]
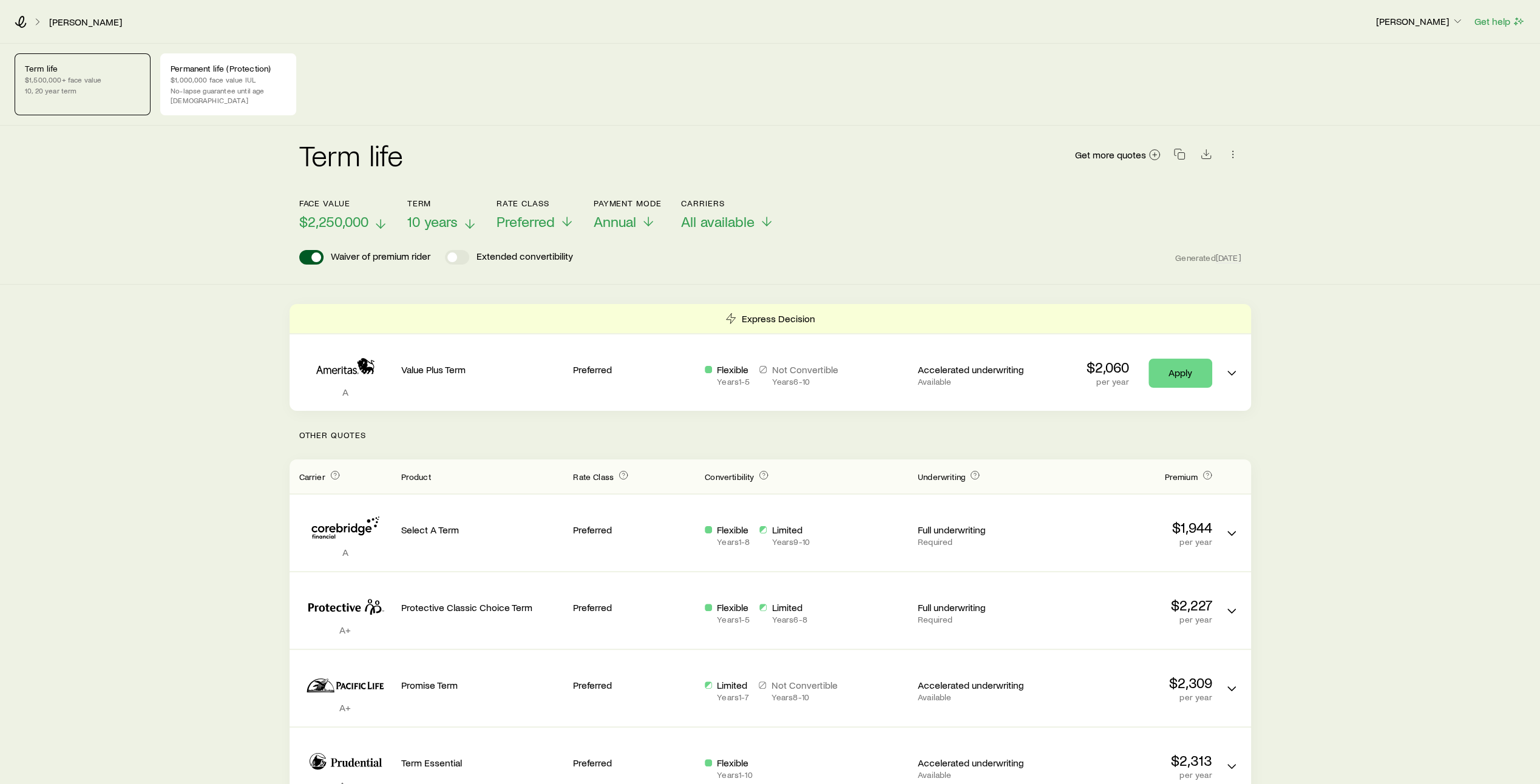
click at [470, 219] on line at bounding box center [470, 223] width 0 height 8
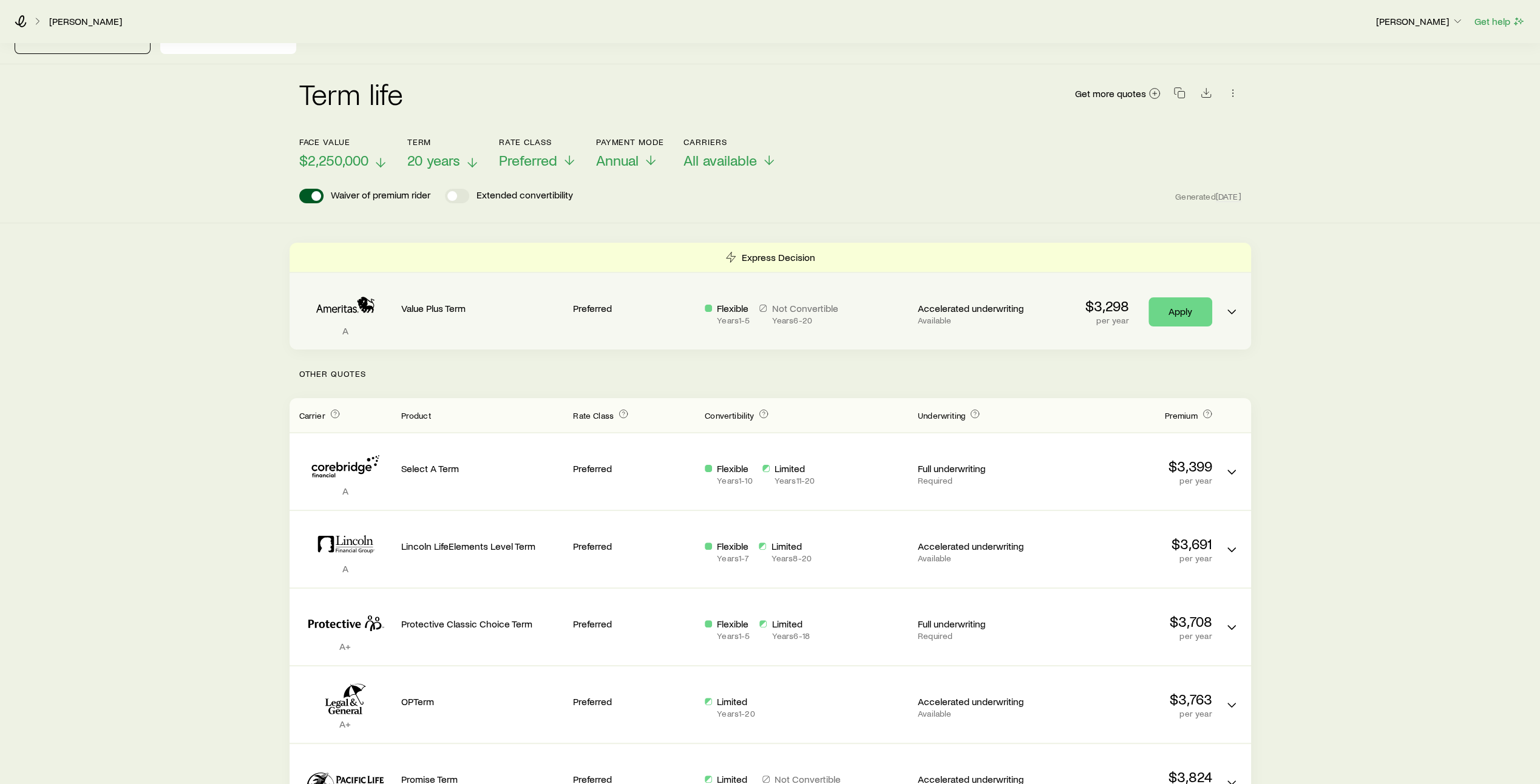
scroll to position [62, 0]
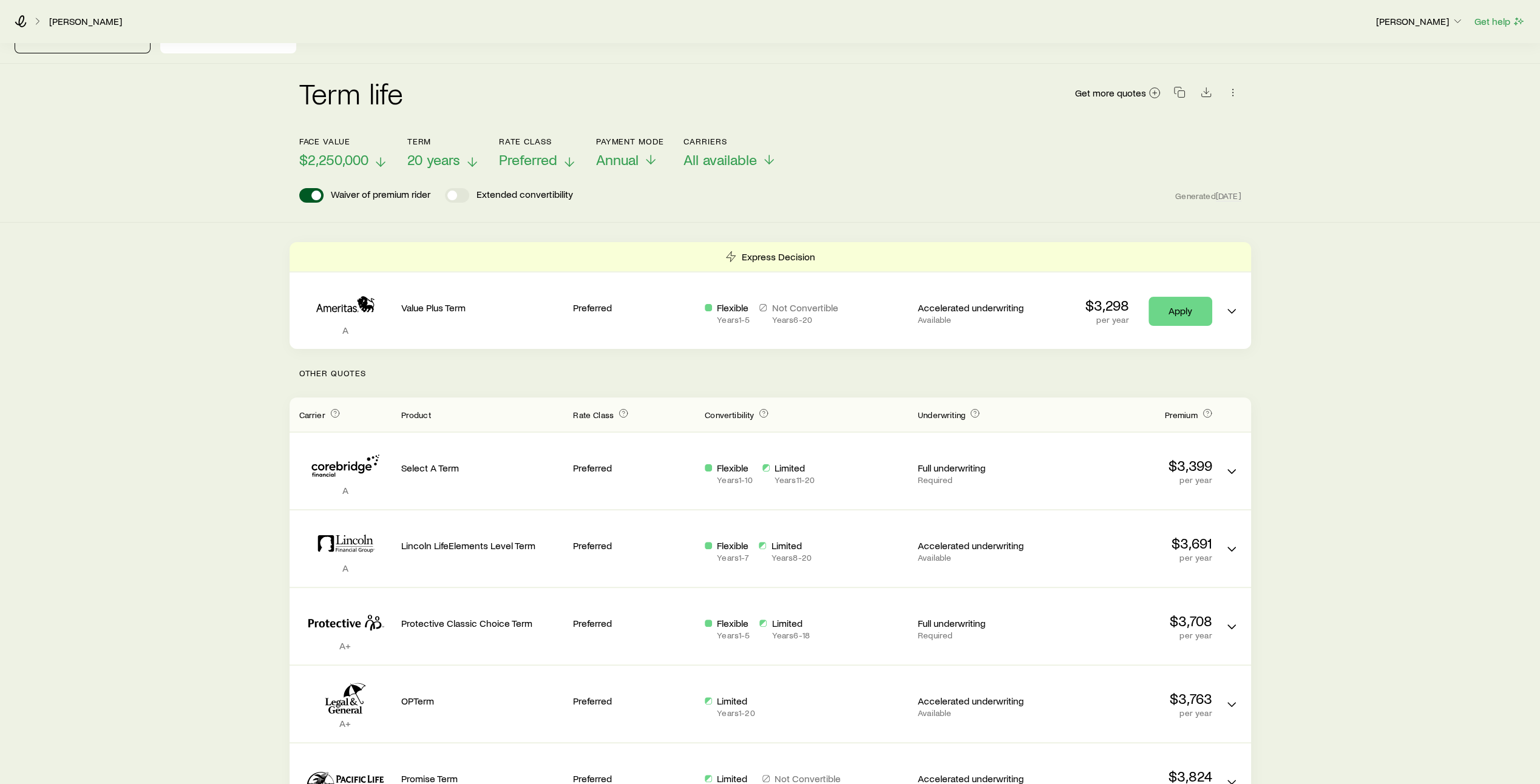
click at [562, 151] on p "Preferred" at bounding box center [537, 160] width 78 height 17
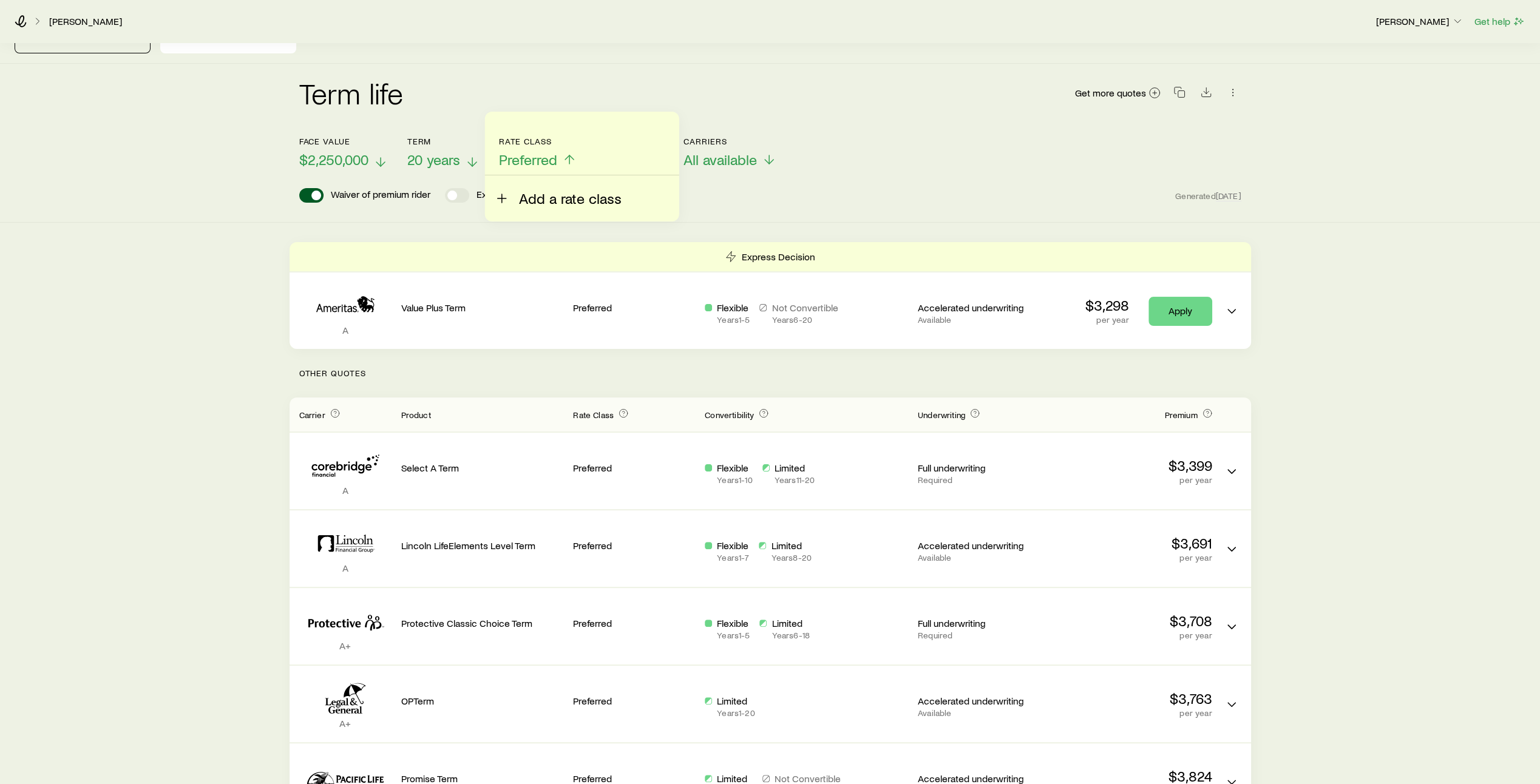
click at [498, 198] on line at bounding box center [502, 198] width 8 height 0
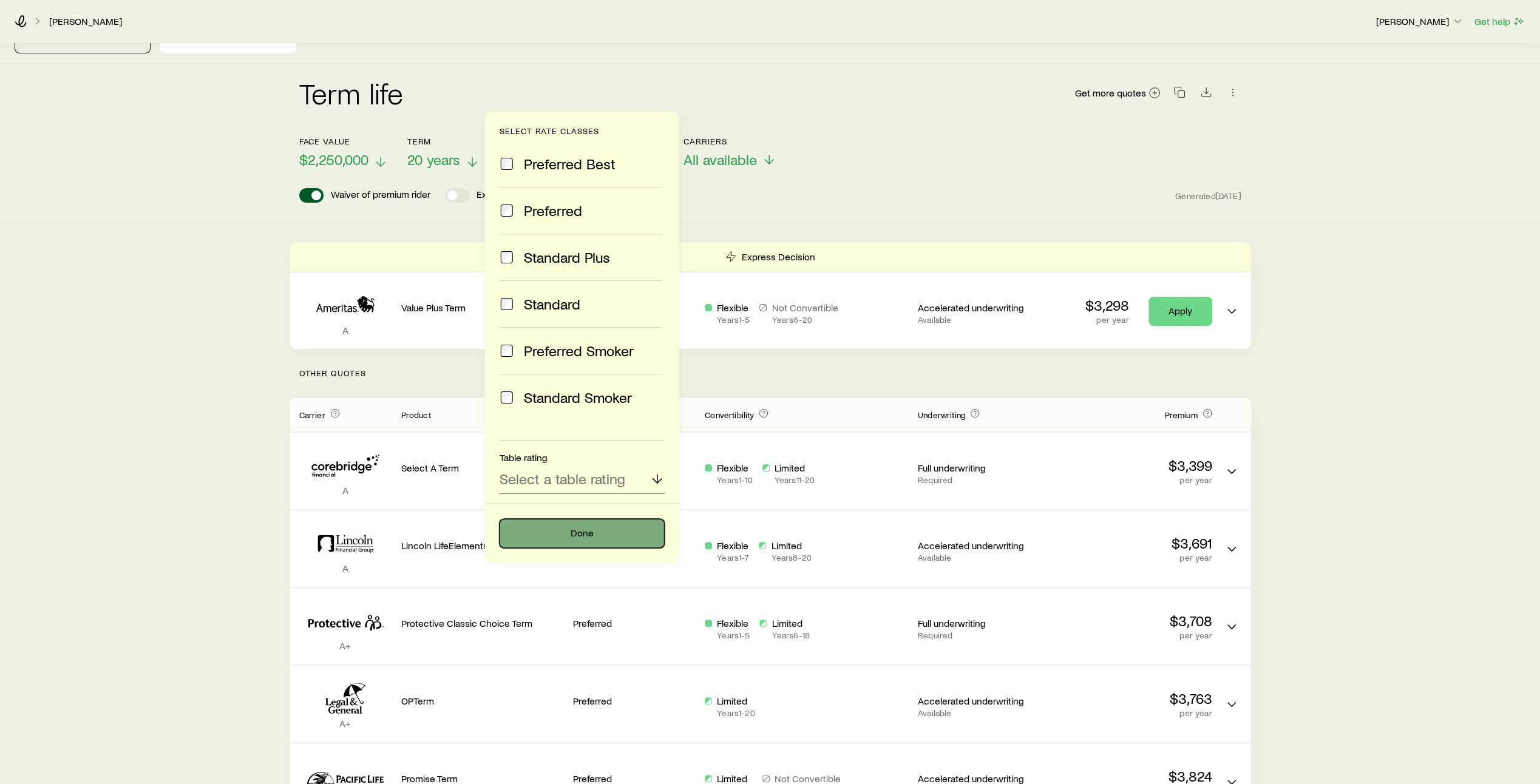
click at [580, 533] on button "Done" at bounding box center [582, 534] width 165 height 29
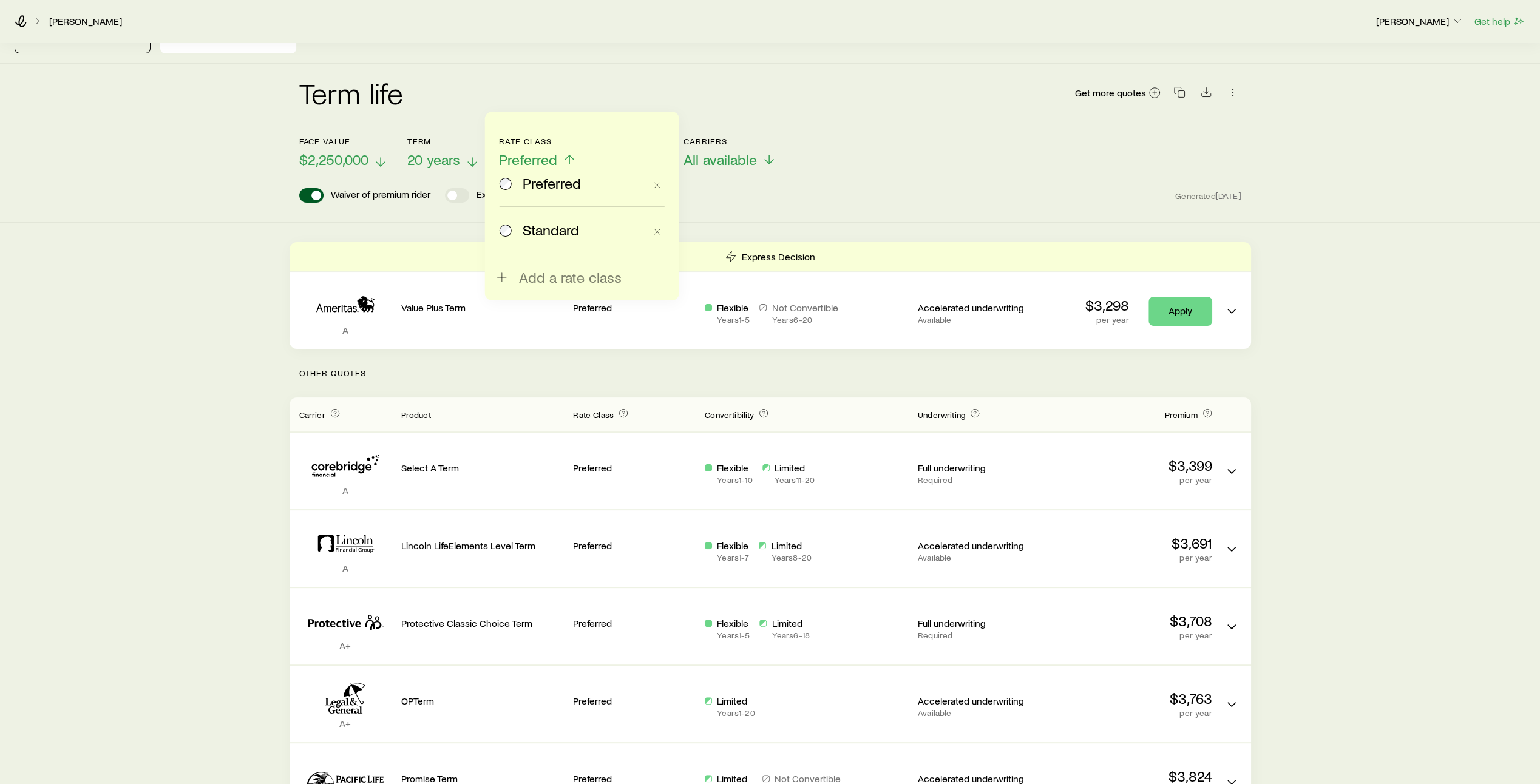
scroll to position [0, 0]
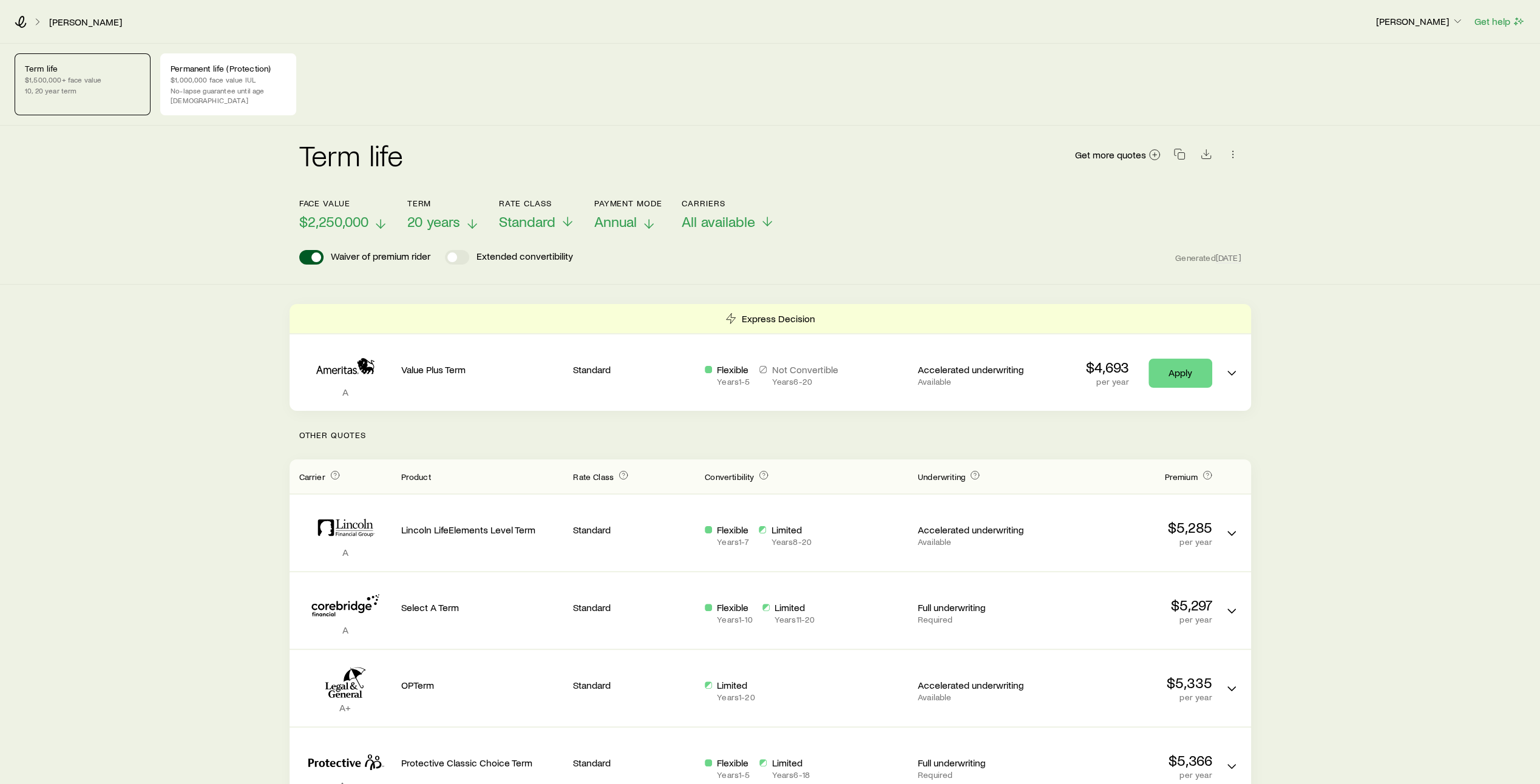
click at [648, 216] on icon at bounding box center [649, 223] width 14 height 14
click at [820, 225] on header "Face value $2,250,000 Term 20 years Rate Class Standard Payment Mode Annual Car…" at bounding box center [770, 231] width 942 height 66
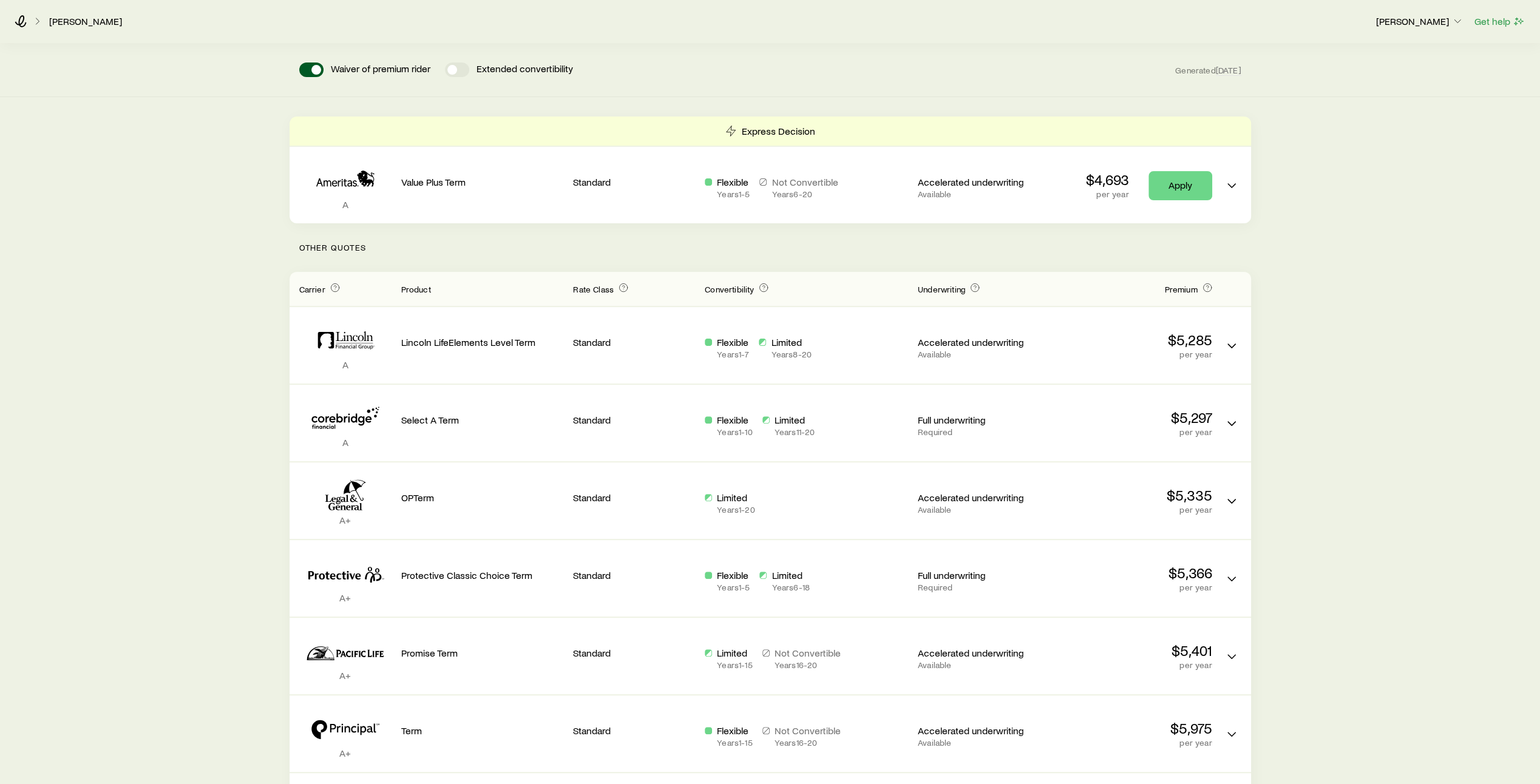
scroll to position [188, 0]
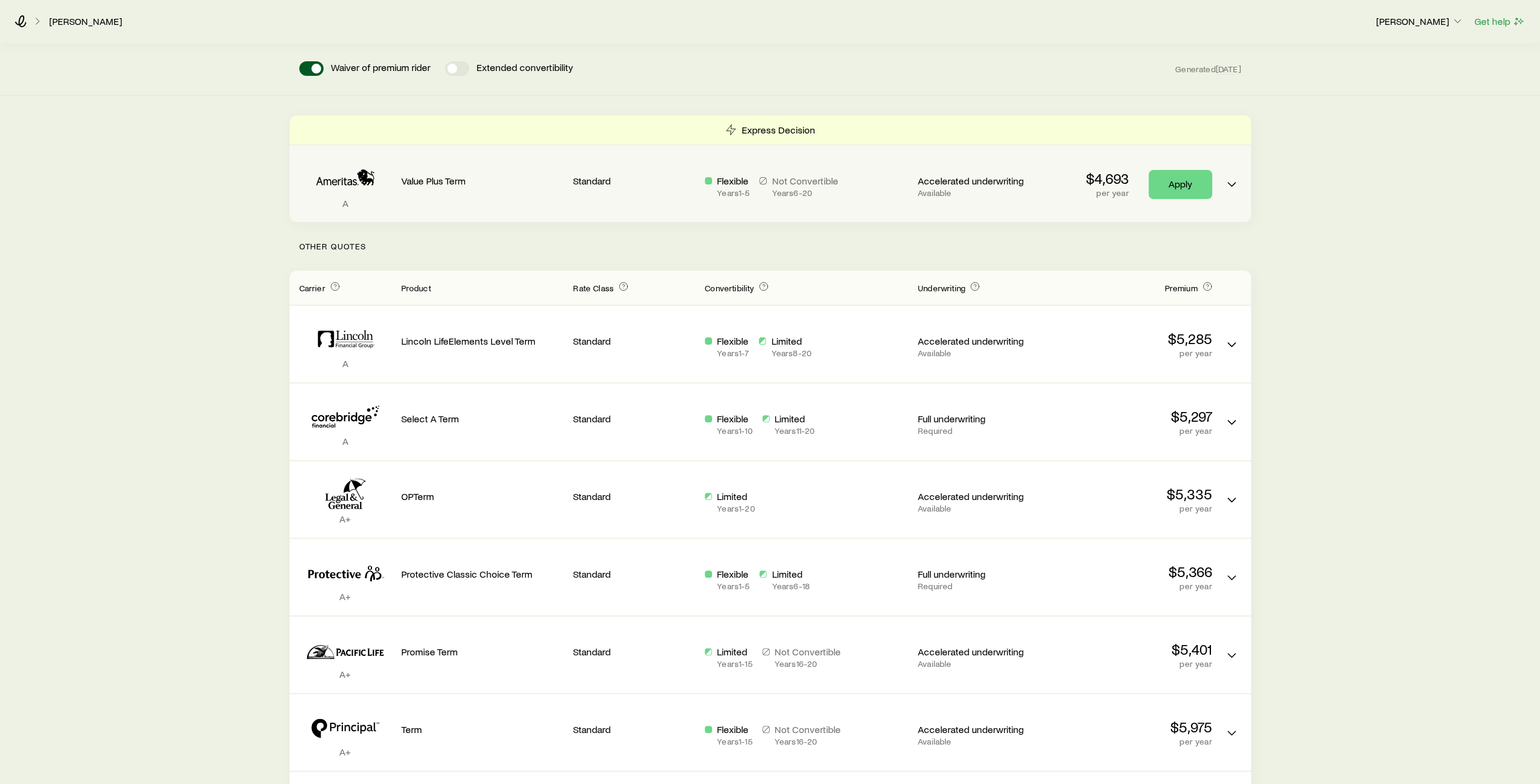
click at [525, 201] on div "A Value Plus Term Standard Flexible Years 1 - 5 Not Convertible Years 6 - 20 Ac…" at bounding box center [770, 183] width 961 height 76
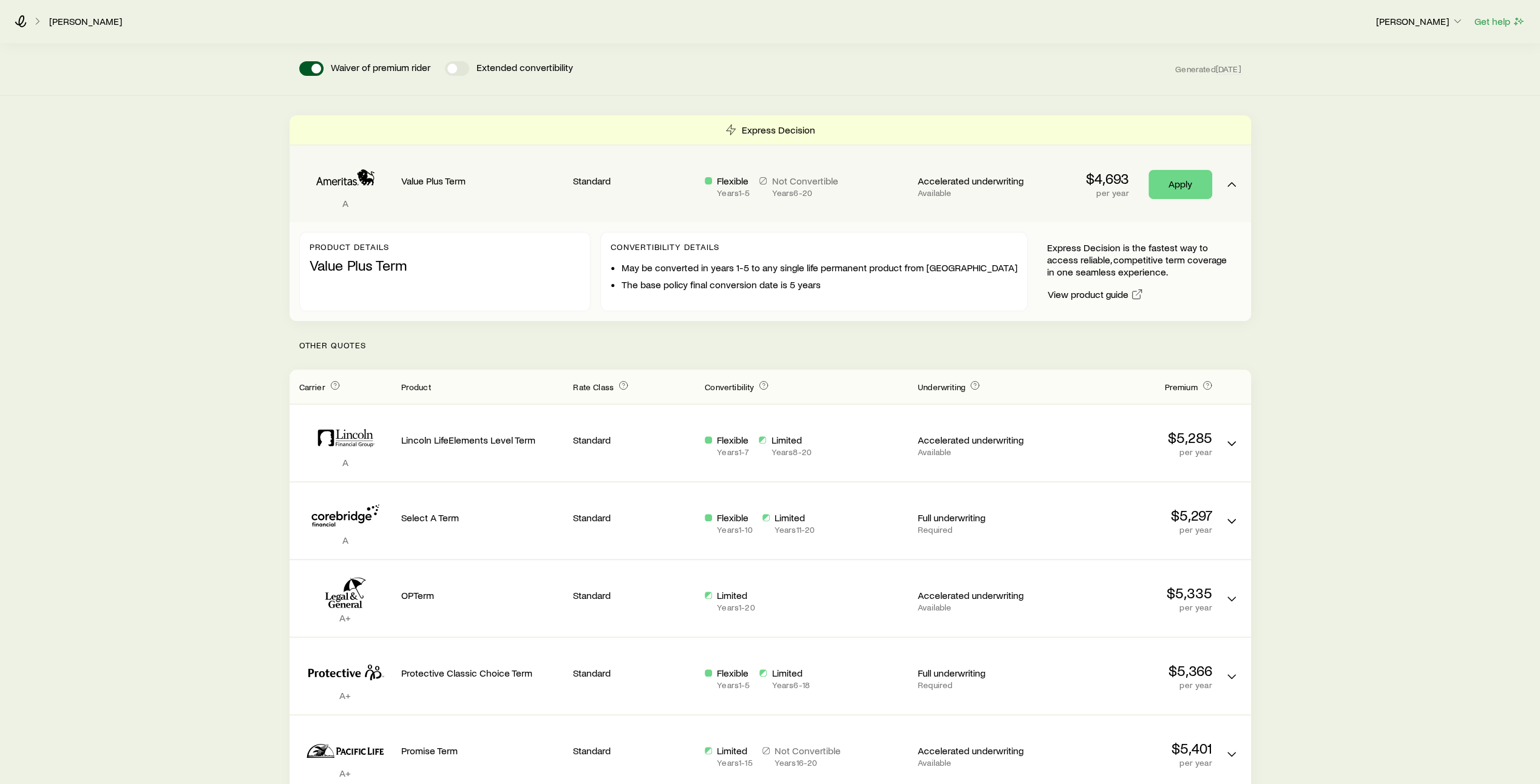
click at [891, 197] on div "Flexible Years 1 - 5 Not Convertible Years 6 - 20" at bounding box center [806, 183] width 204 height 57
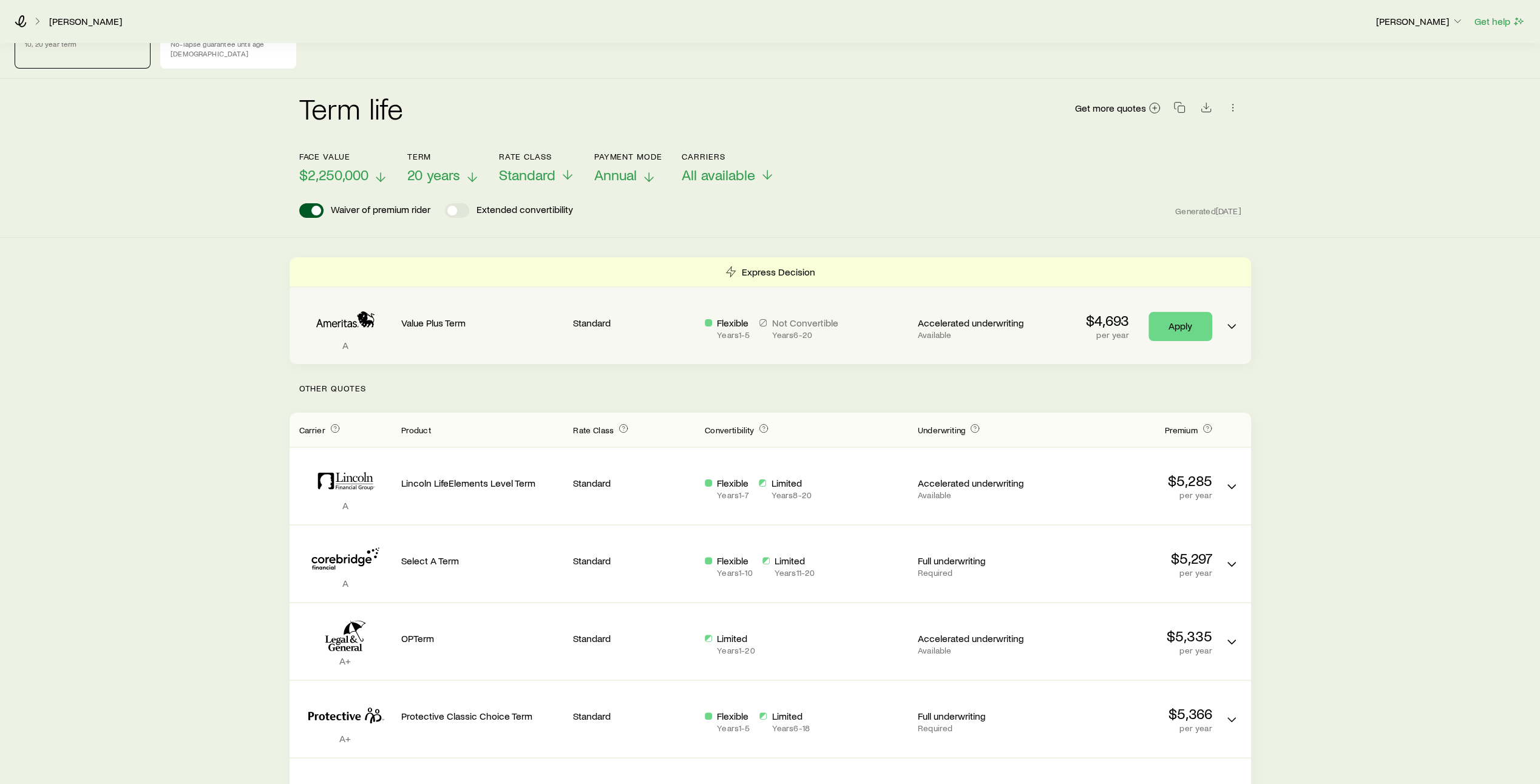
scroll to position [0, 0]
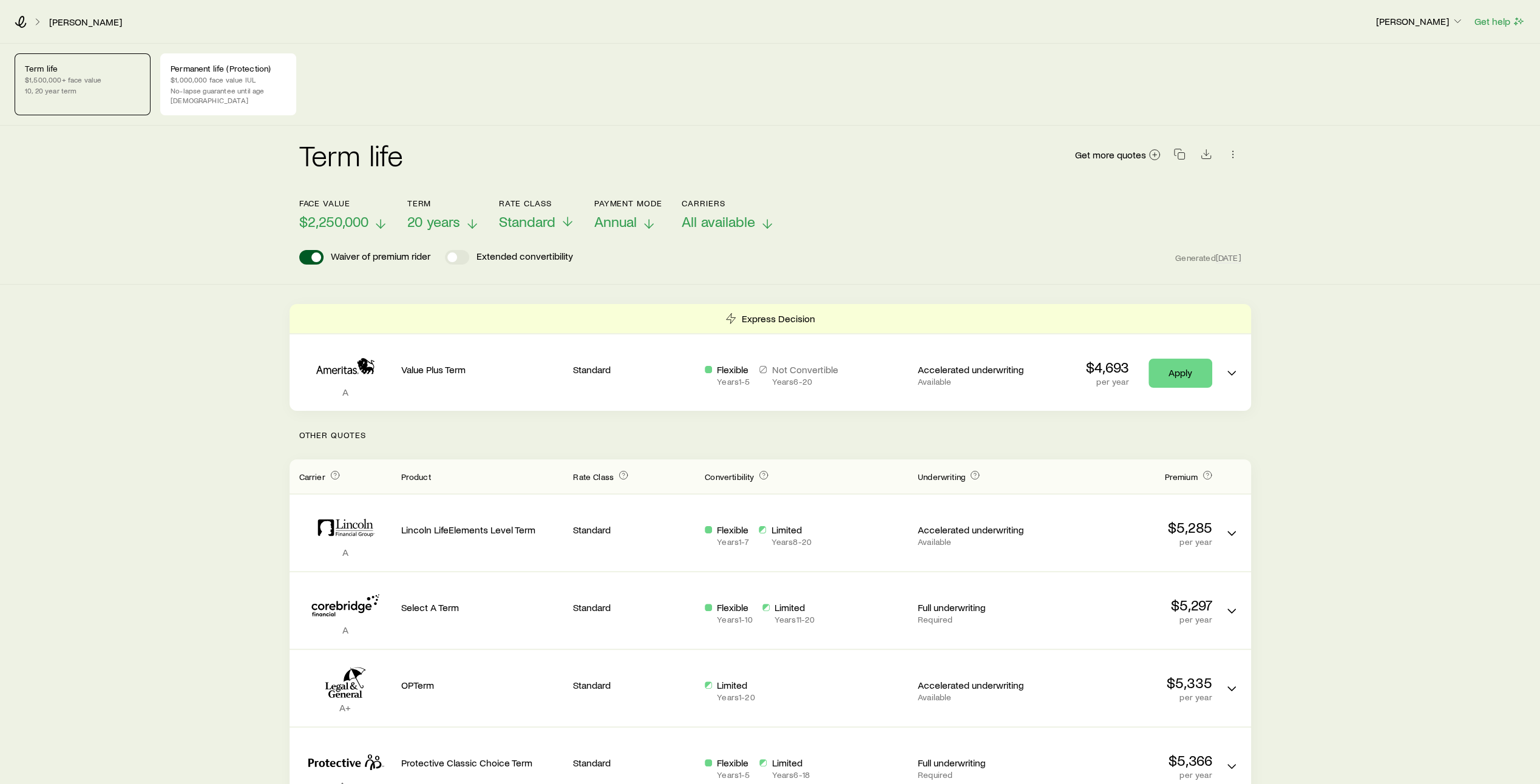
click at [764, 224] on polyline at bounding box center [767, 226] width 8 height 5
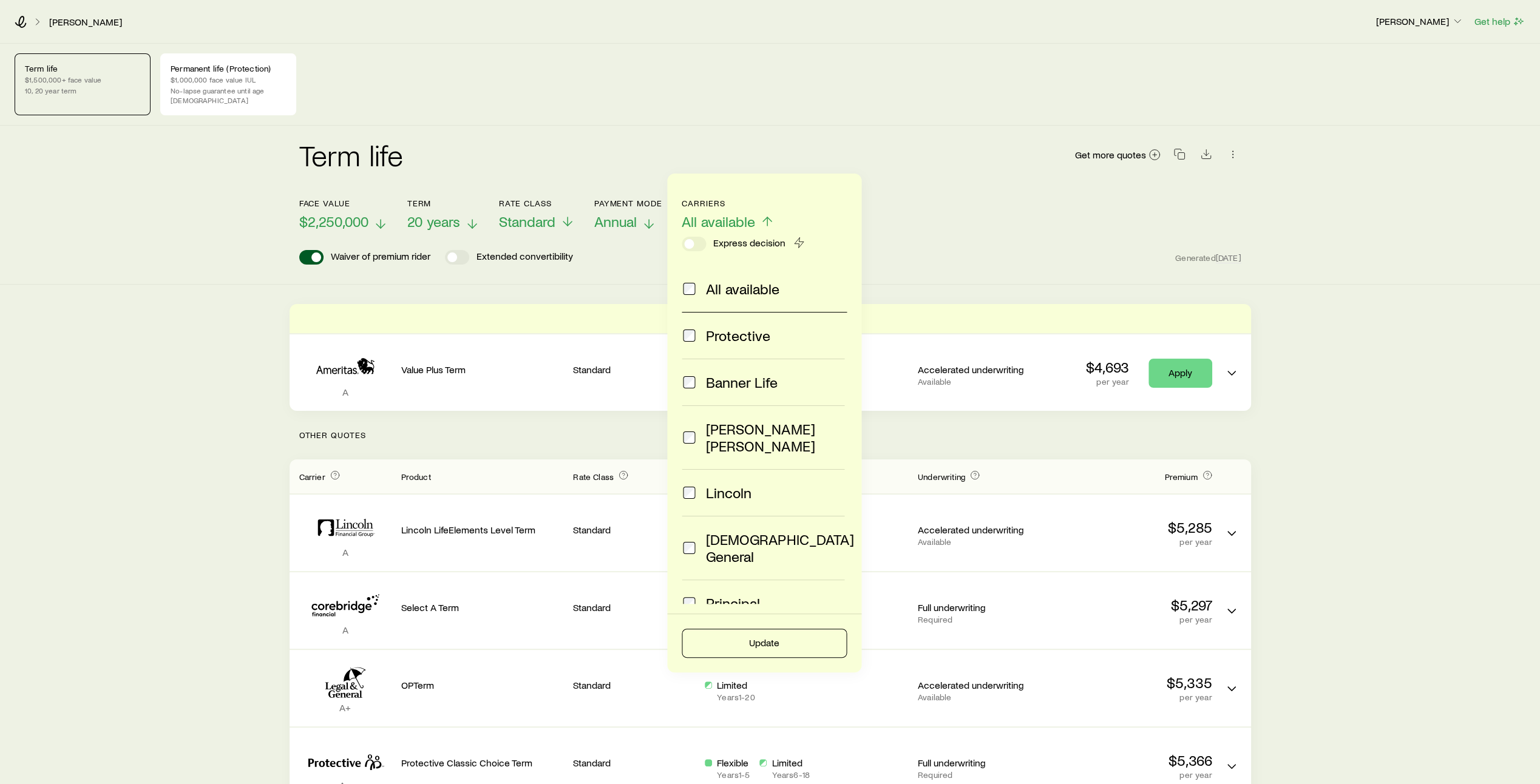
click at [689, 484] on span at bounding box center [689, 493] width 14 height 17
click at [770, 627] on button "Update" at bounding box center [764, 643] width 165 height 29
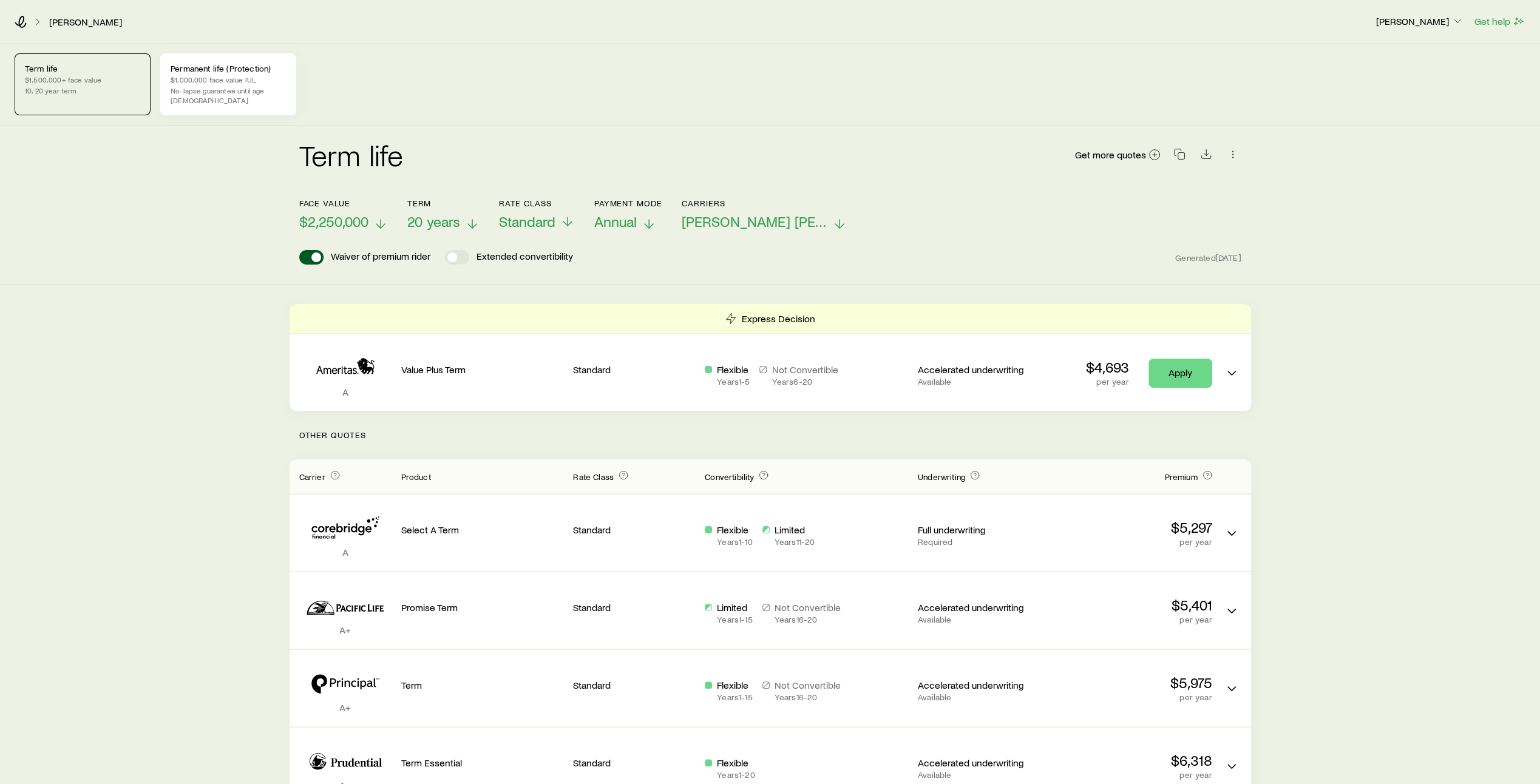
click at [242, 82] on p "$1,000,000 face value IUL" at bounding box center [228, 79] width 115 height 10
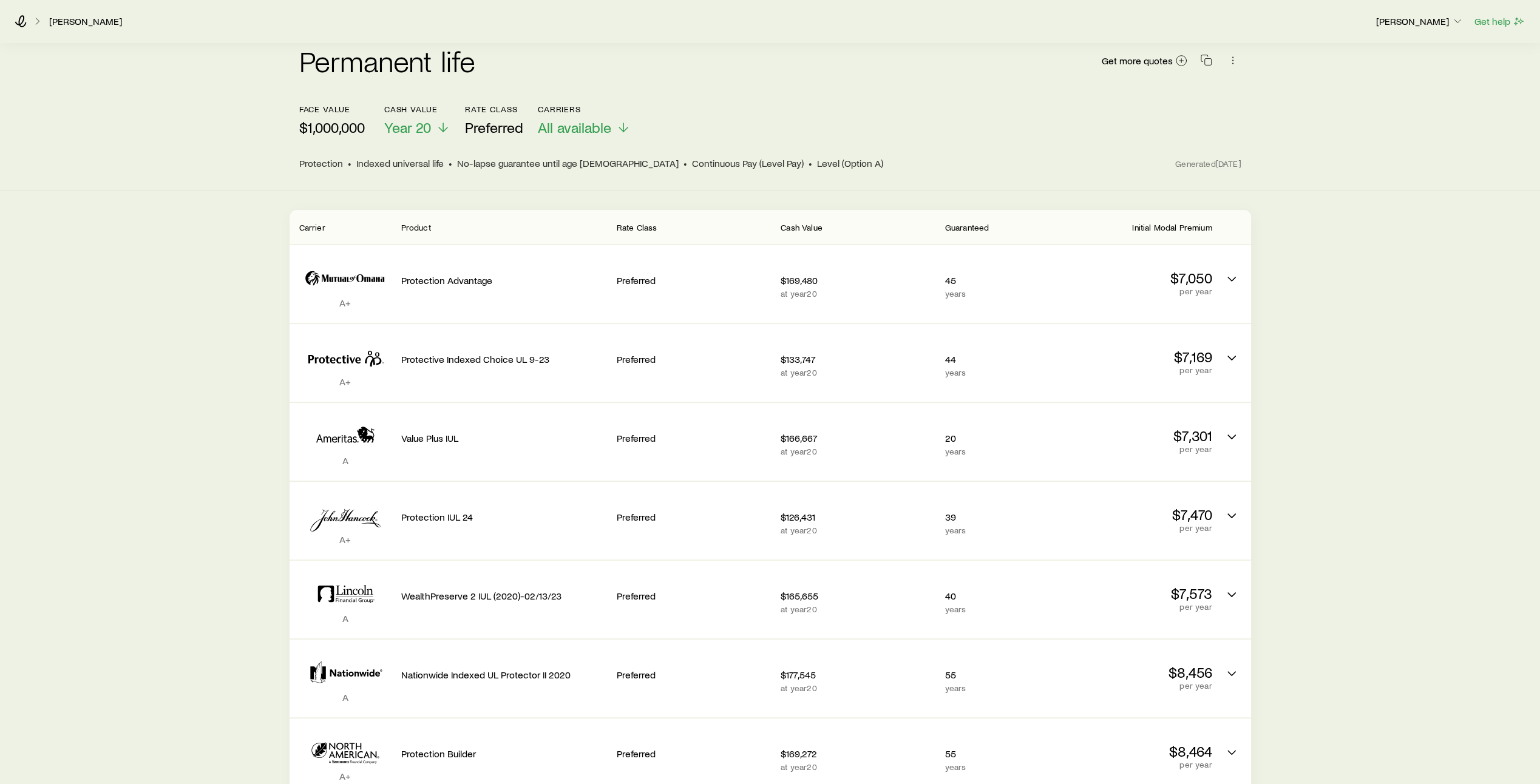
scroll to position [90, 0]
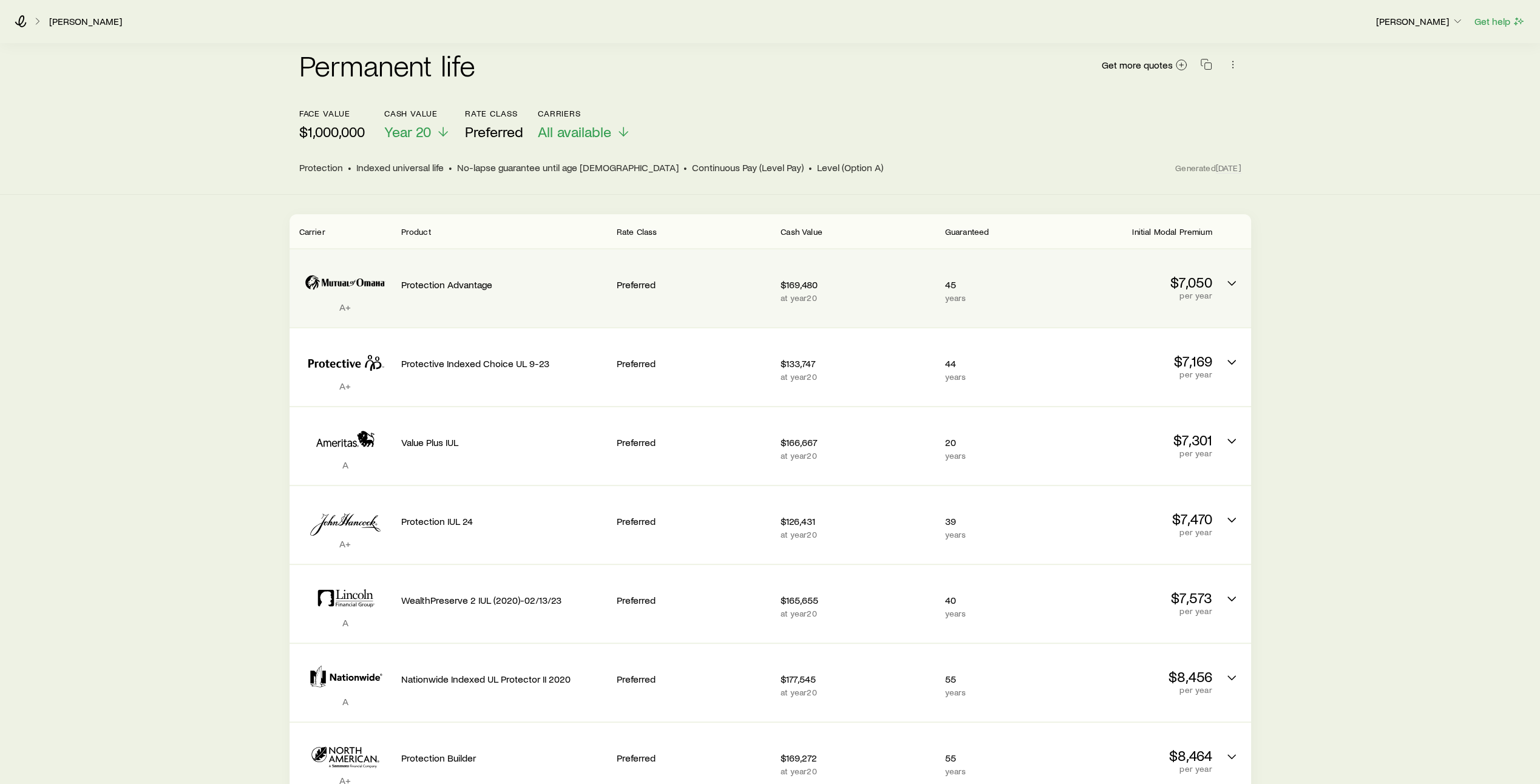
click at [717, 287] on div "Preferred" at bounding box center [694, 282] width 154 height 48
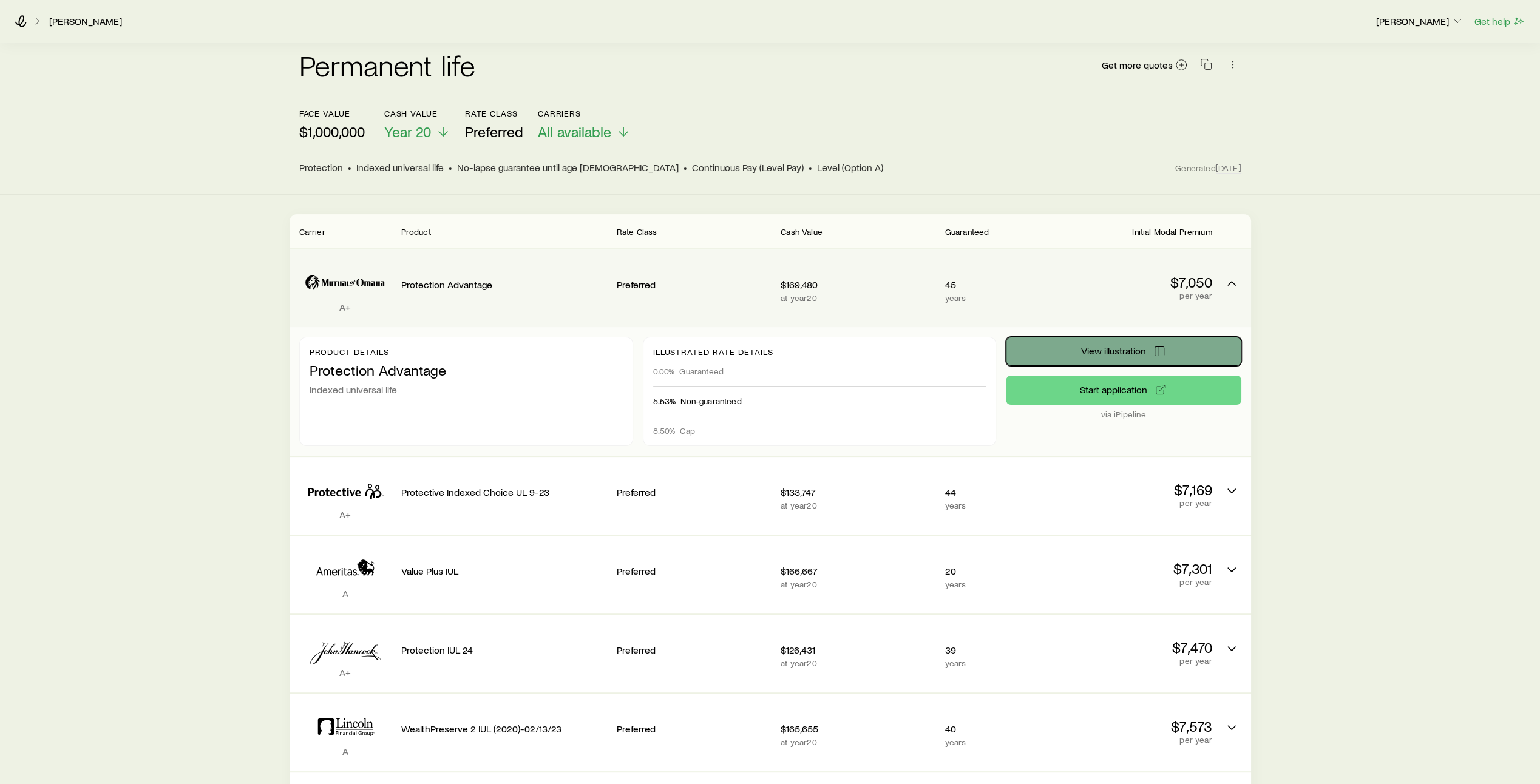
click at [1119, 346] on span "View illustration" at bounding box center [1113, 350] width 65 height 10
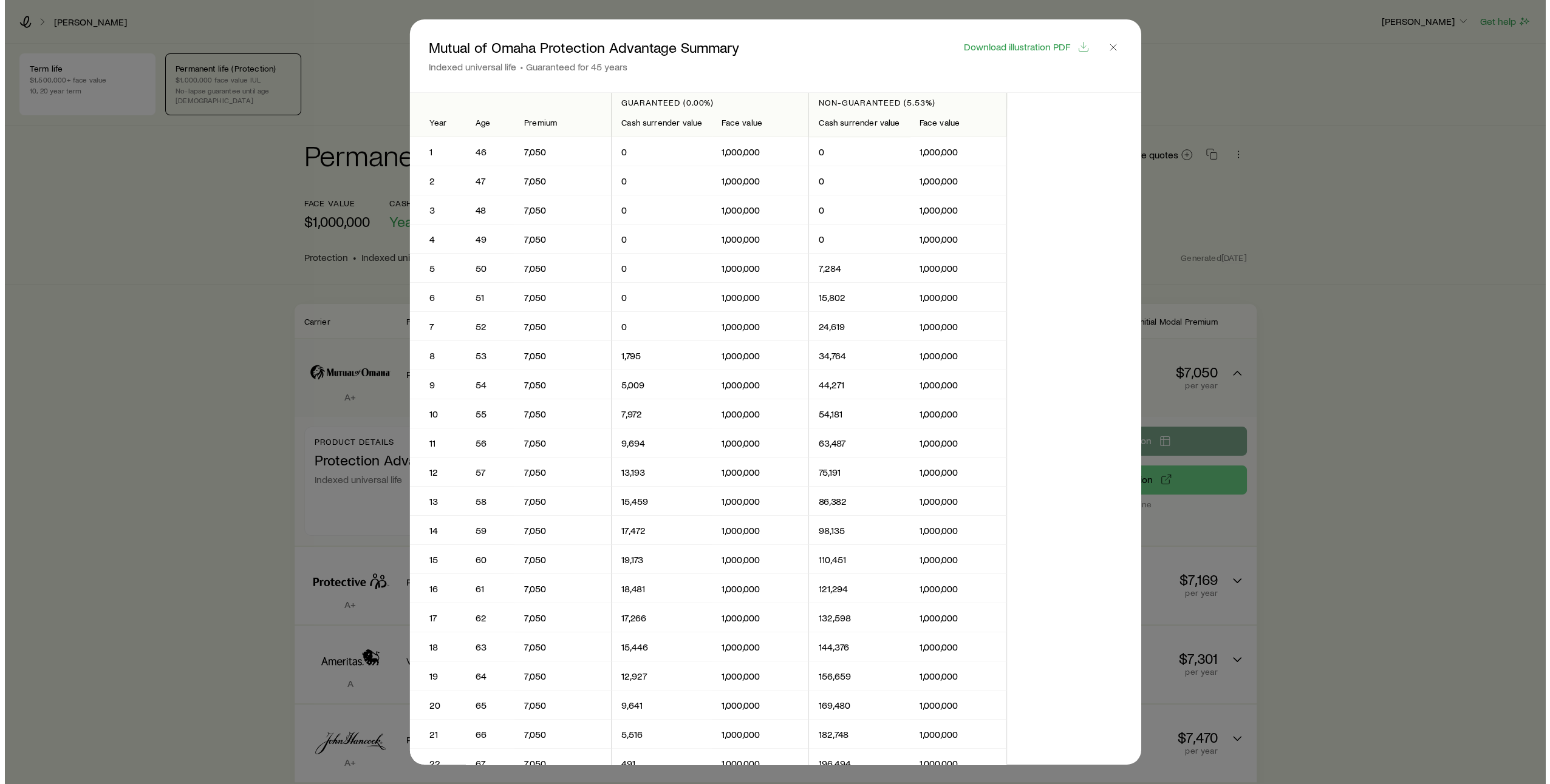
scroll to position [0, 0]
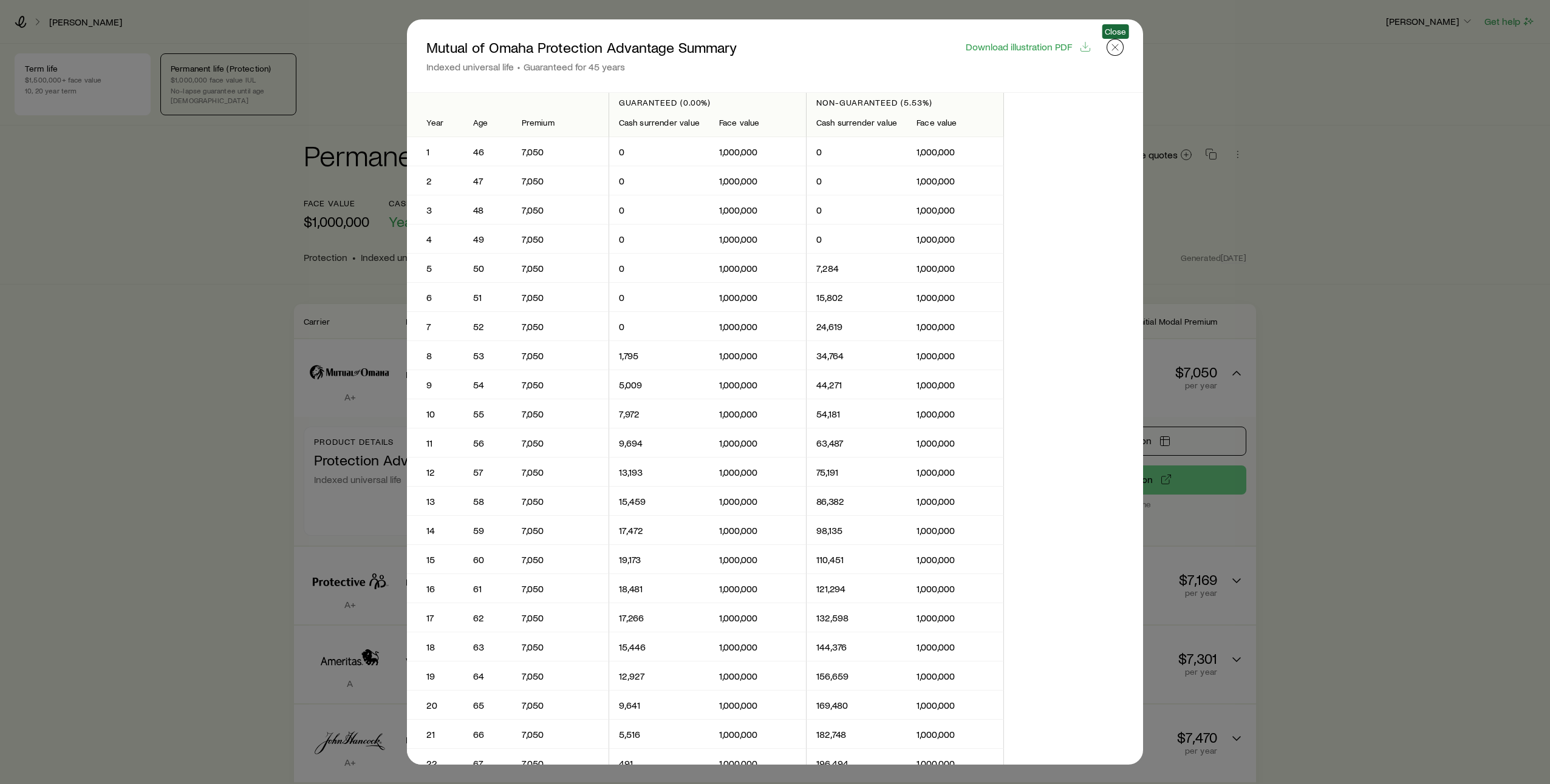
click at [1114, 46] on icon "button" at bounding box center [1115, 48] width 12 height 12
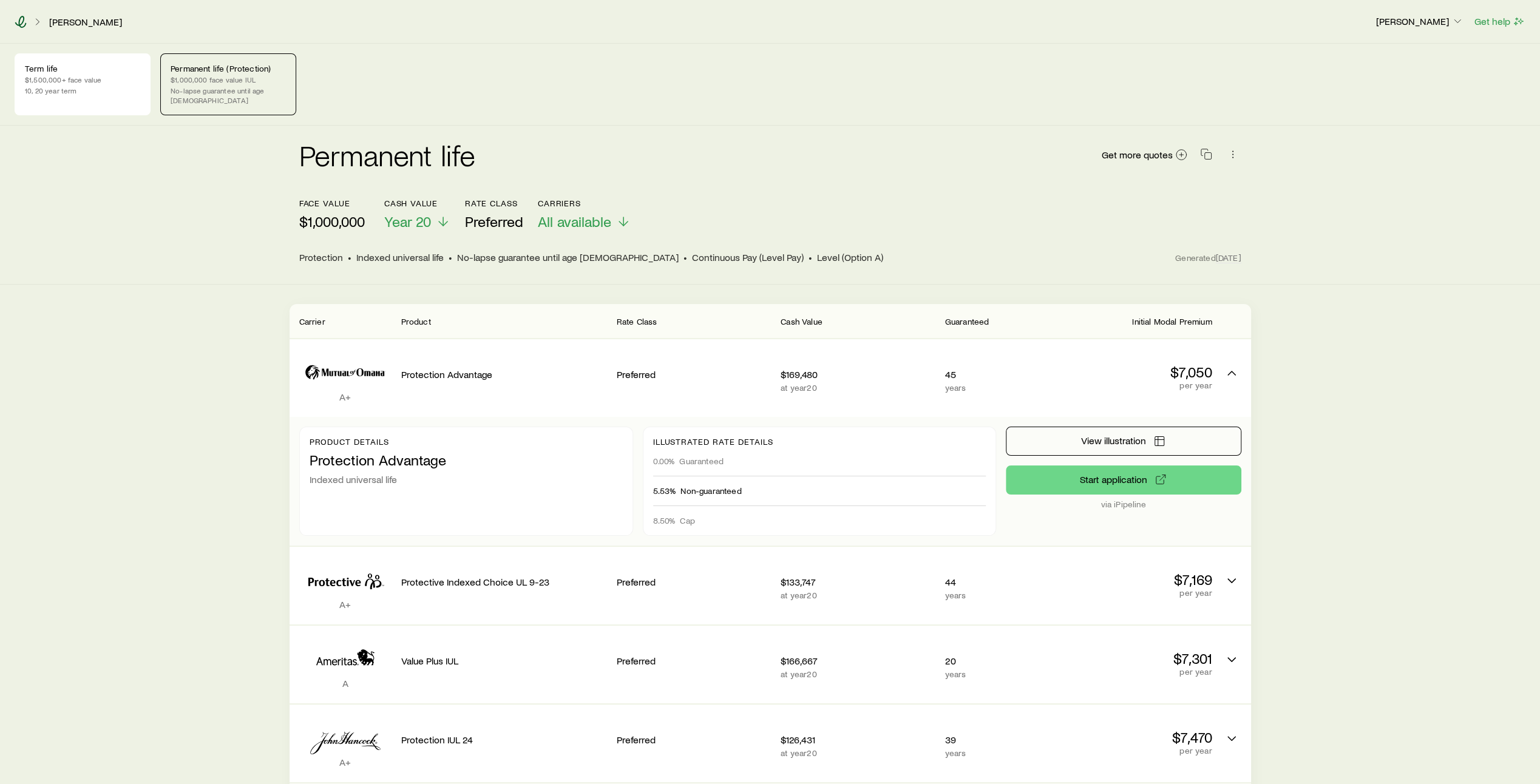
click at [20, 22] on icon at bounding box center [20, 22] width 12 height 12
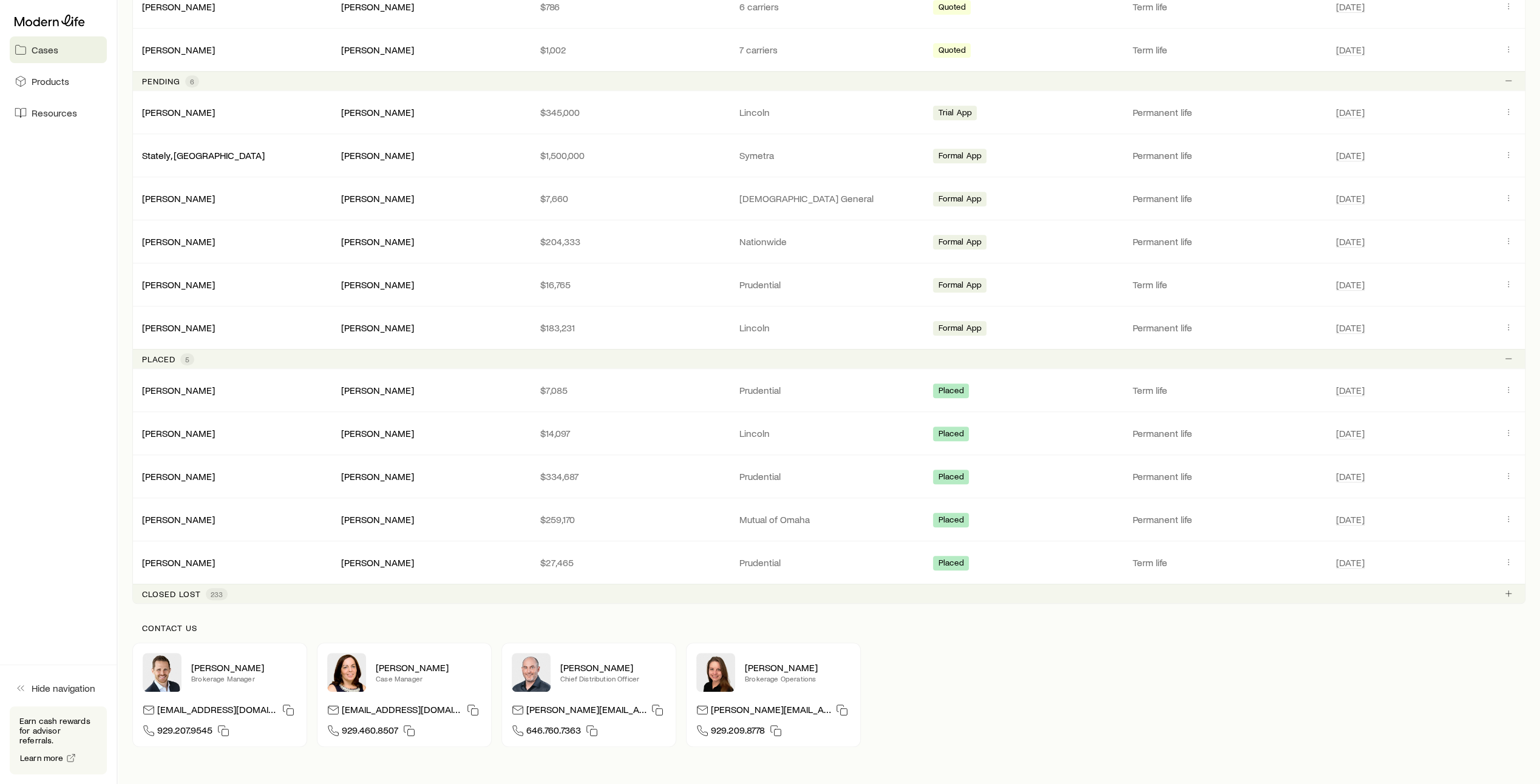
scroll to position [712, 0]
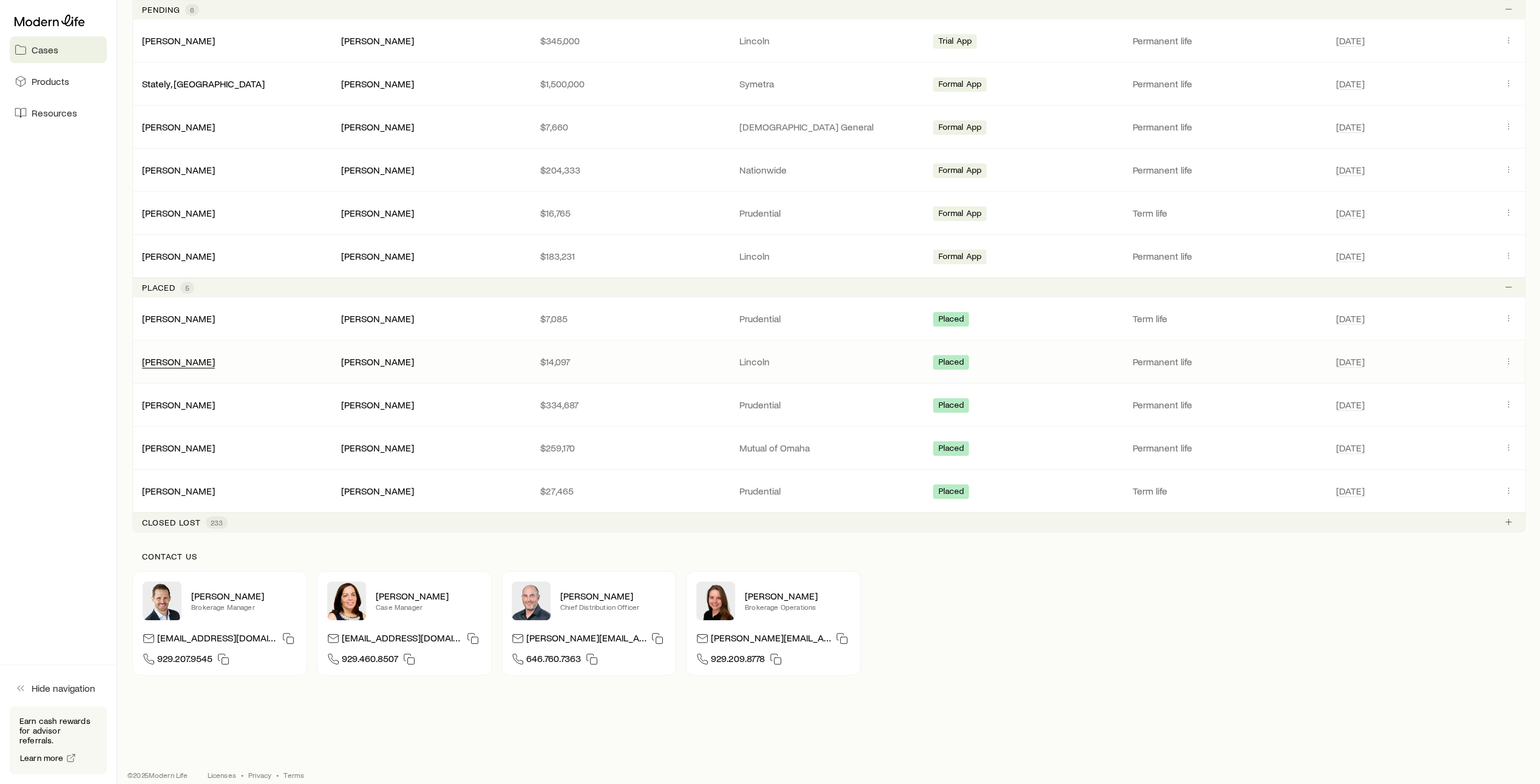
click at [198, 363] on div "[PERSON_NAME]" at bounding box center [179, 362] width 73 height 13
click at [184, 362] on link "[PERSON_NAME]" at bounding box center [179, 360] width 73 height 11
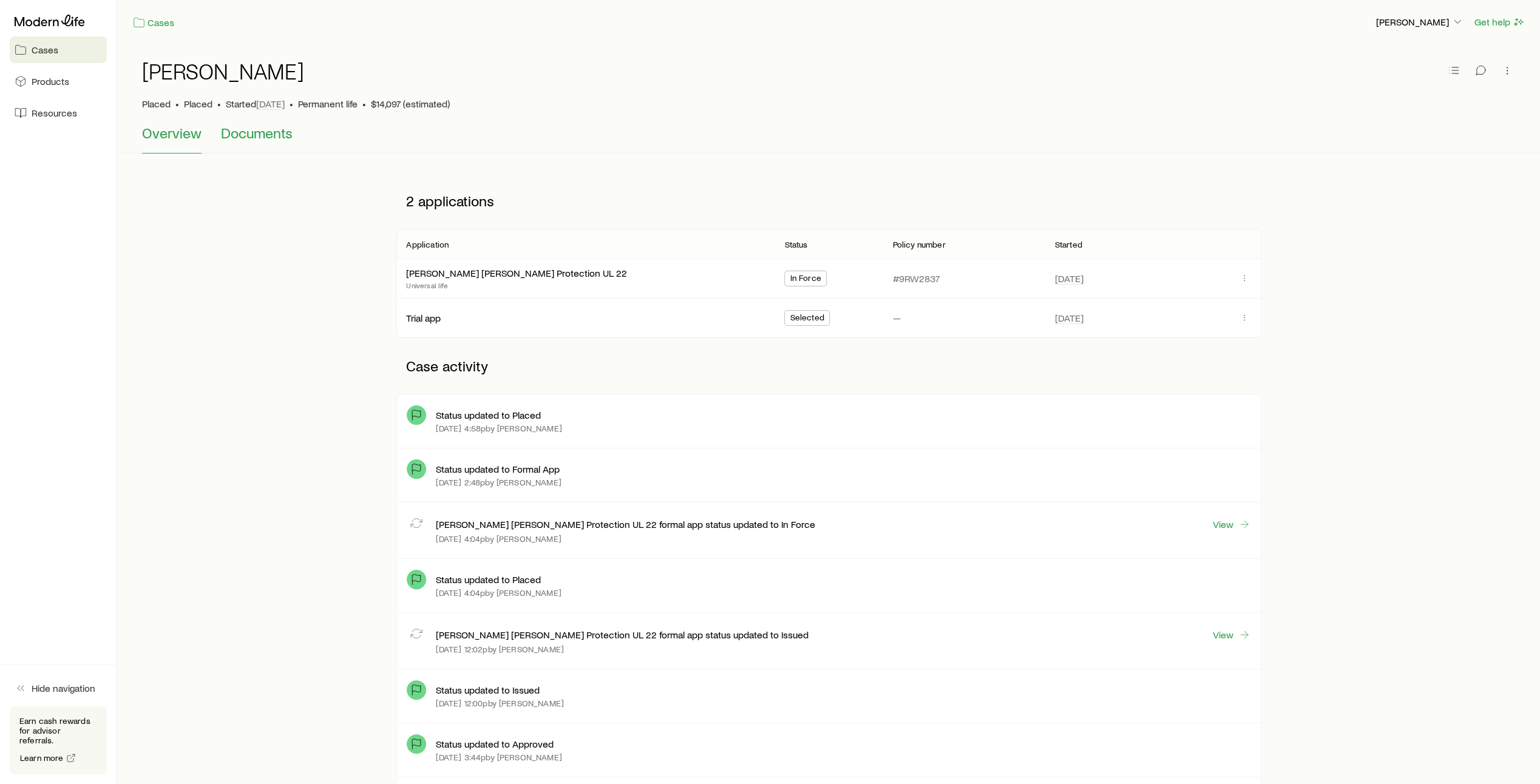
click at [266, 135] on span "Documents" at bounding box center [257, 132] width 72 height 17
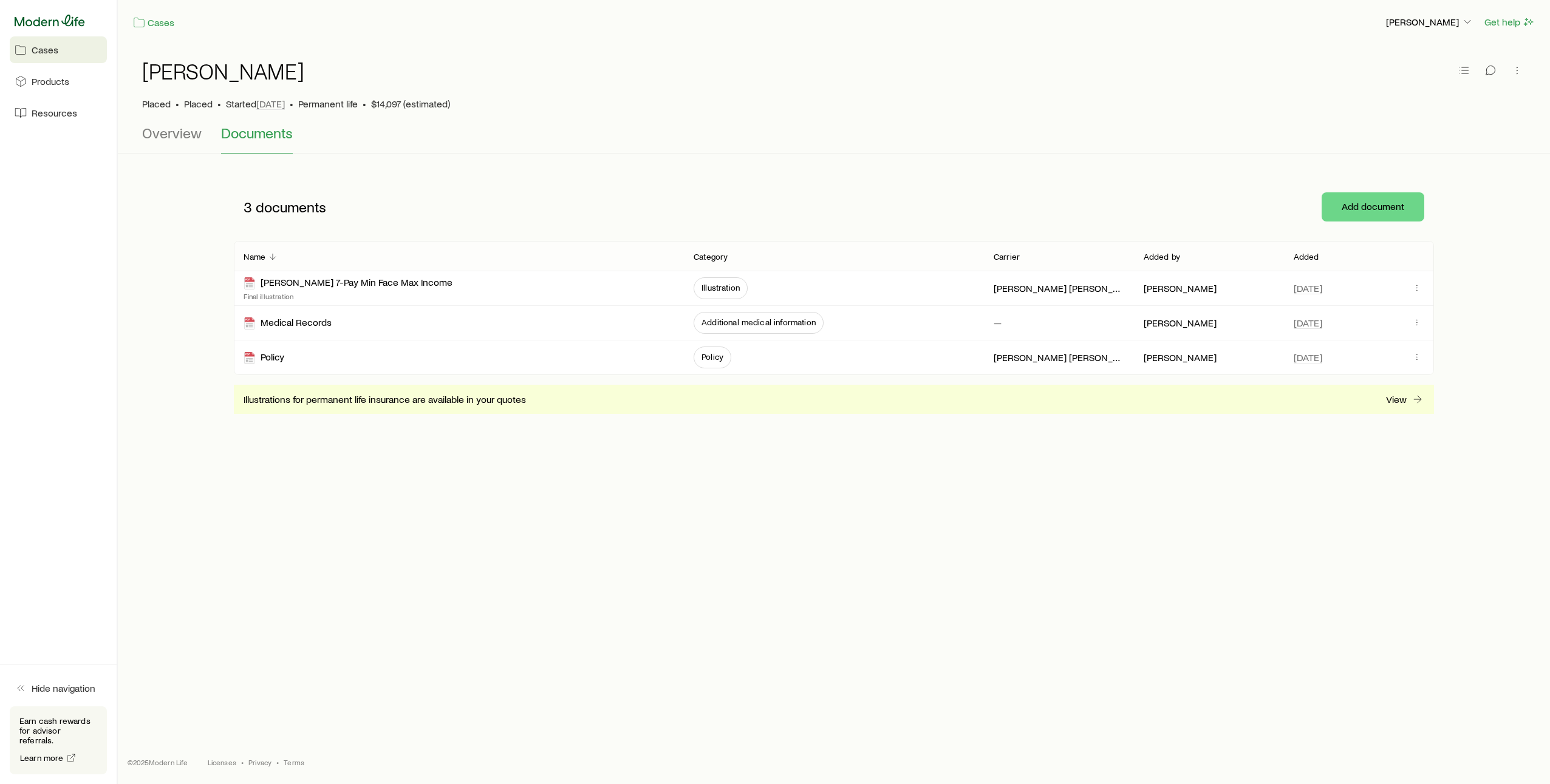
click at [64, 22] on icon at bounding box center [49, 20] width 70 height 12
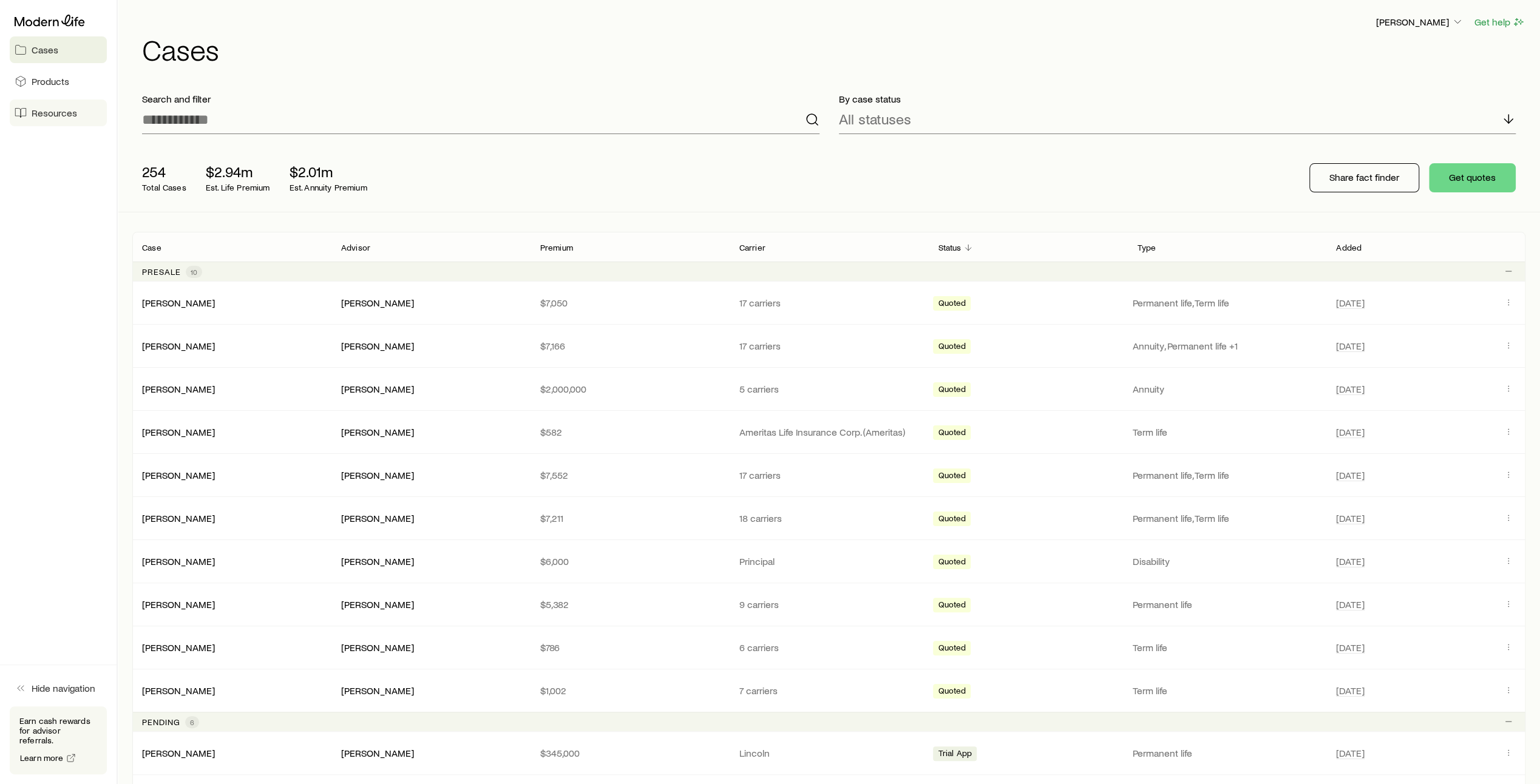
click at [36, 118] on span "Resources" at bounding box center [54, 113] width 45 height 12
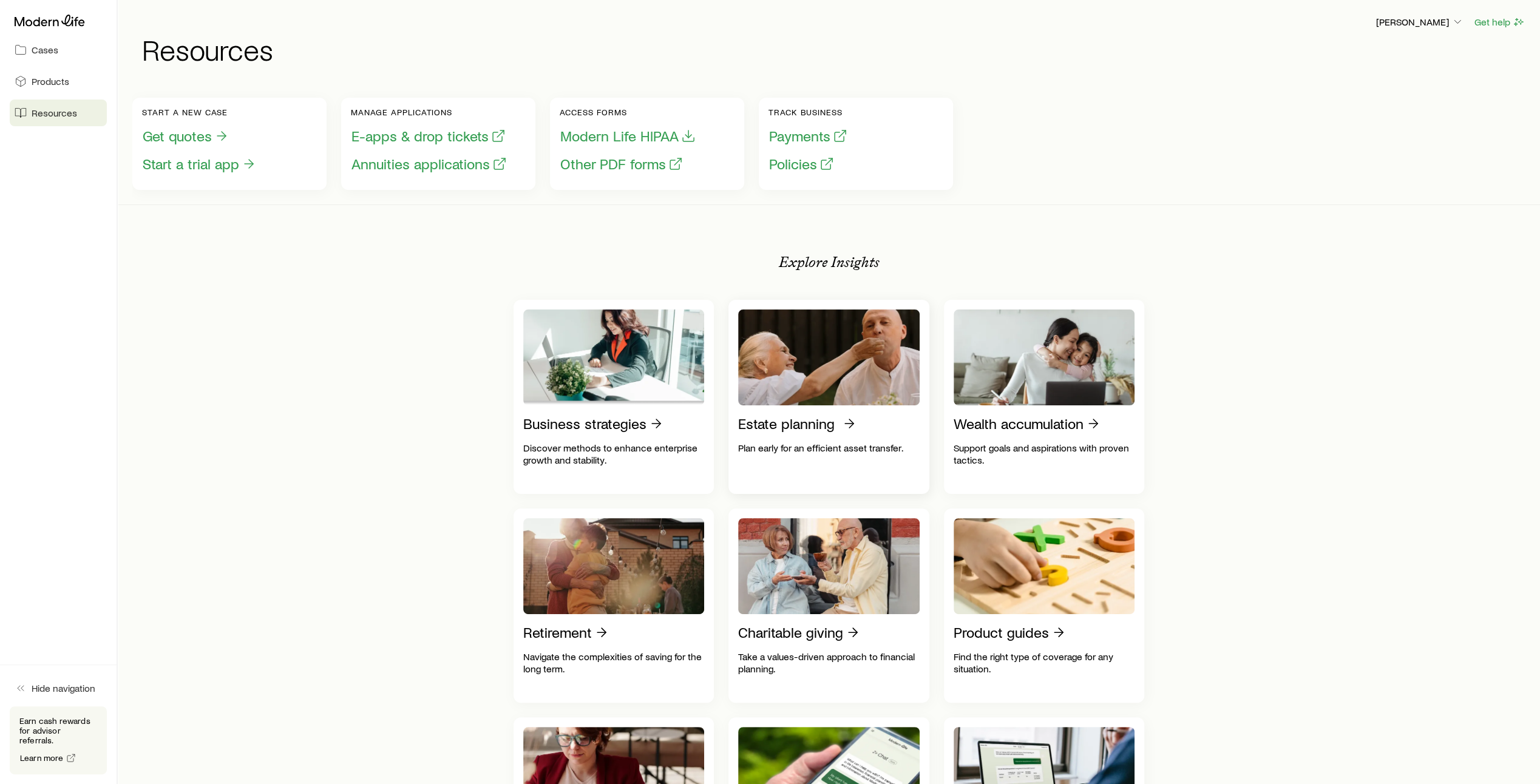
click at [783, 432] on p "Estate planning" at bounding box center [786, 424] width 97 height 17
click at [1238, 26] on button "Get help" at bounding box center [1499, 22] width 51 height 14
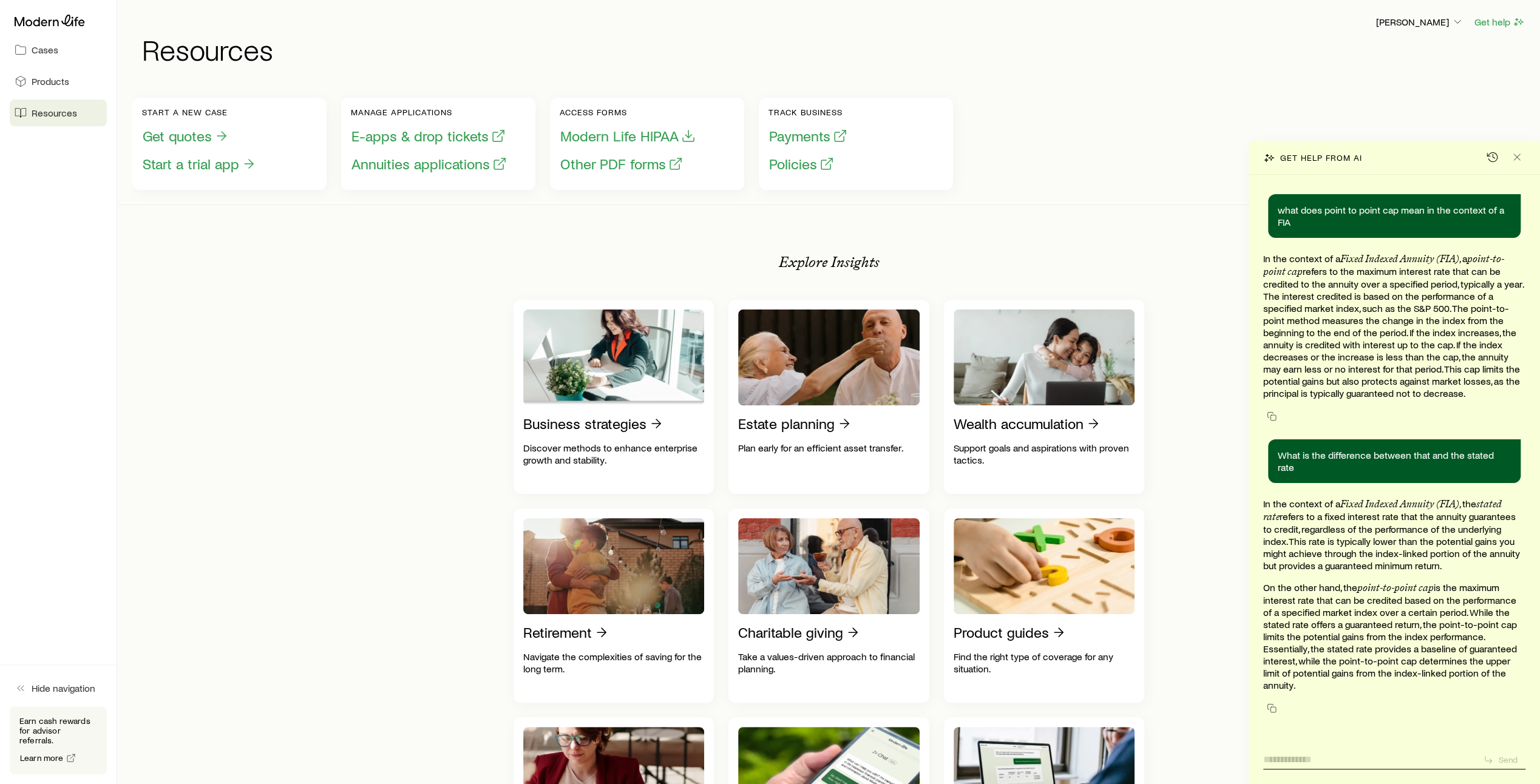
click at [1238, 627] on textarea at bounding box center [1367, 755] width 210 height 19
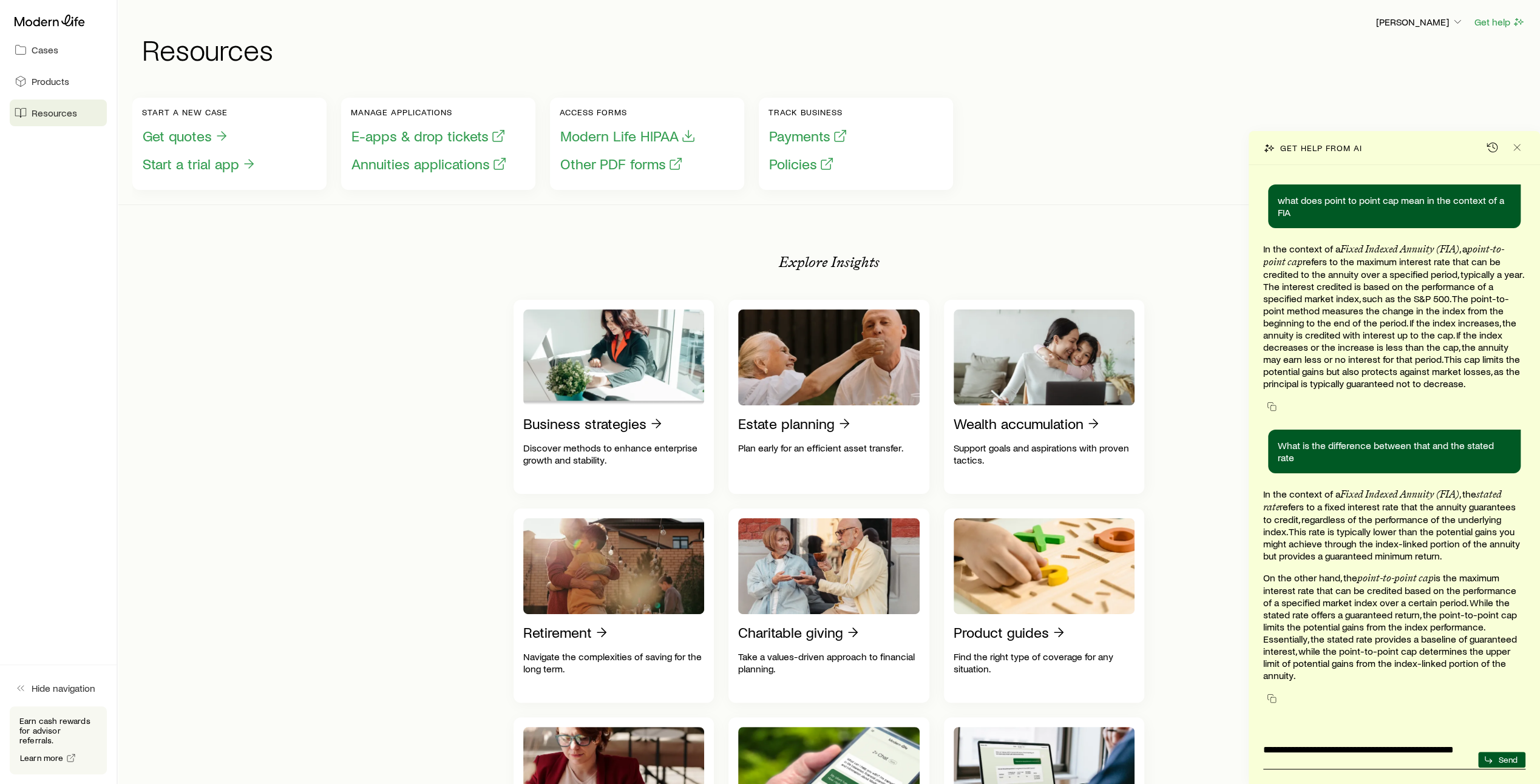
type textarea "**********"
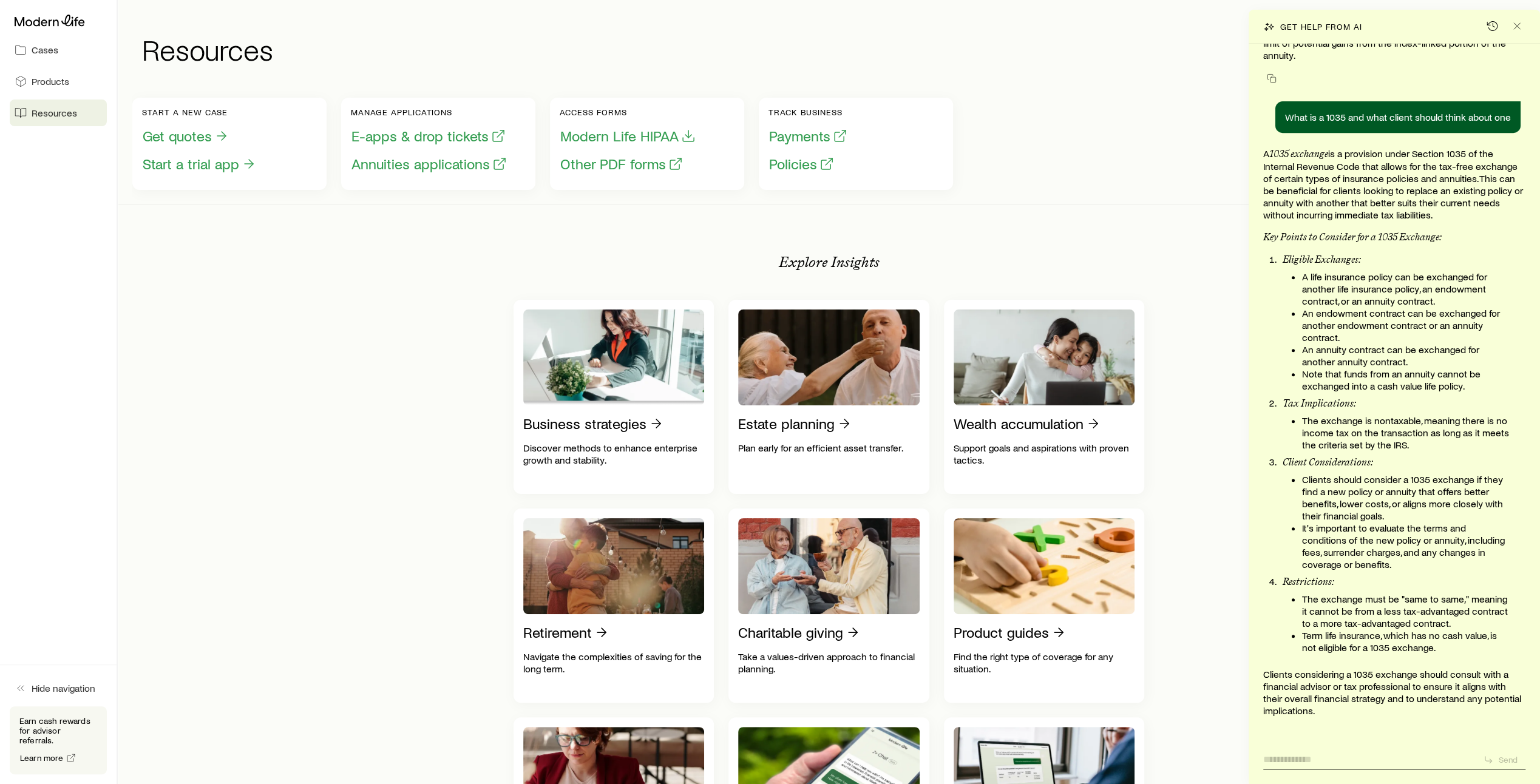
scroll to position [571, 0]
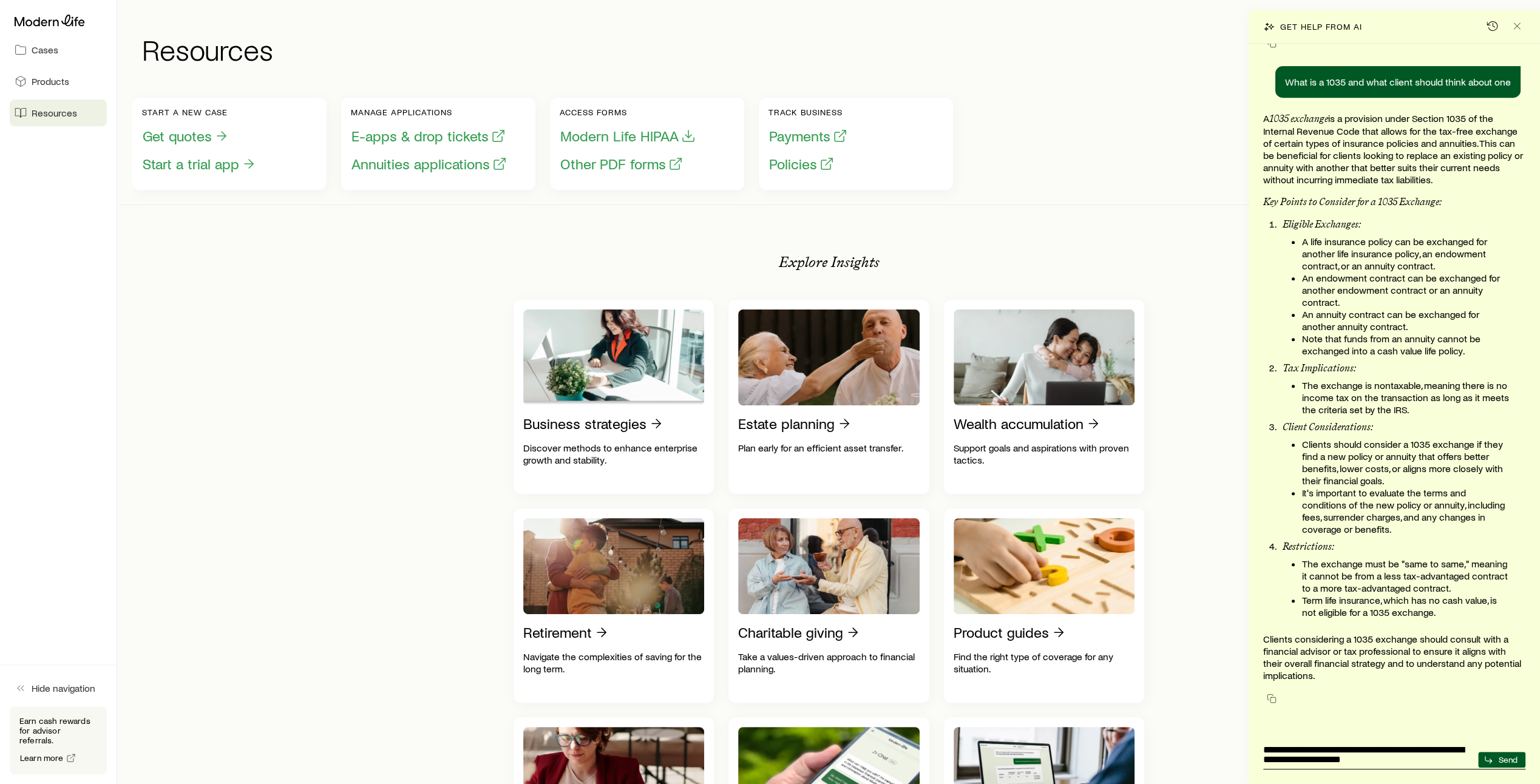
type textarea "**********"
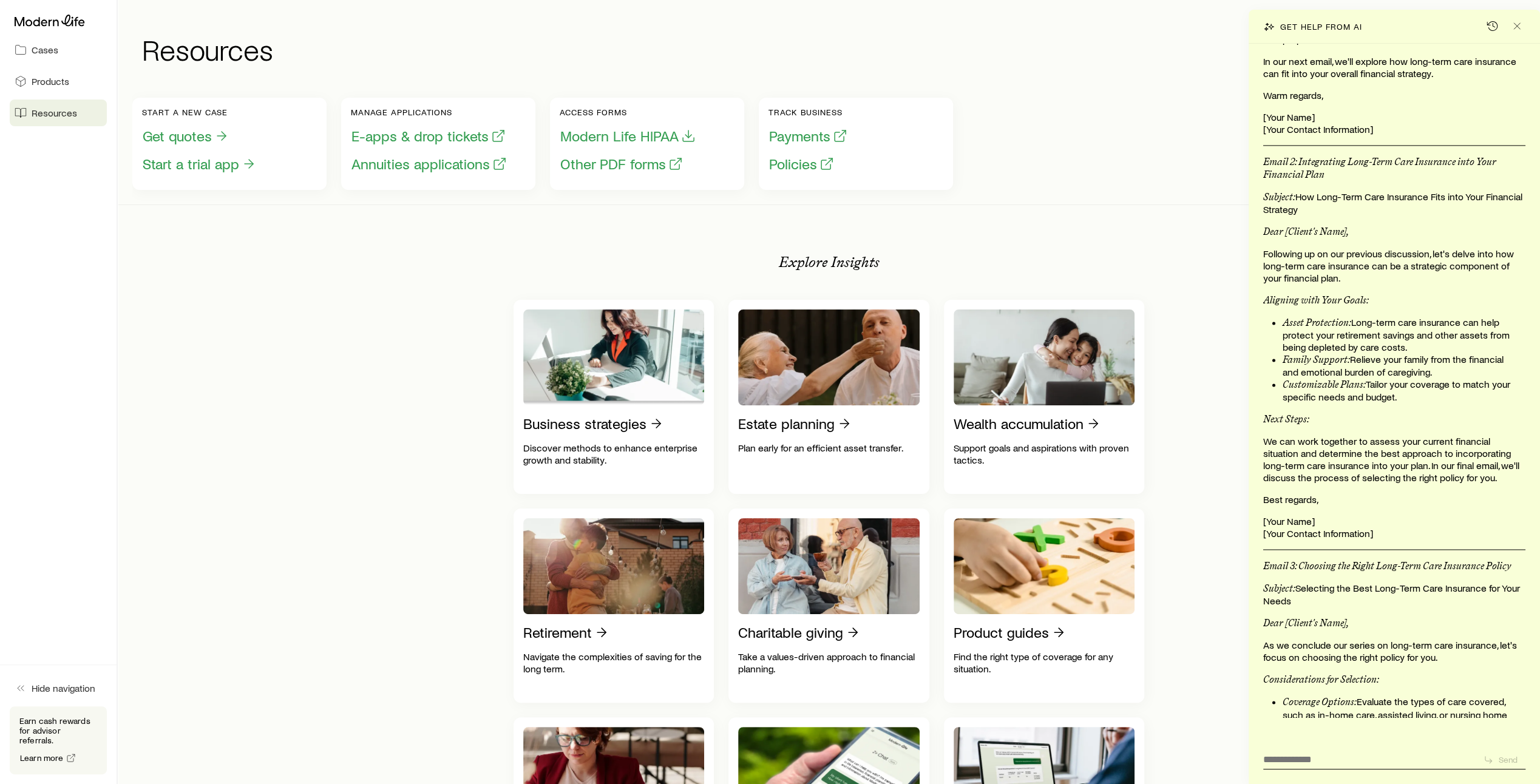
scroll to position [2035, 0]
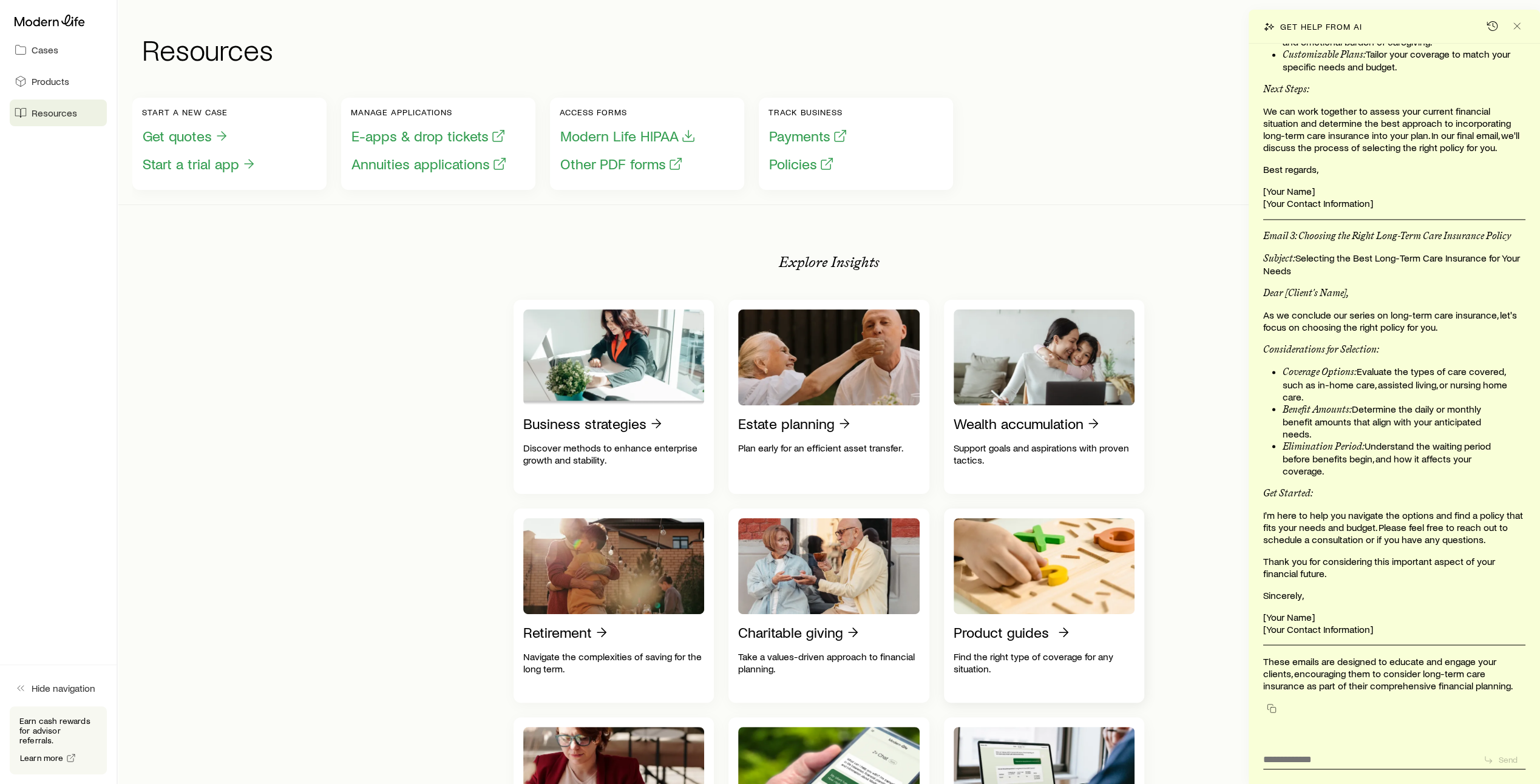
click at [1138, 607] on link "Product guides Find the right type of coverage for any situation." at bounding box center [1044, 605] width 201 height 194
